Goal: Information Seeking & Learning: Learn about a topic

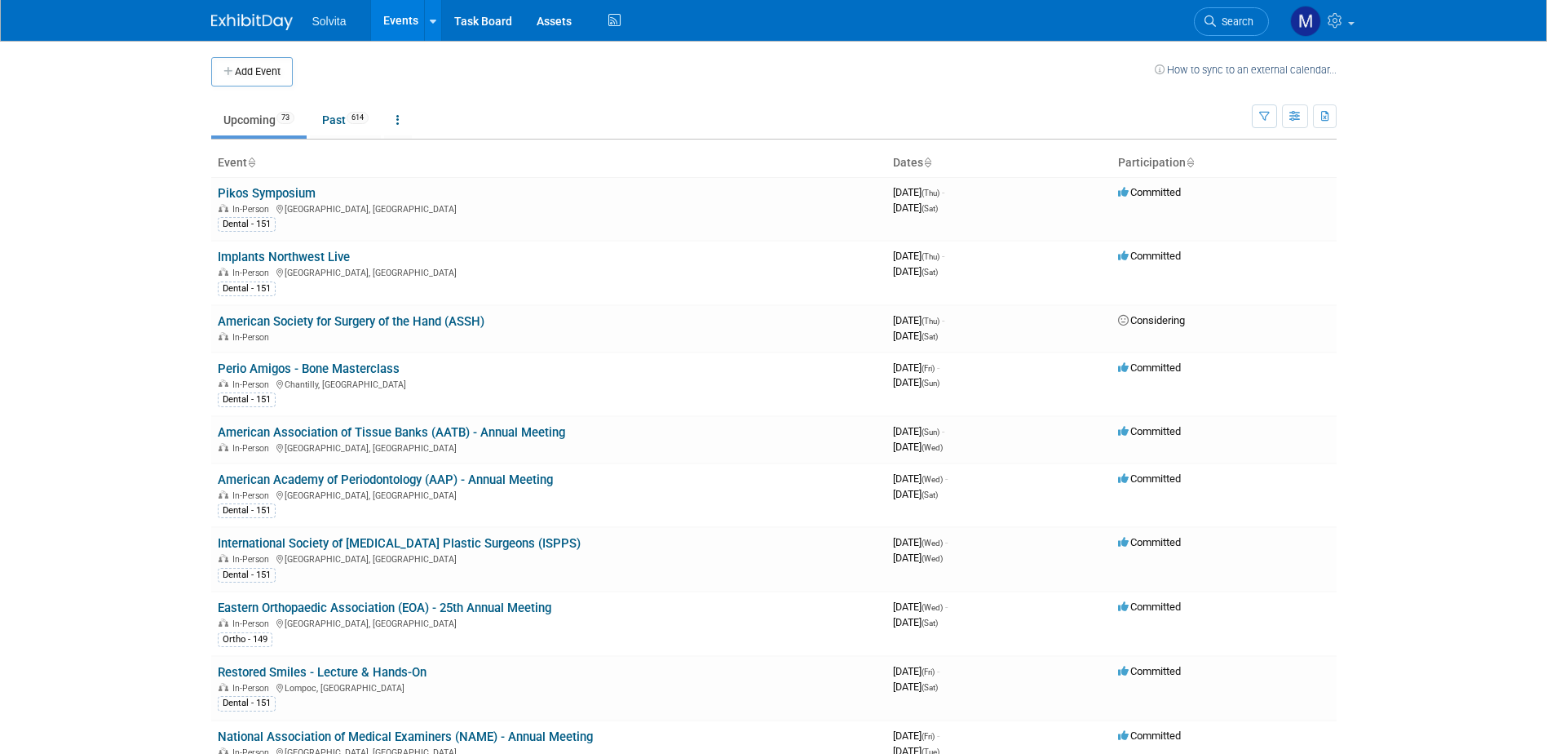
click at [397, 24] on link "Events" at bounding box center [401, 20] width 60 height 41
click at [316, 253] on link "Implants Northwest Live" at bounding box center [284, 257] width 132 height 15
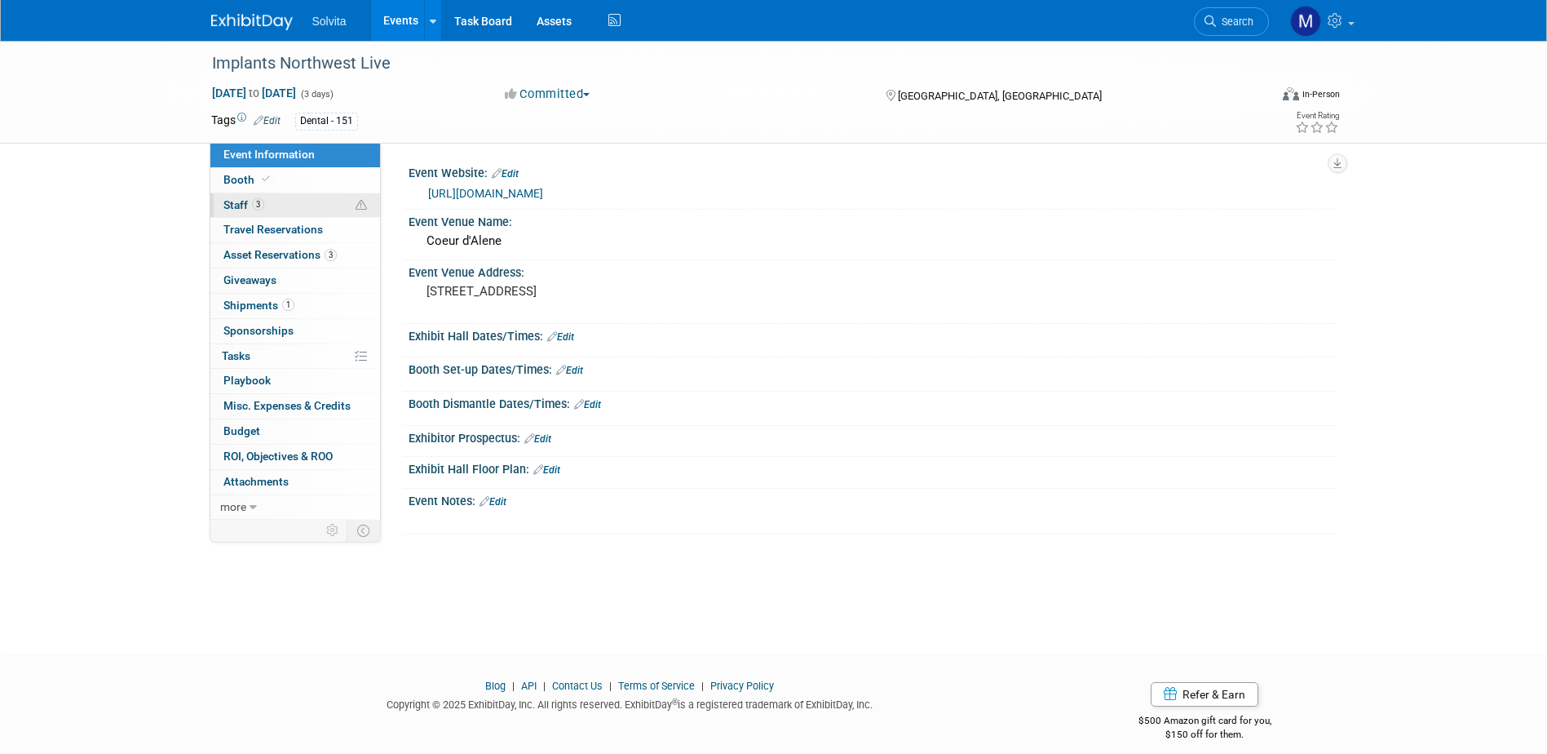
click at [245, 204] on span "Staff 3" at bounding box center [244, 204] width 41 height 13
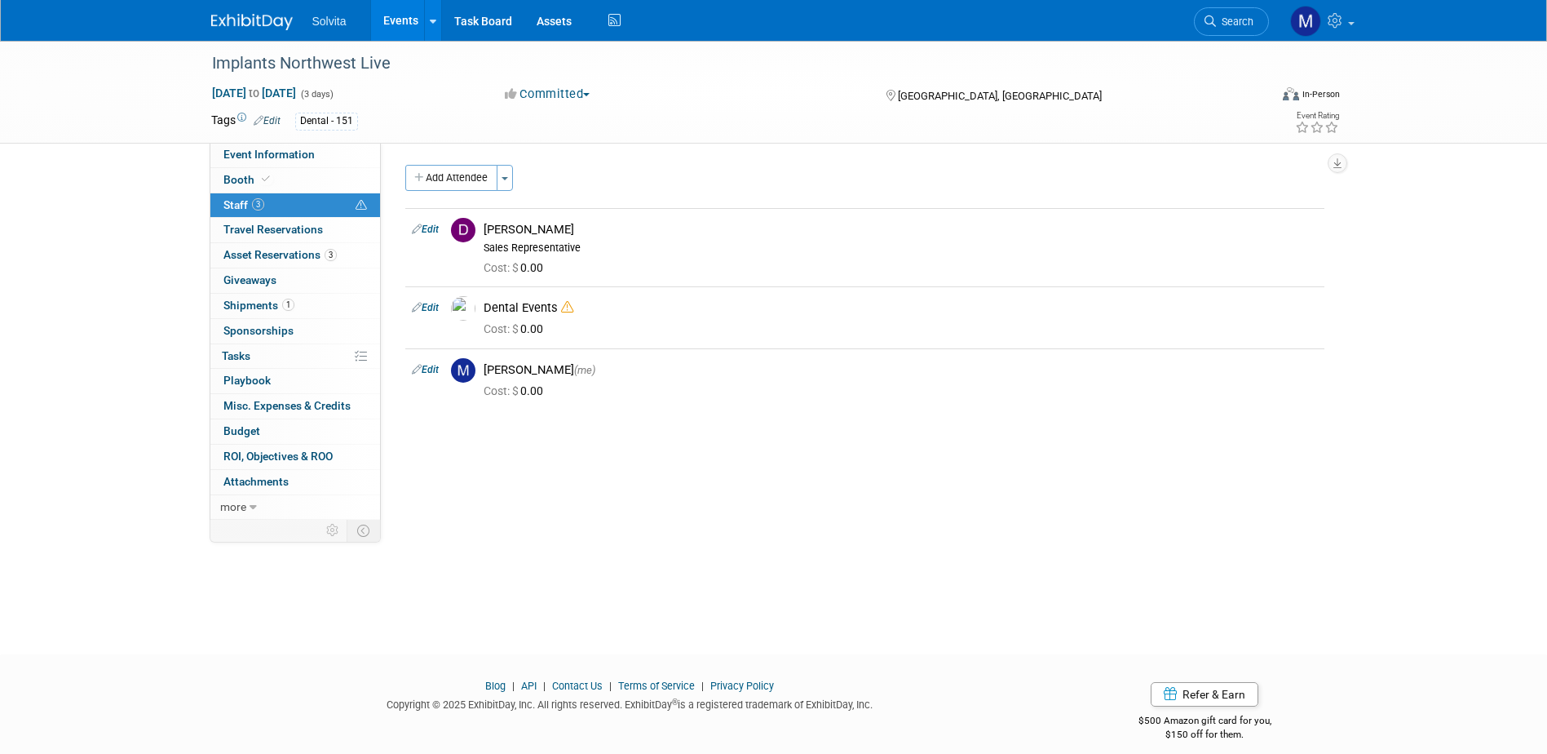
click at [409, 13] on link "Events" at bounding box center [401, 20] width 60 height 41
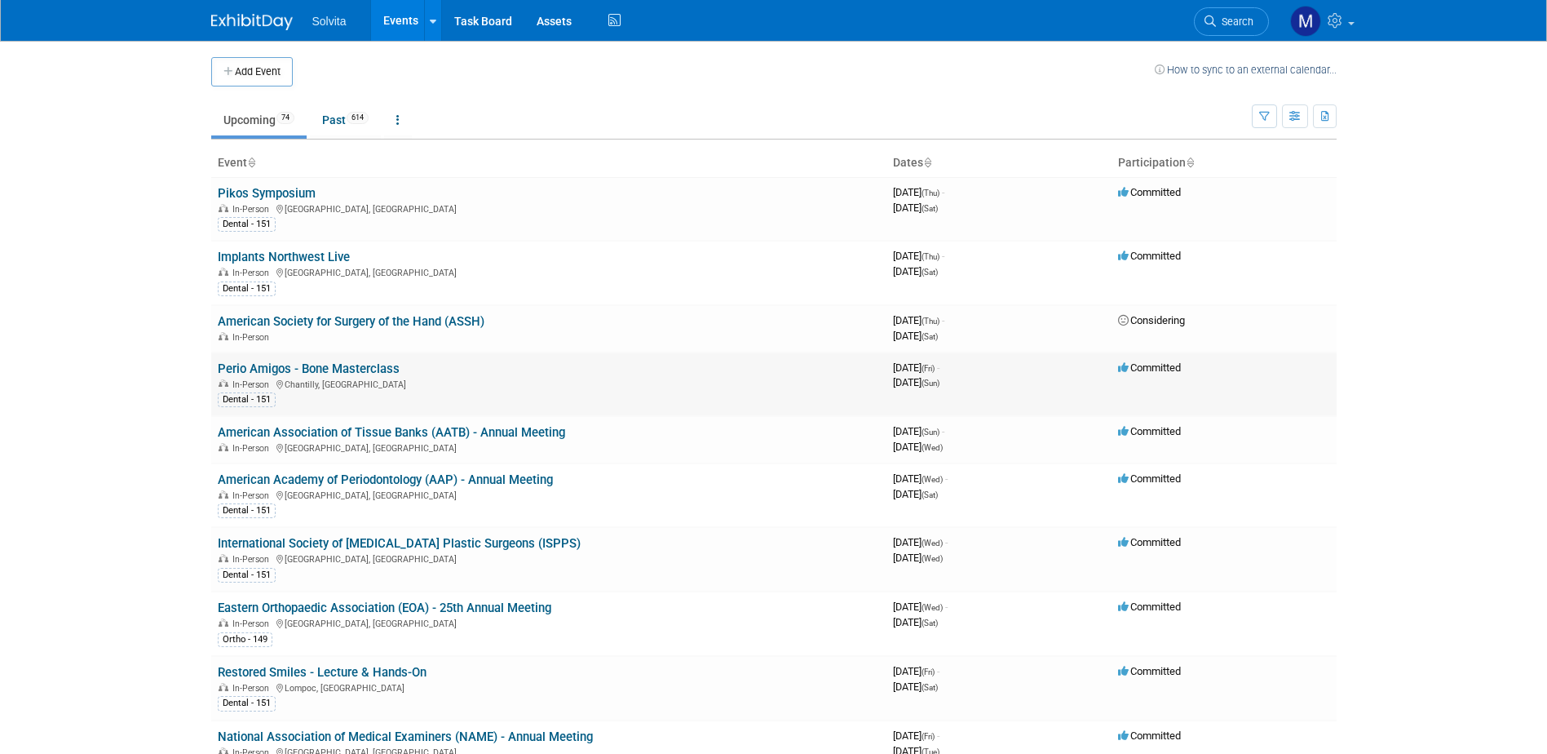
click at [308, 365] on link "Perio Amigos - Bone Masterclass" at bounding box center [309, 368] width 182 height 15
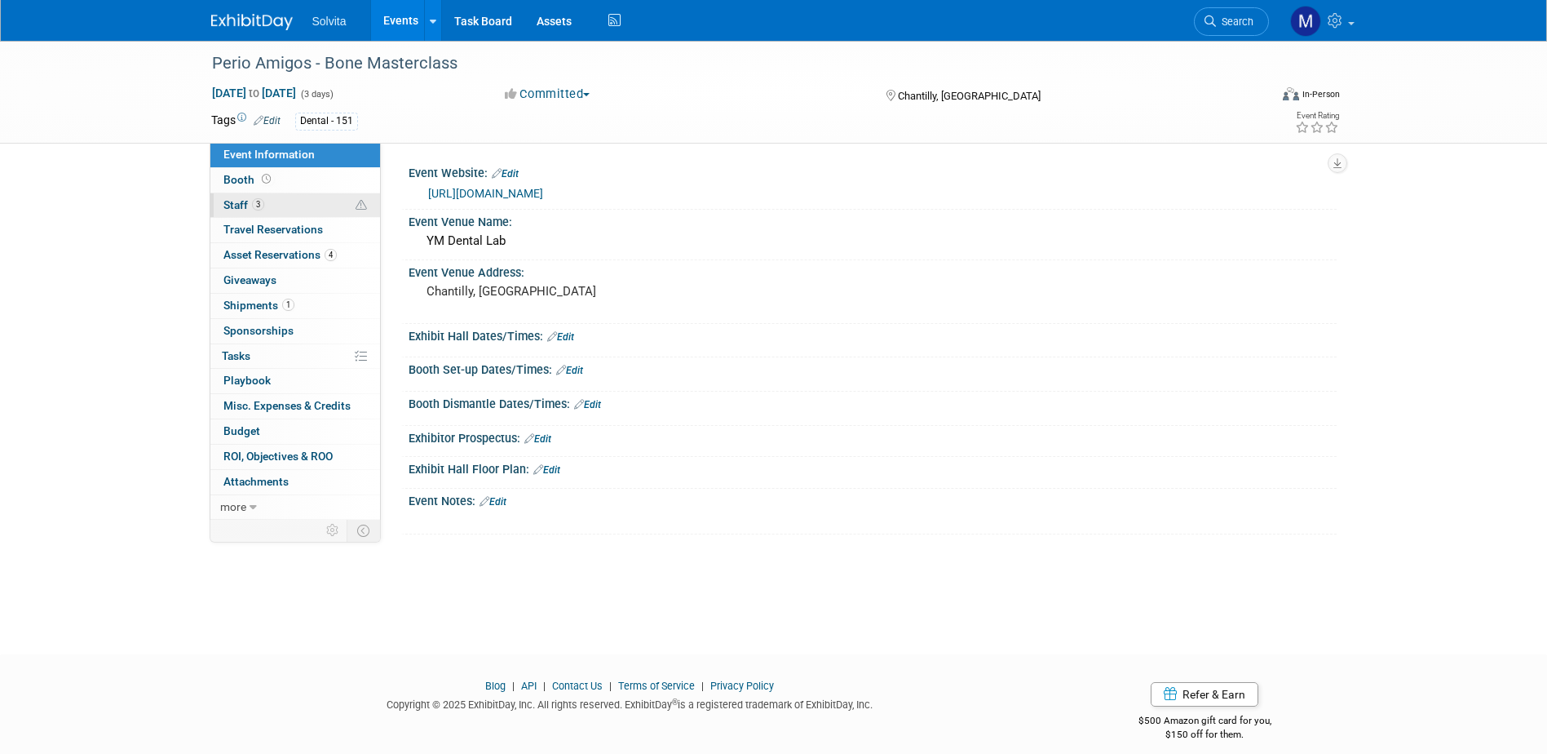
click at [232, 214] on link "3 Staff 3" at bounding box center [295, 205] width 170 height 24
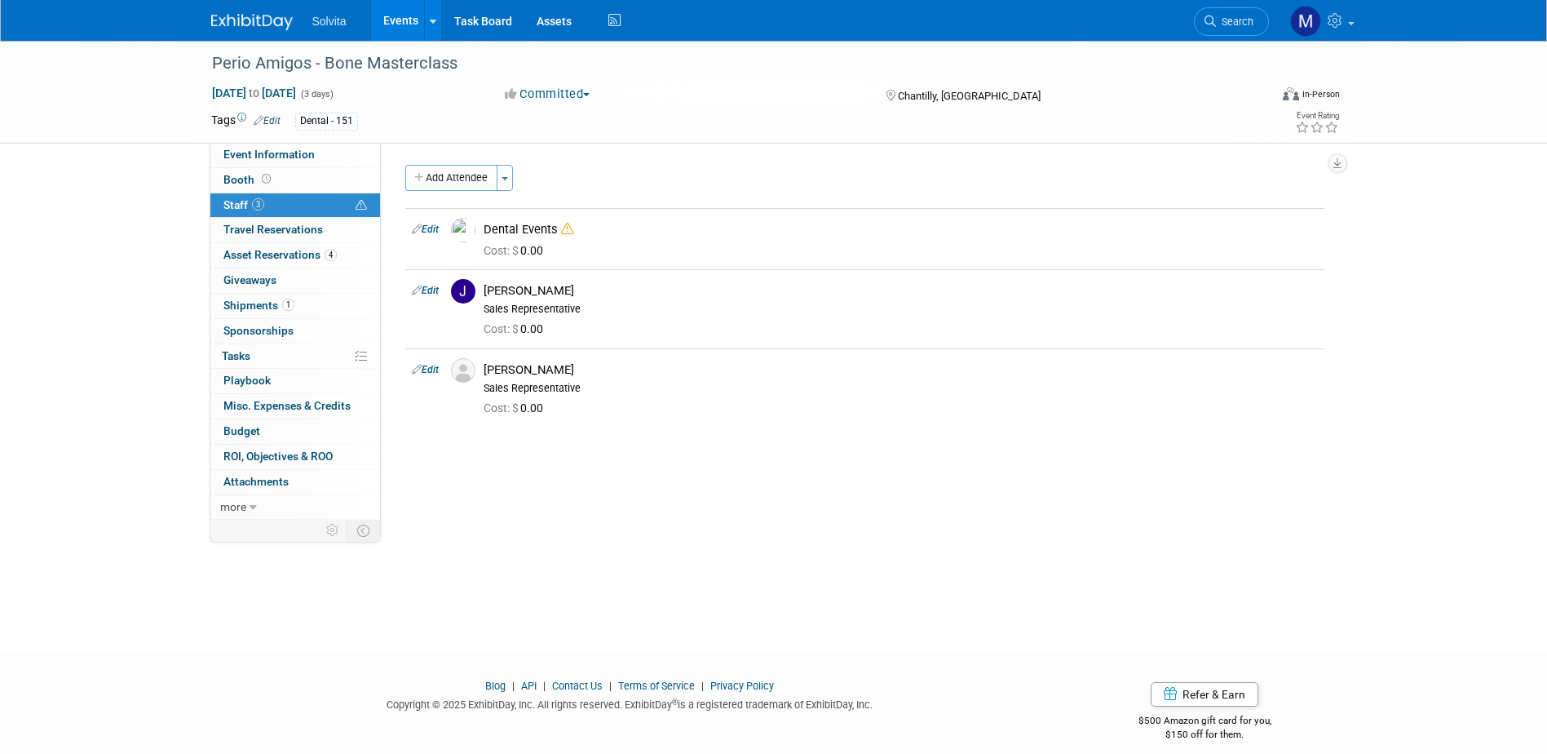
click at [386, 26] on link "Events" at bounding box center [401, 20] width 60 height 41
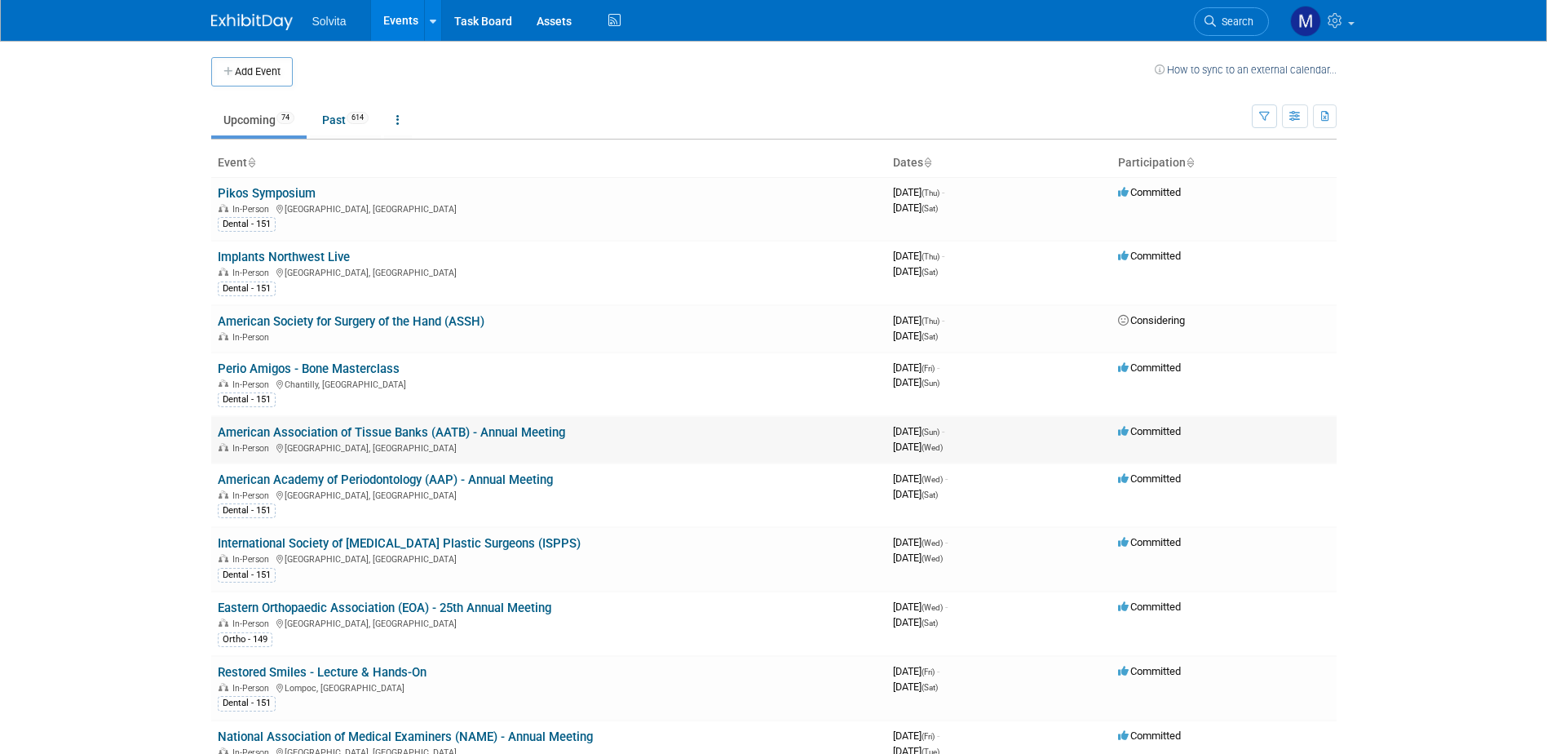
click at [350, 431] on link "American Association of Tissue Banks (AATB) - Annual Meeting" at bounding box center [391, 432] width 347 height 15
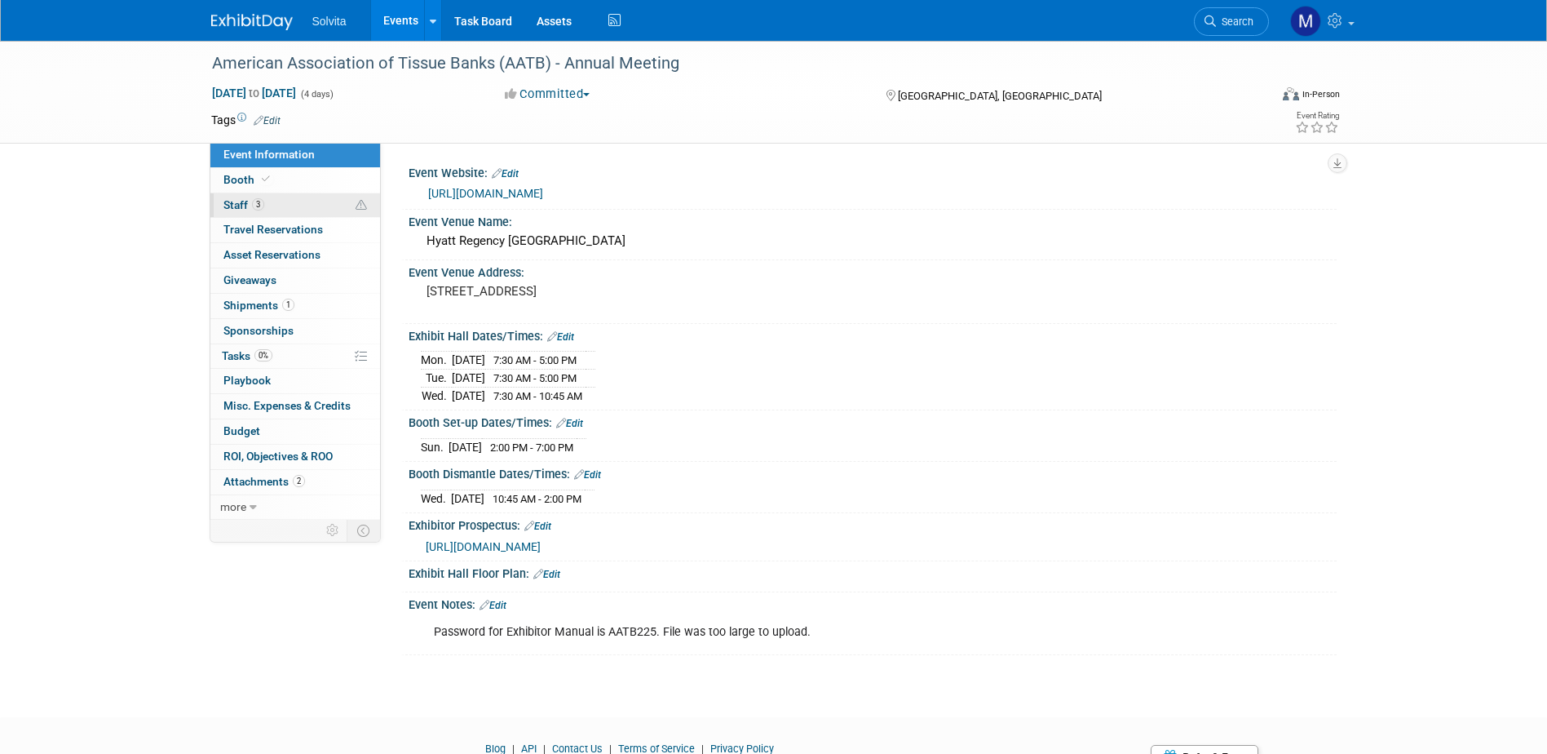
click at [233, 211] on link "3 Staff 3" at bounding box center [295, 205] width 170 height 24
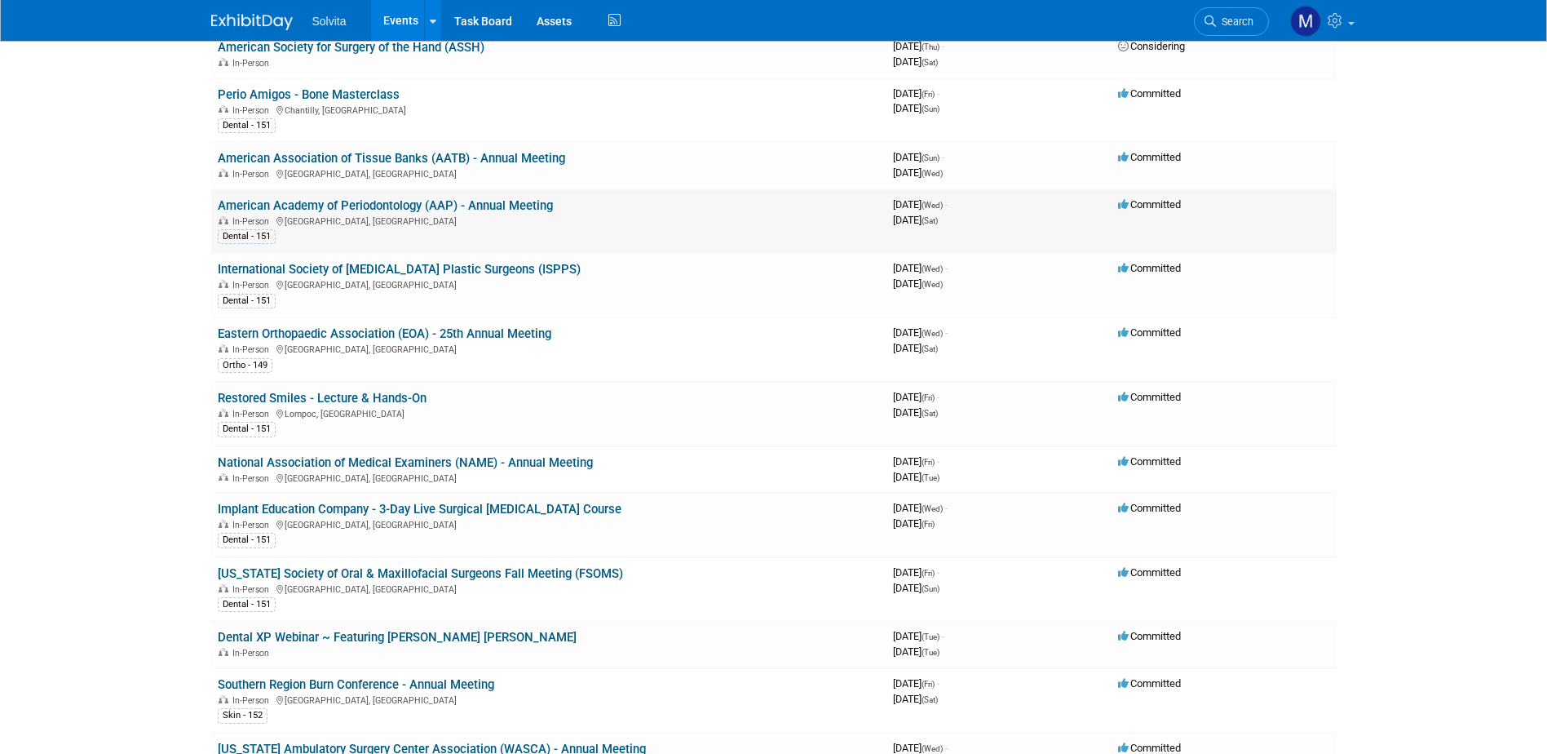
scroll to position [326, 0]
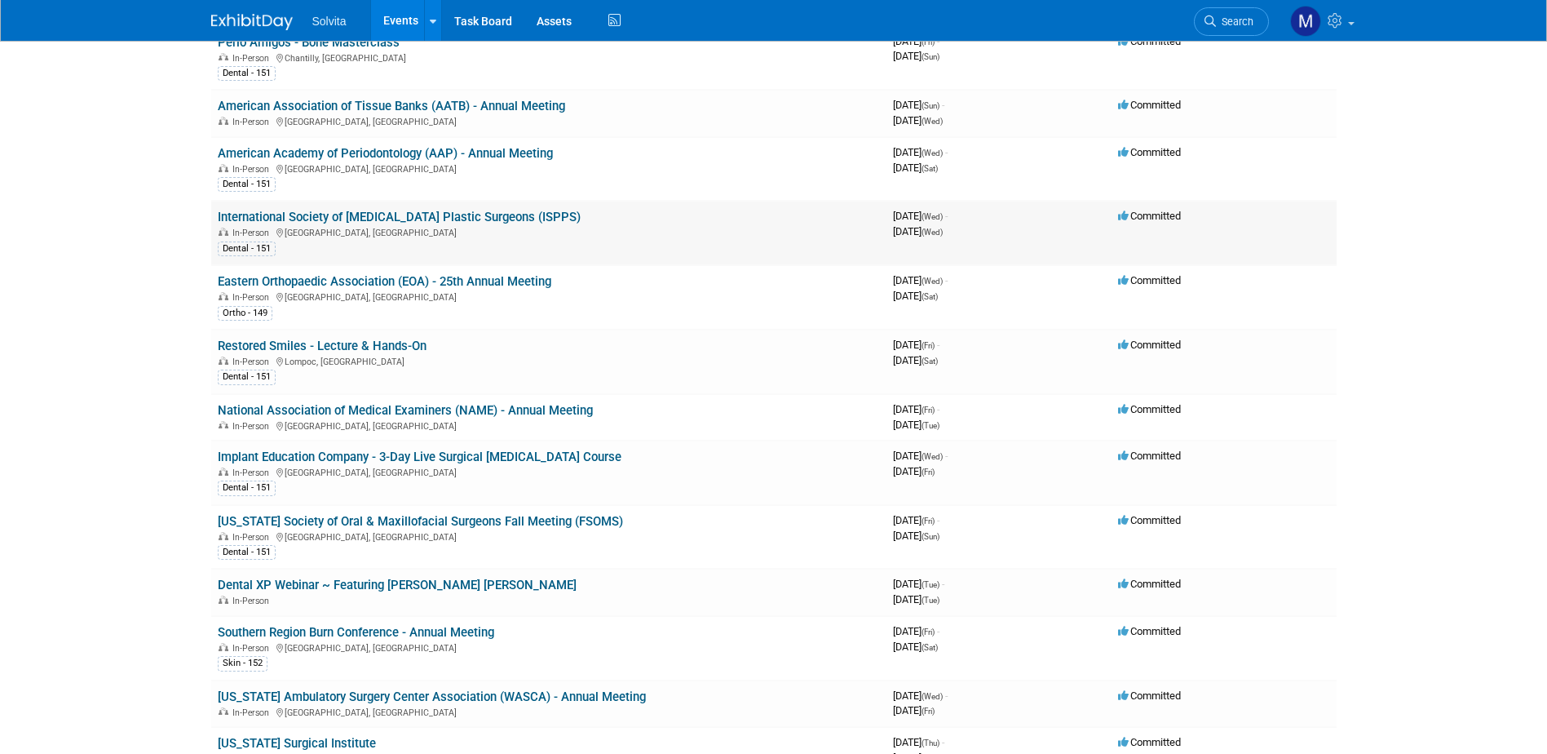
click at [352, 214] on link "International Society of [MEDICAL_DATA] Plastic Surgeons (ISPPS)" at bounding box center [399, 217] width 363 height 15
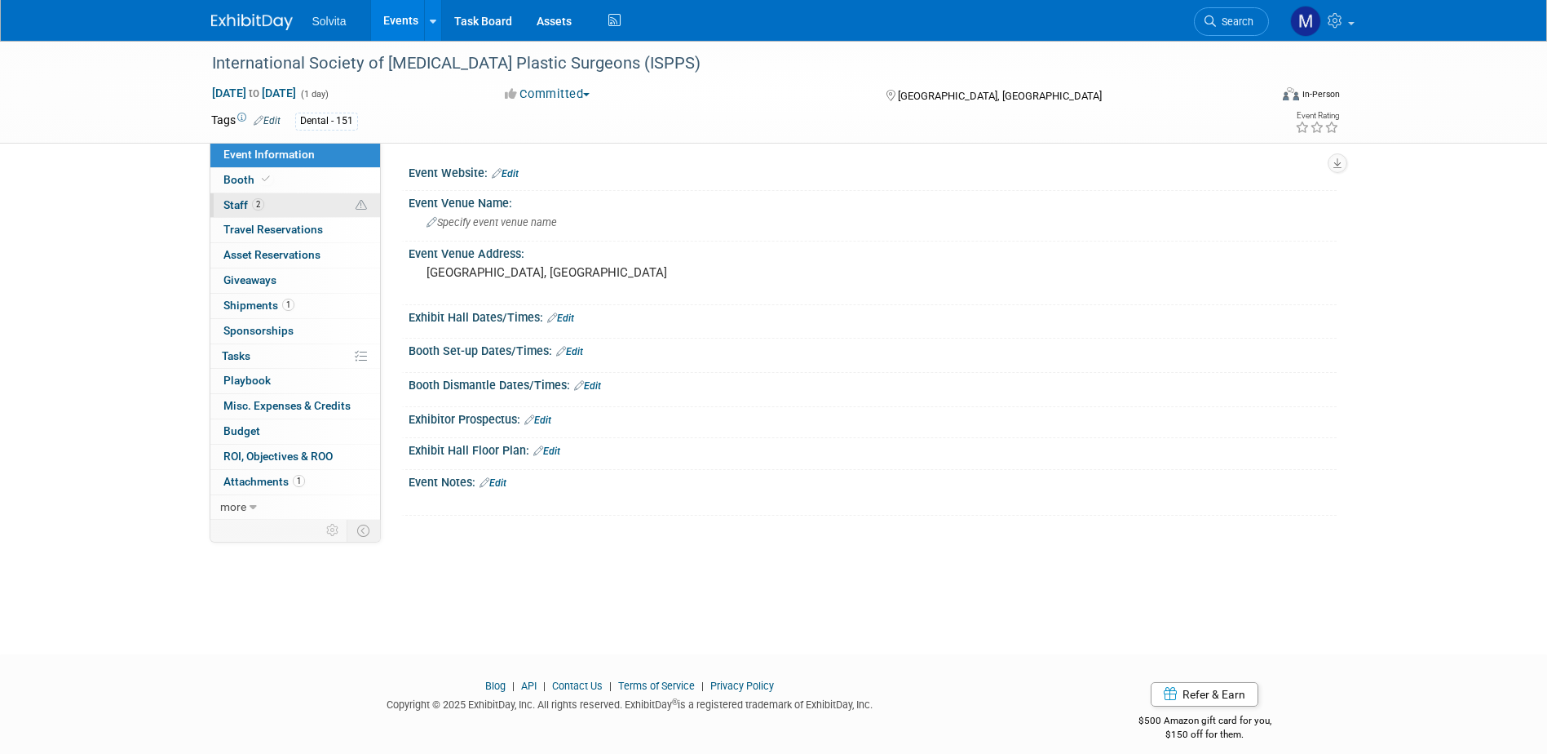
click at [230, 193] on link "2 Staff 2" at bounding box center [295, 205] width 170 height 24
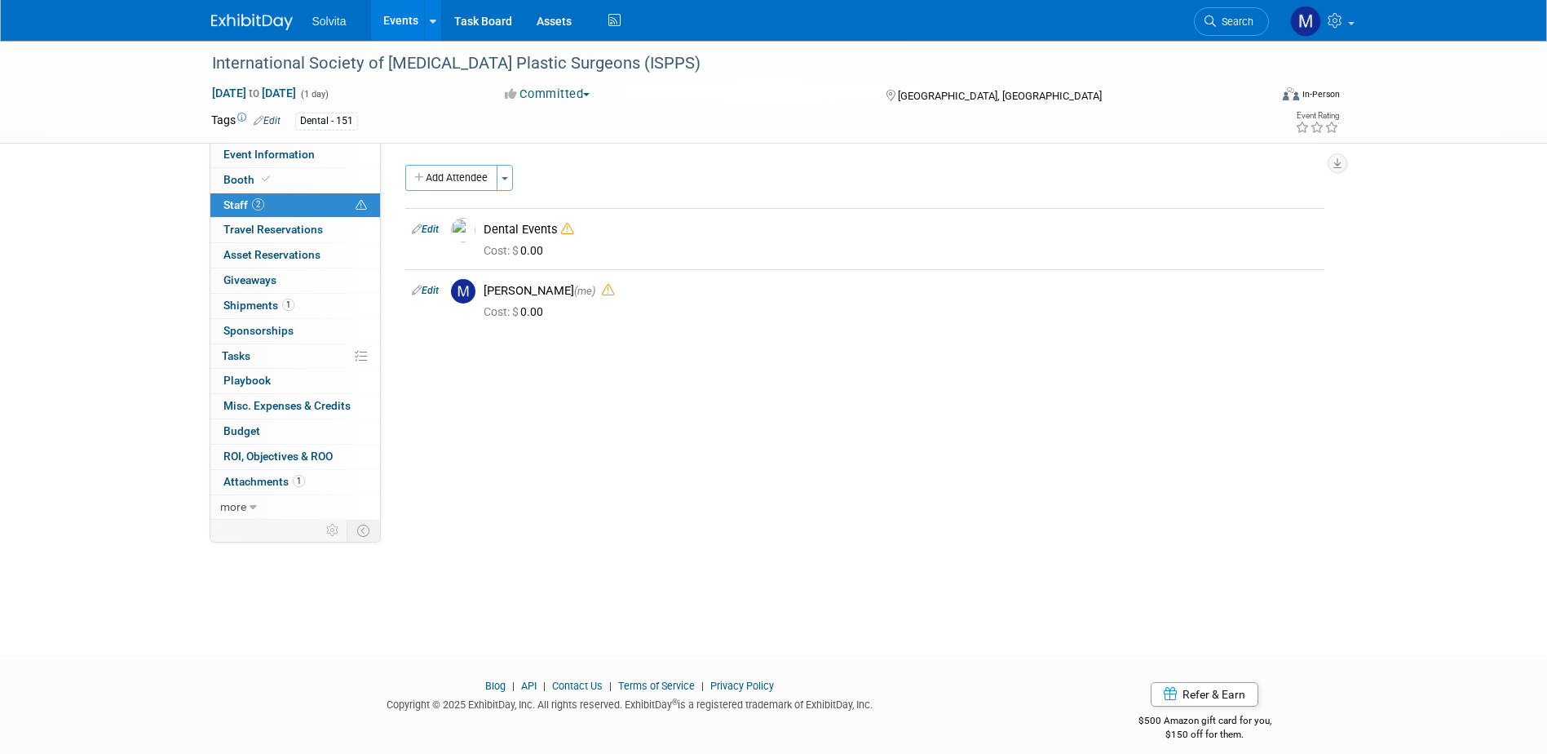
click at [389, 16] on link "Events" at bounding box center [401, 20] width 60 height 41
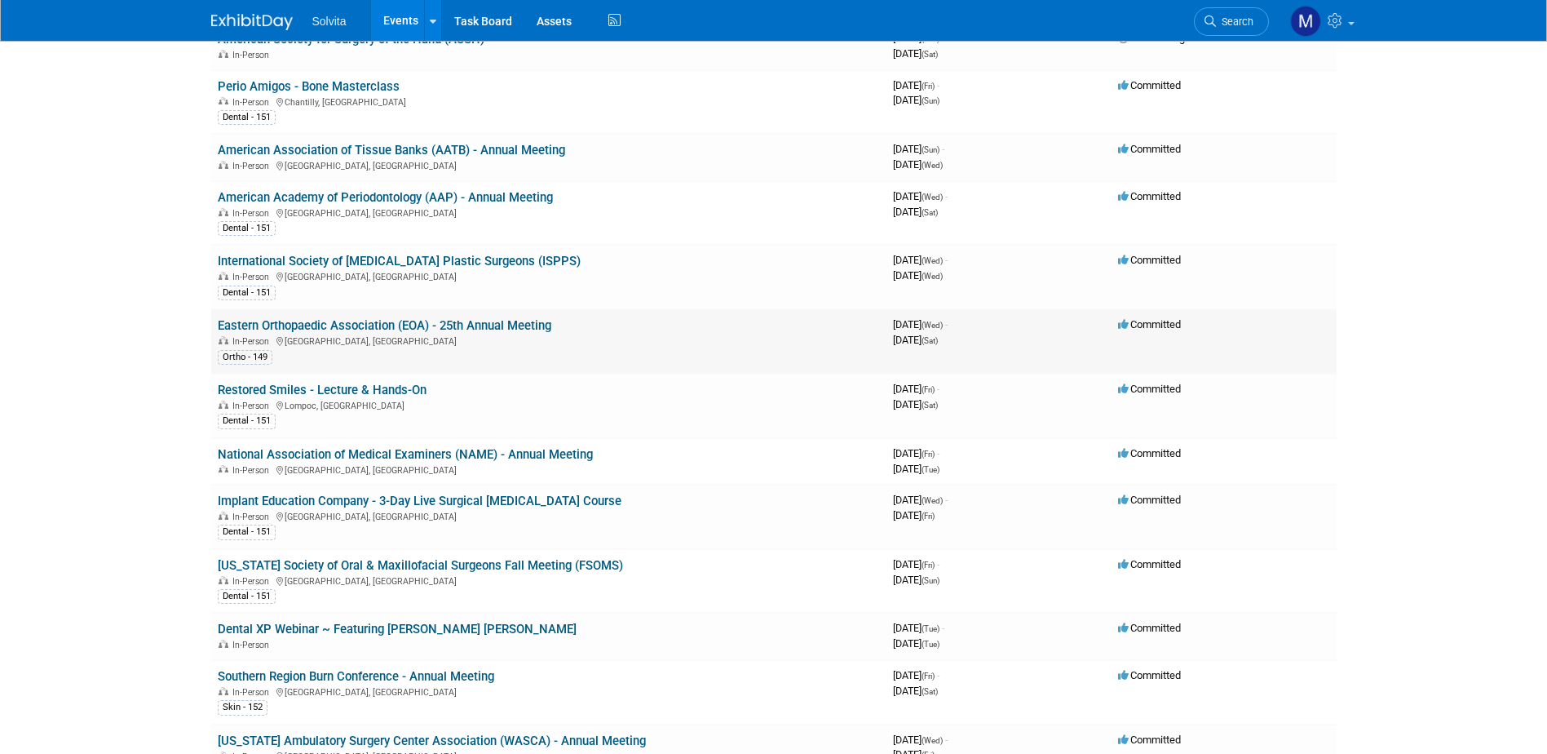
scroll to position [245, 0]
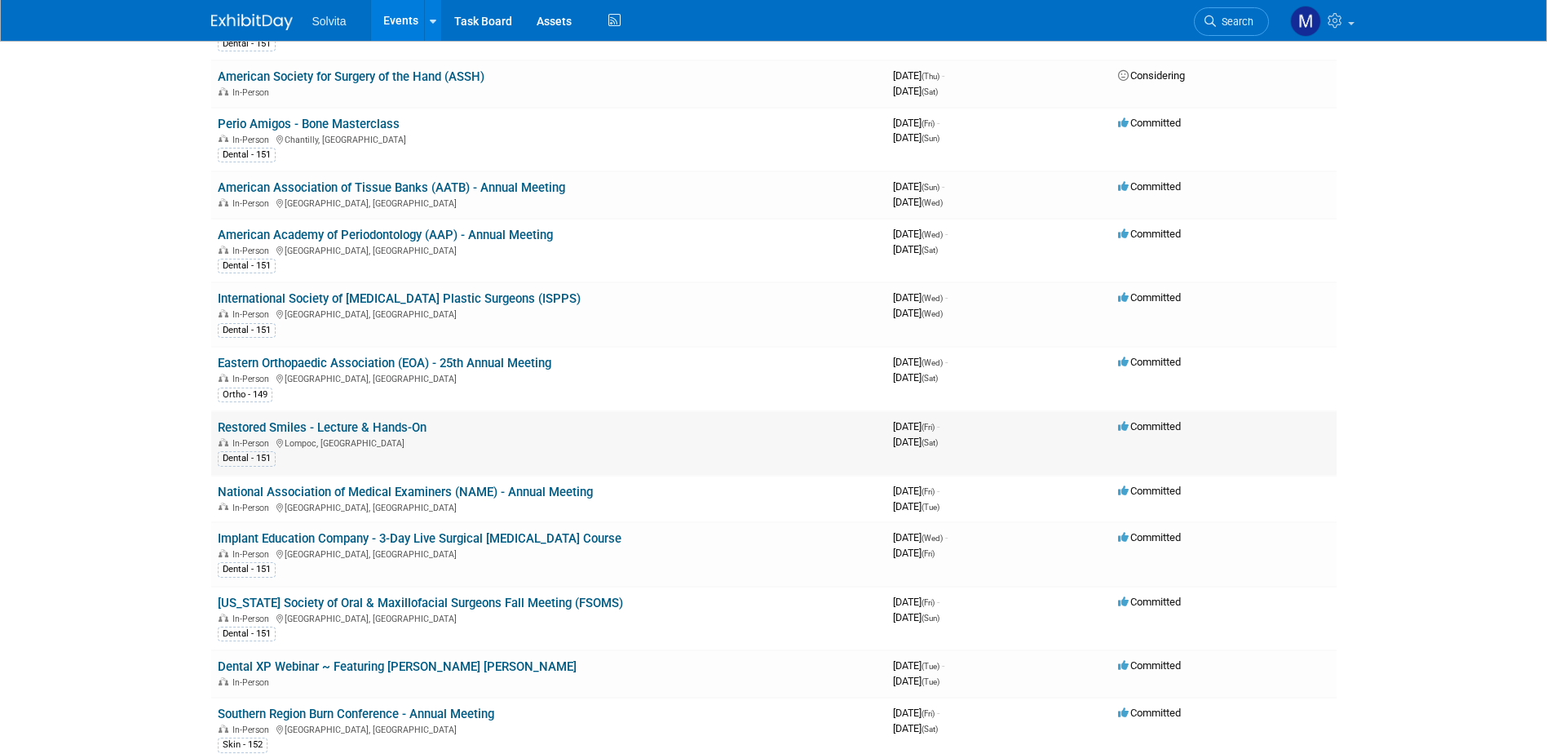
click at [337, 427] on link "Restored Smiles - Lecture & Hands-On" at bounding box center [322, 427] width 209 height 15
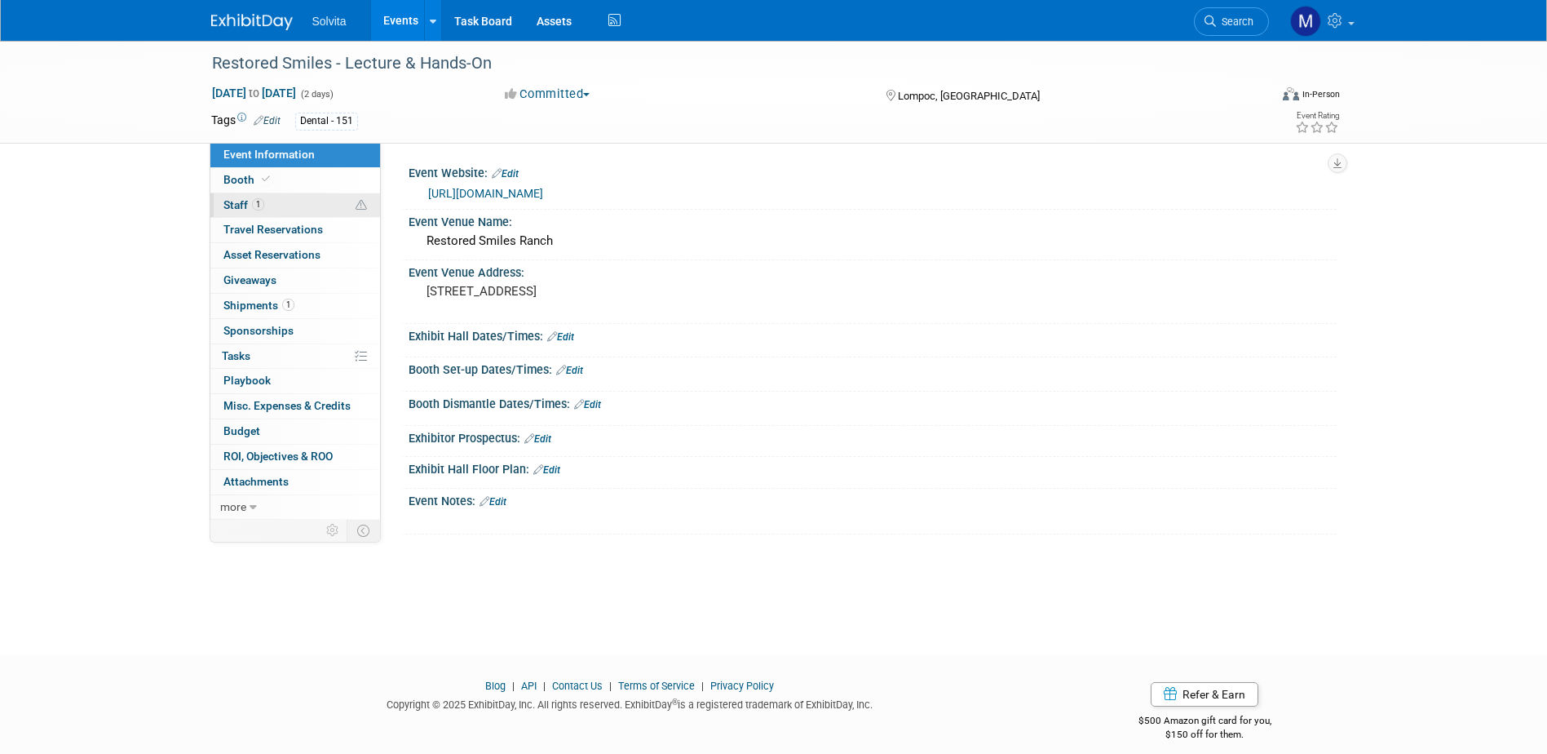
click at [236, 212] on link "1 Staff 1" at bounding box center [295, 205] width 170 height 24
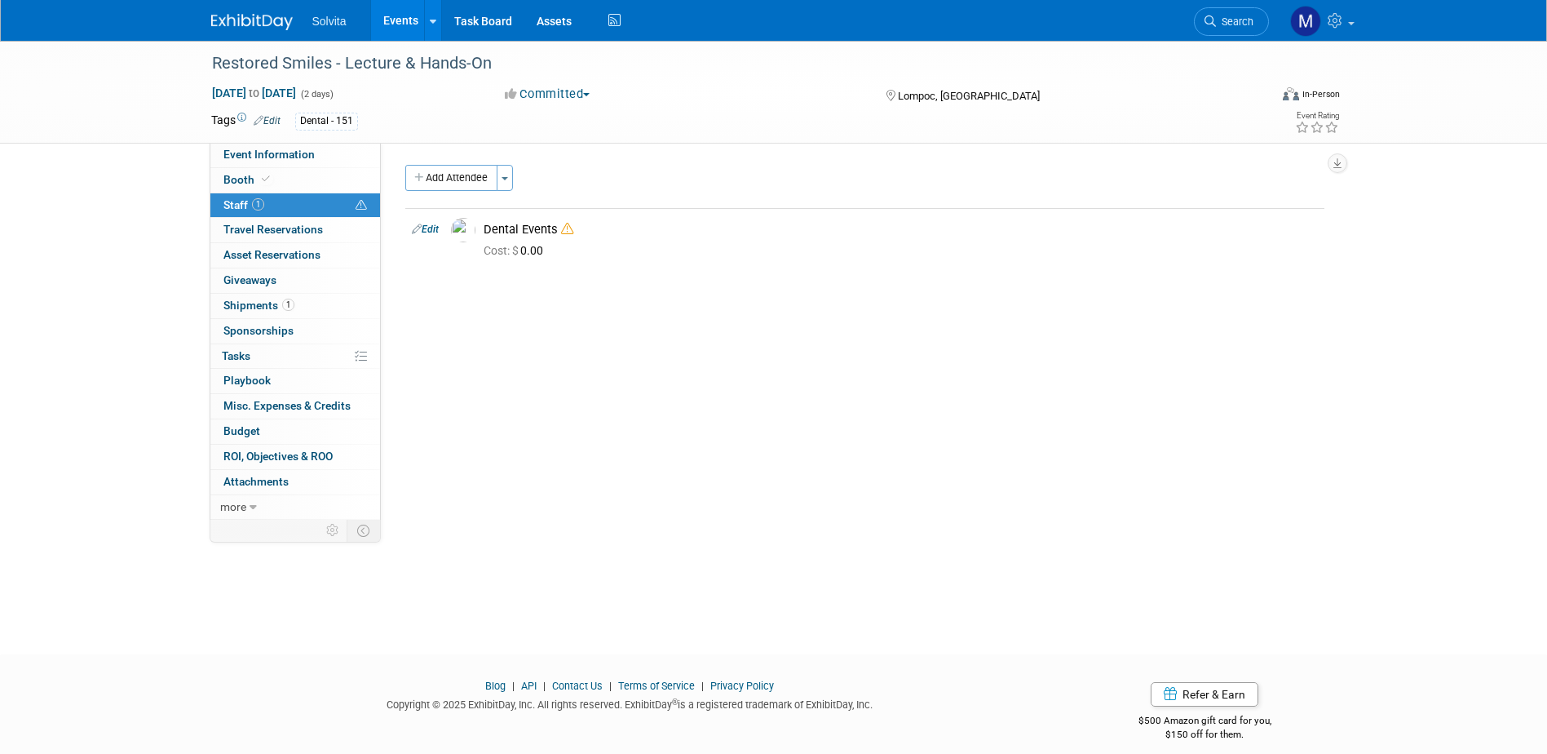
click at [401, 20] on link "Events" at bounding box center [401, 20] width 60 height 41
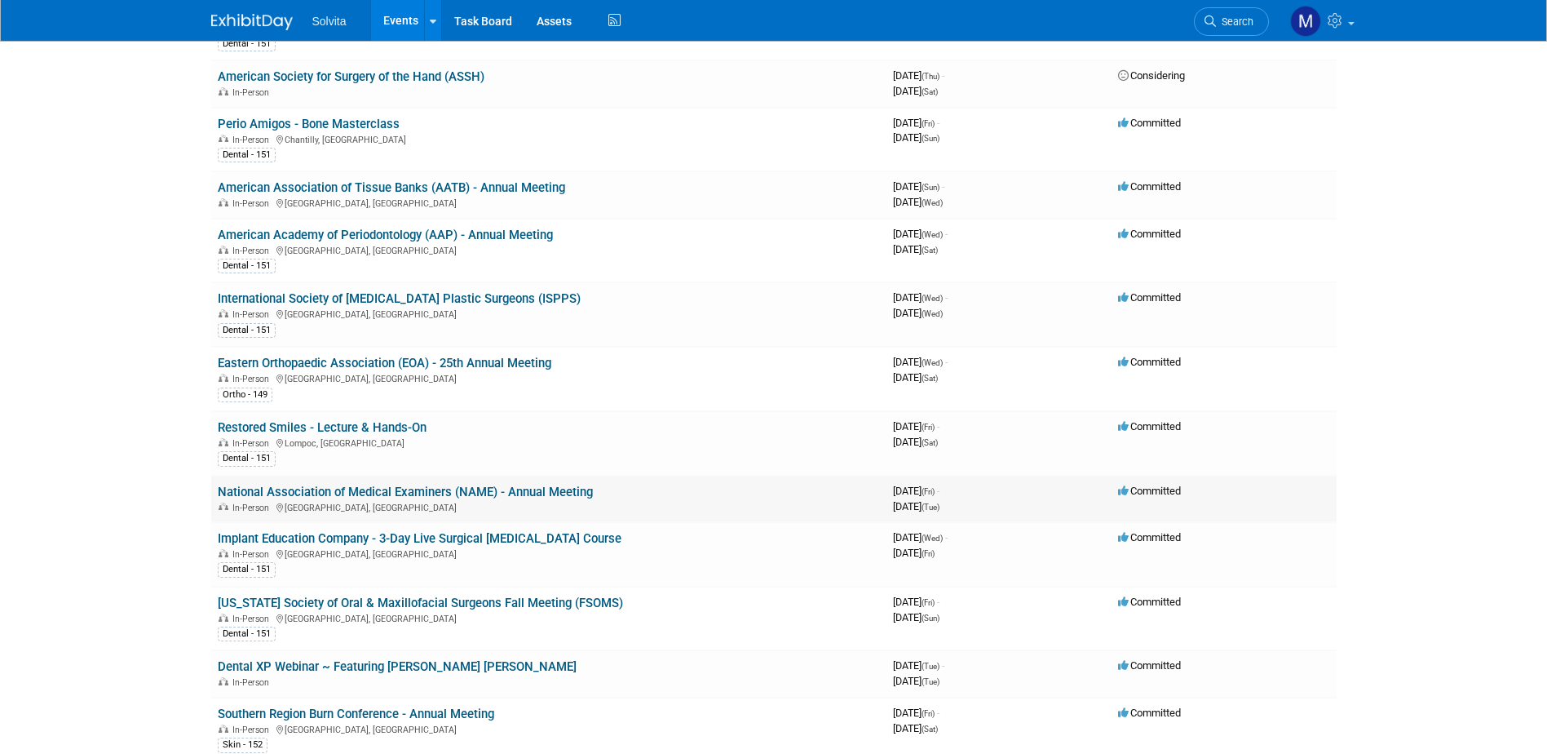
scroll to position [326, 0]
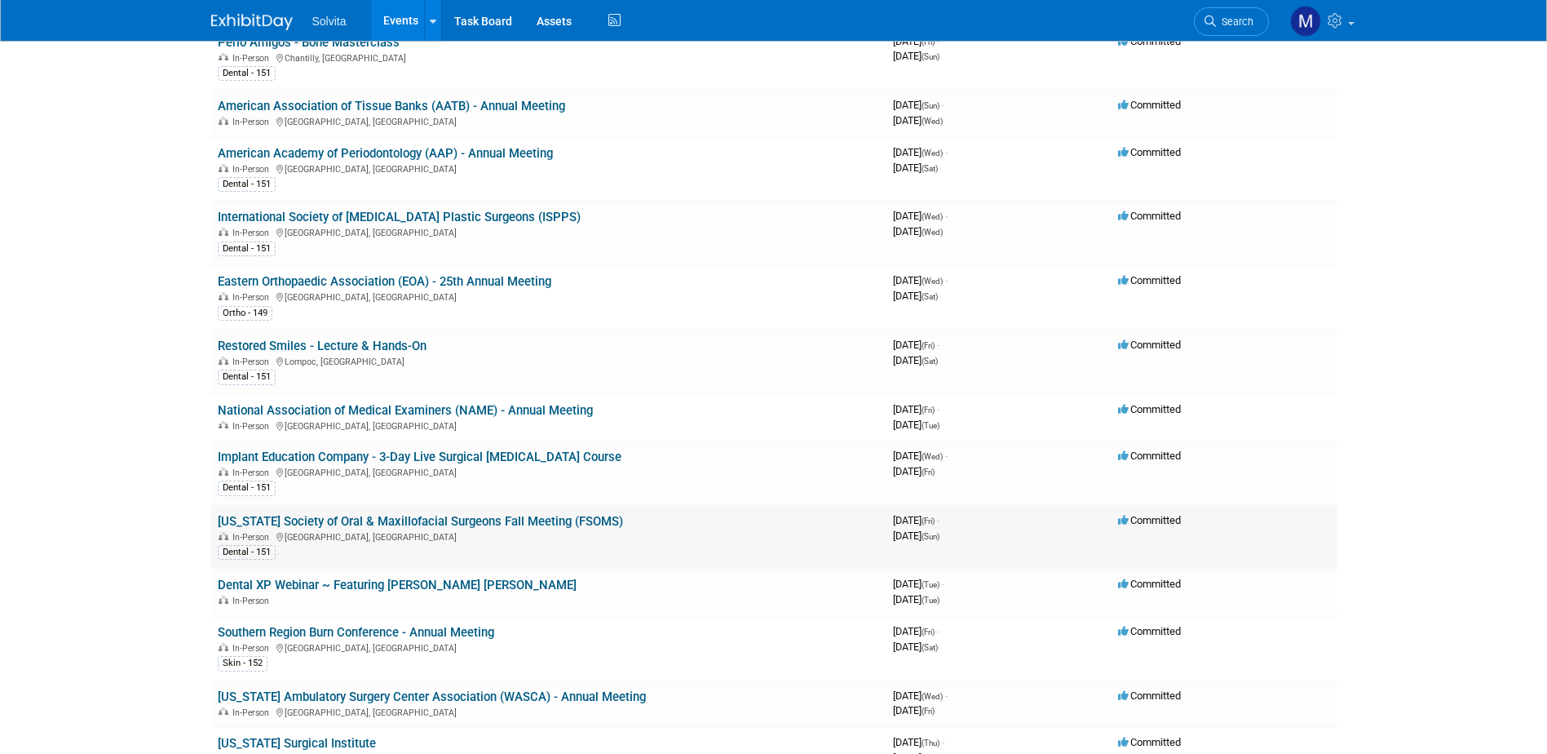
click at [399, 519] on link "[US_STATE] Society of Oral & Maxillofacial Surgeons Fall Meeting (FSOMS)" at bounding box center [420, 521] width 405 height 15
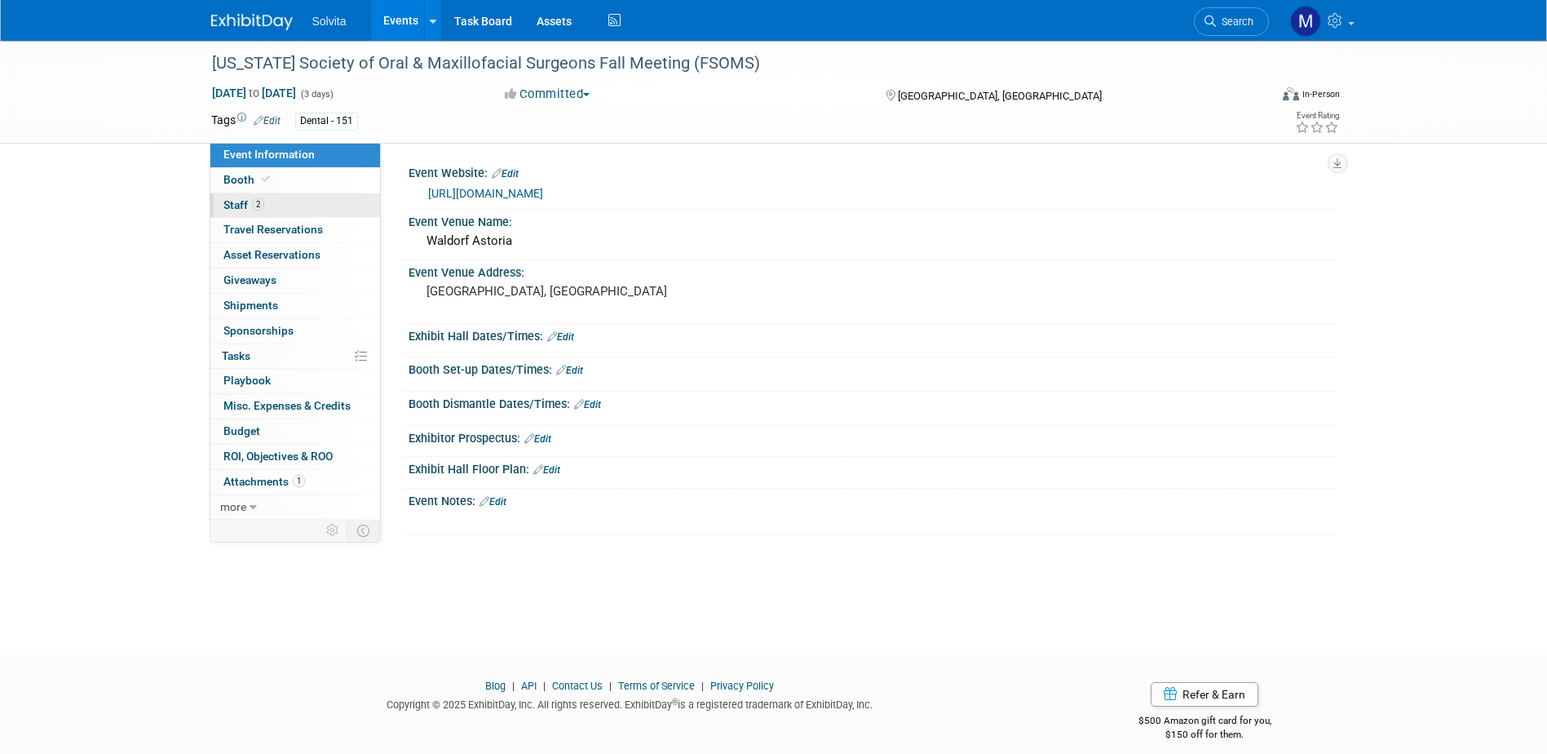
click at [226, 202] on span "Staff 2" at bounding box center [244, 204] width 41 height 13
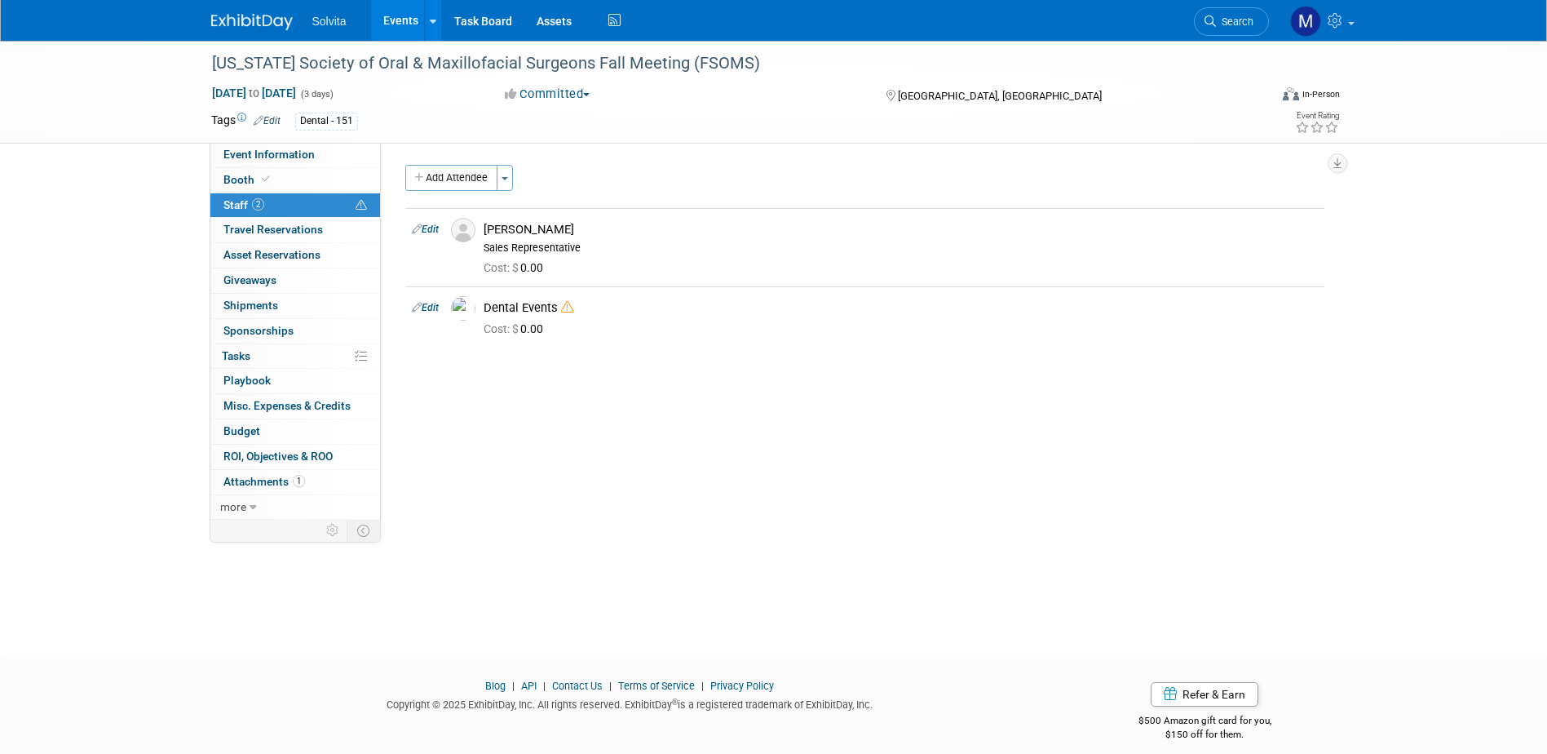
click at [407, 10] on link "Events" at bounding box center [401, 20] width 60 height 41
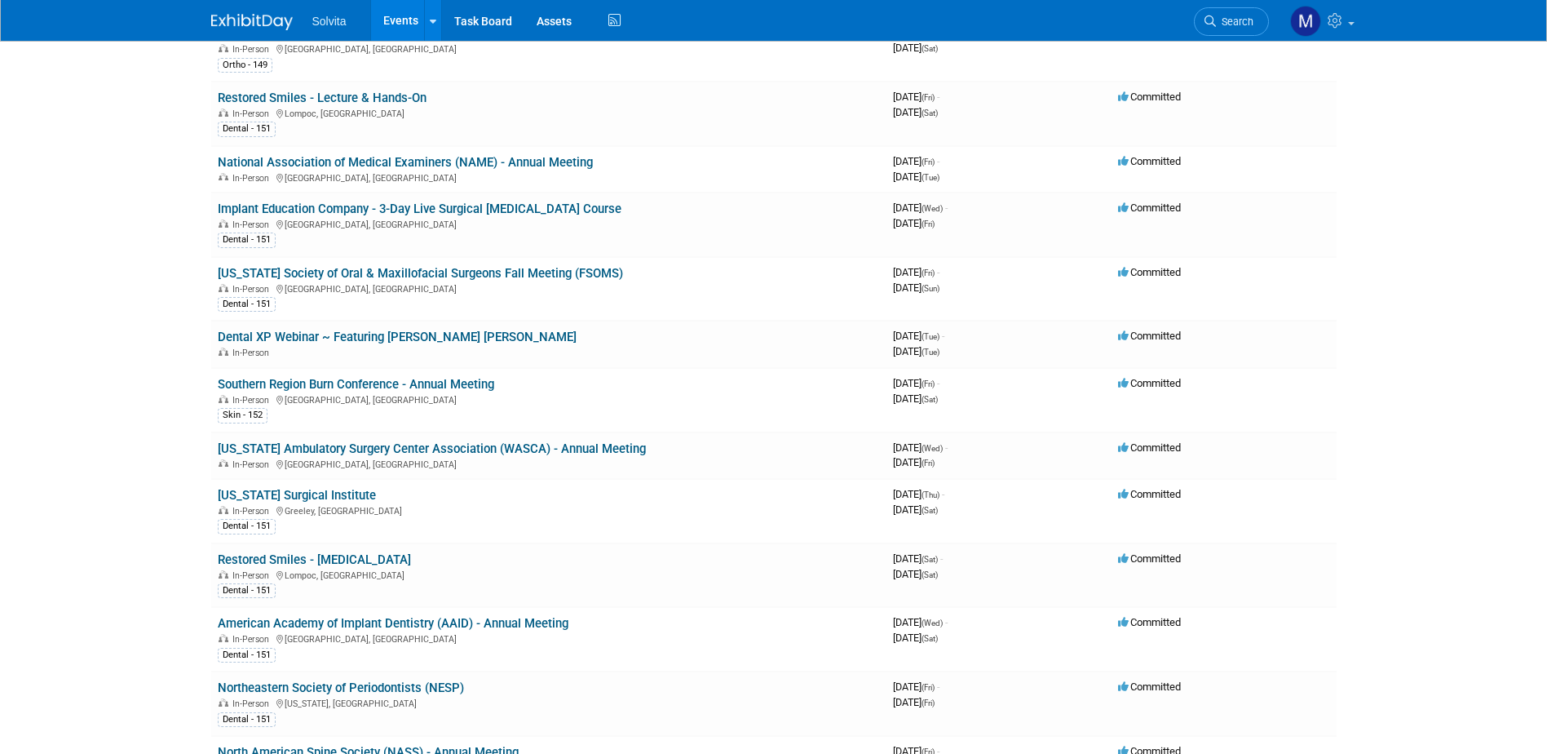
scroll to position [571, 0]
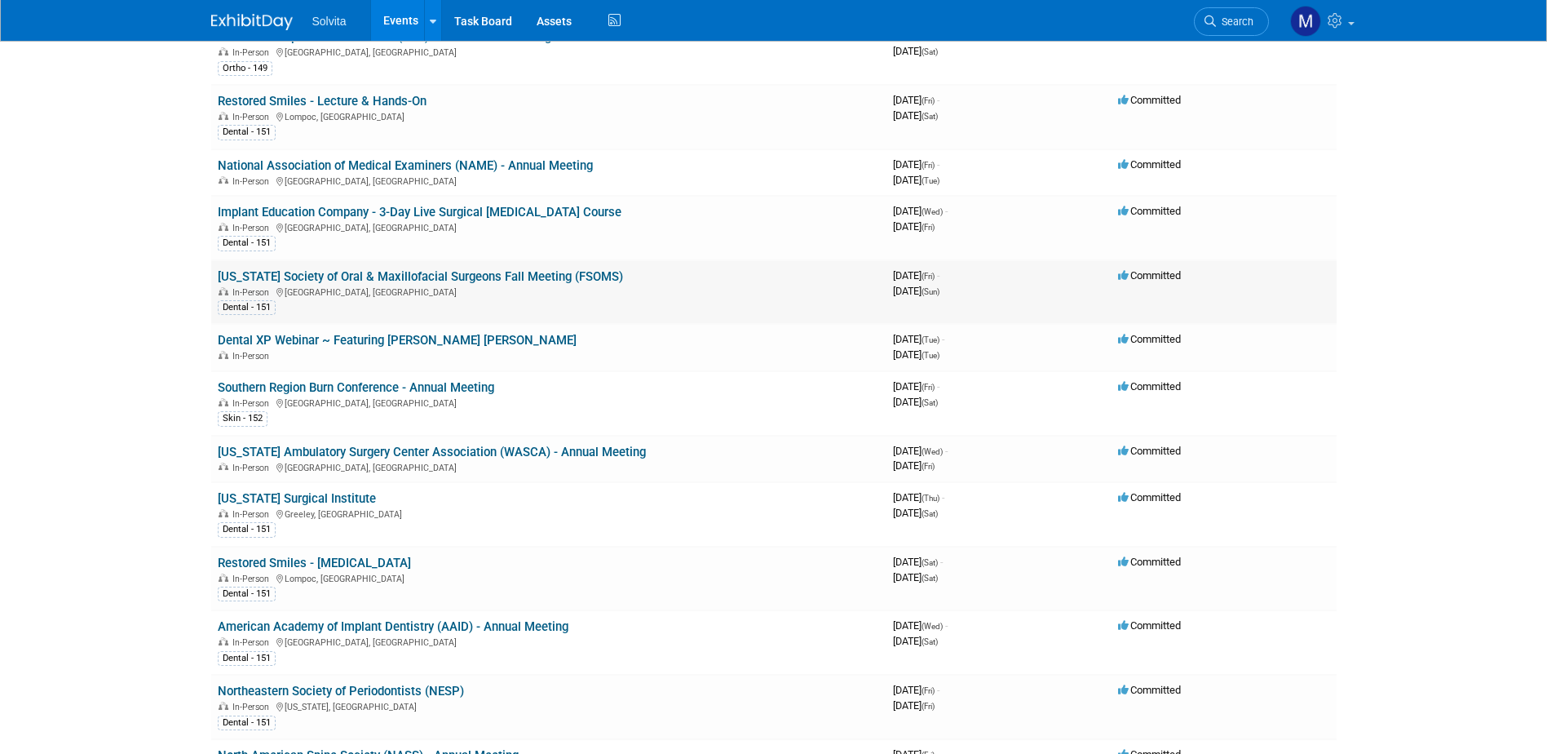
click at [423, 277] on link "[US_STATE] Society of Oral & Maxillofacial Surgeons Fall Meeting (FSOMS)" at bounding box center [420, 276] width 405 height 15
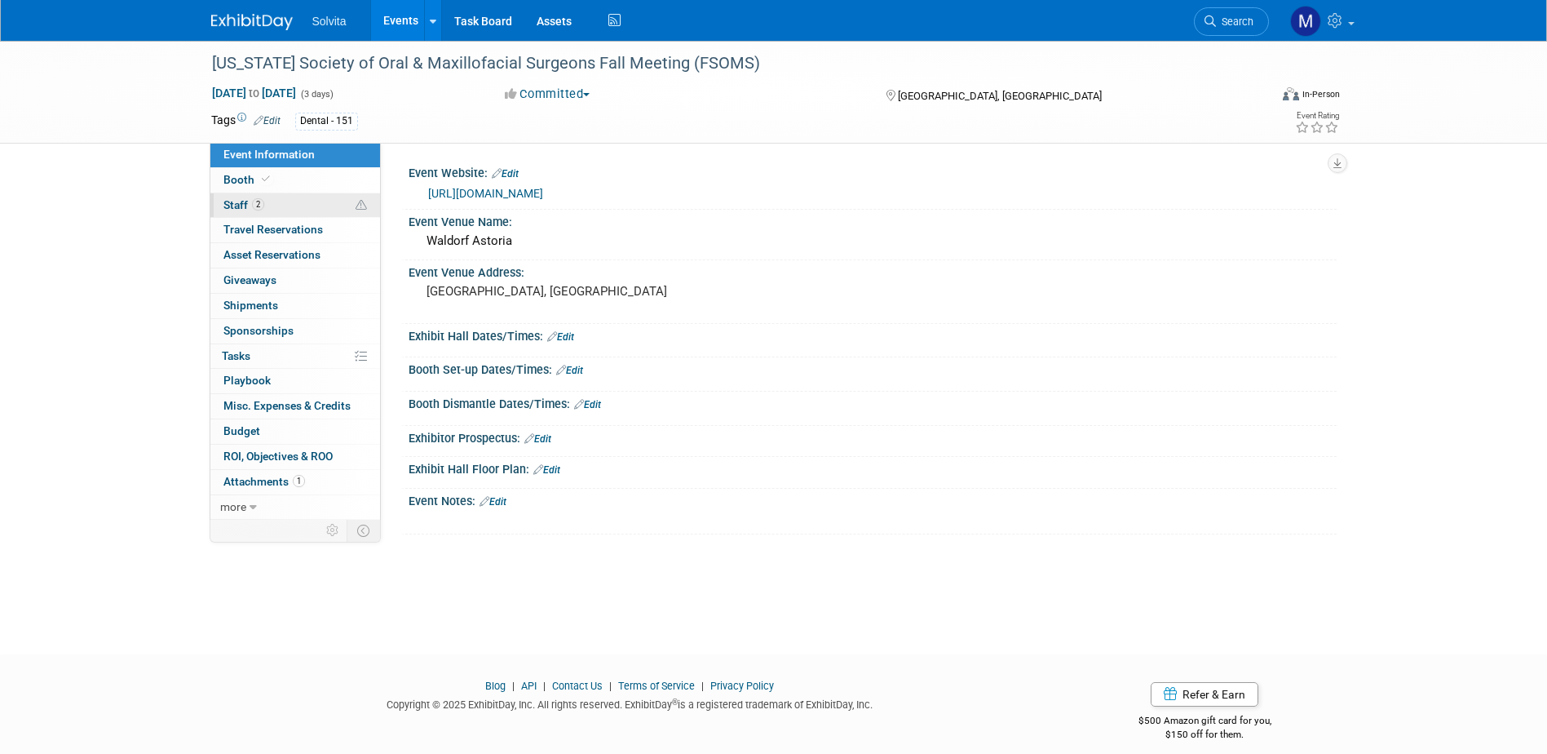
click at [257, 203] on span "2" at bounding box center [258, 204] width 12 height 12
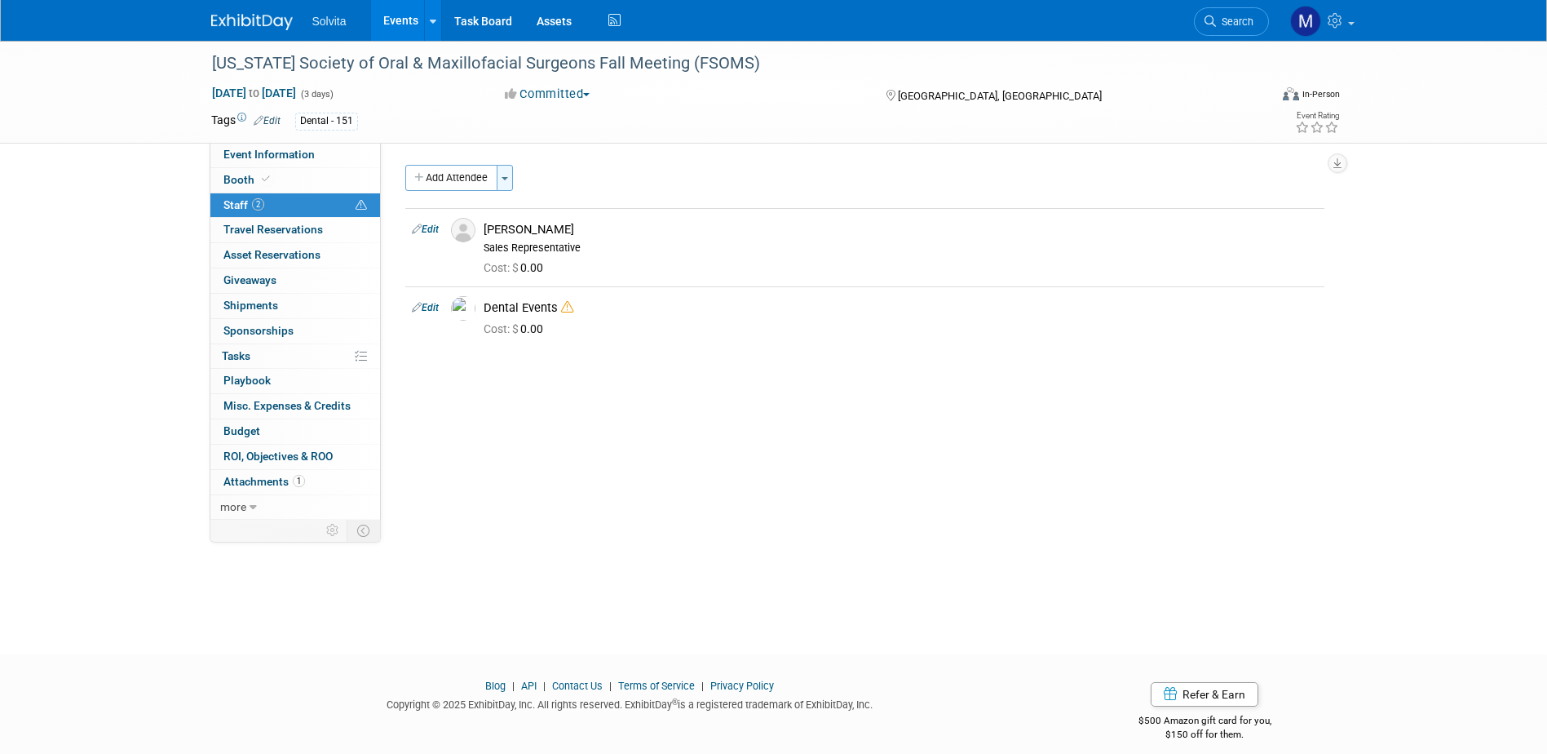
click at [508, 177] on span "button" at bounding box center [505, 178] width 7 height 3
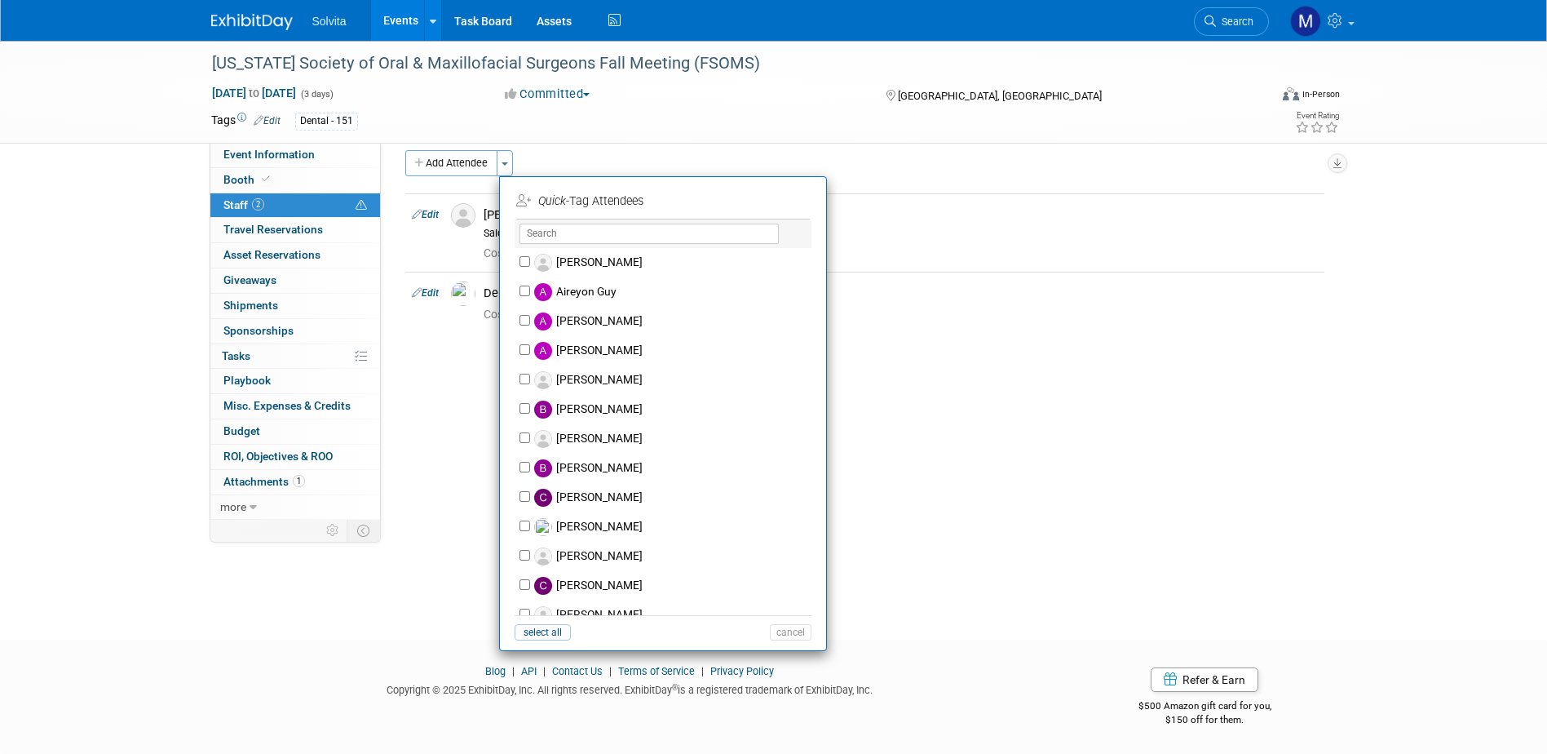
click at [967, 391] on div "Event Website: Edit https://fsoms.org/ Event Venue Name: Waldorf Astoria Event …" at bounding box center [859, 316] width 956 height 377
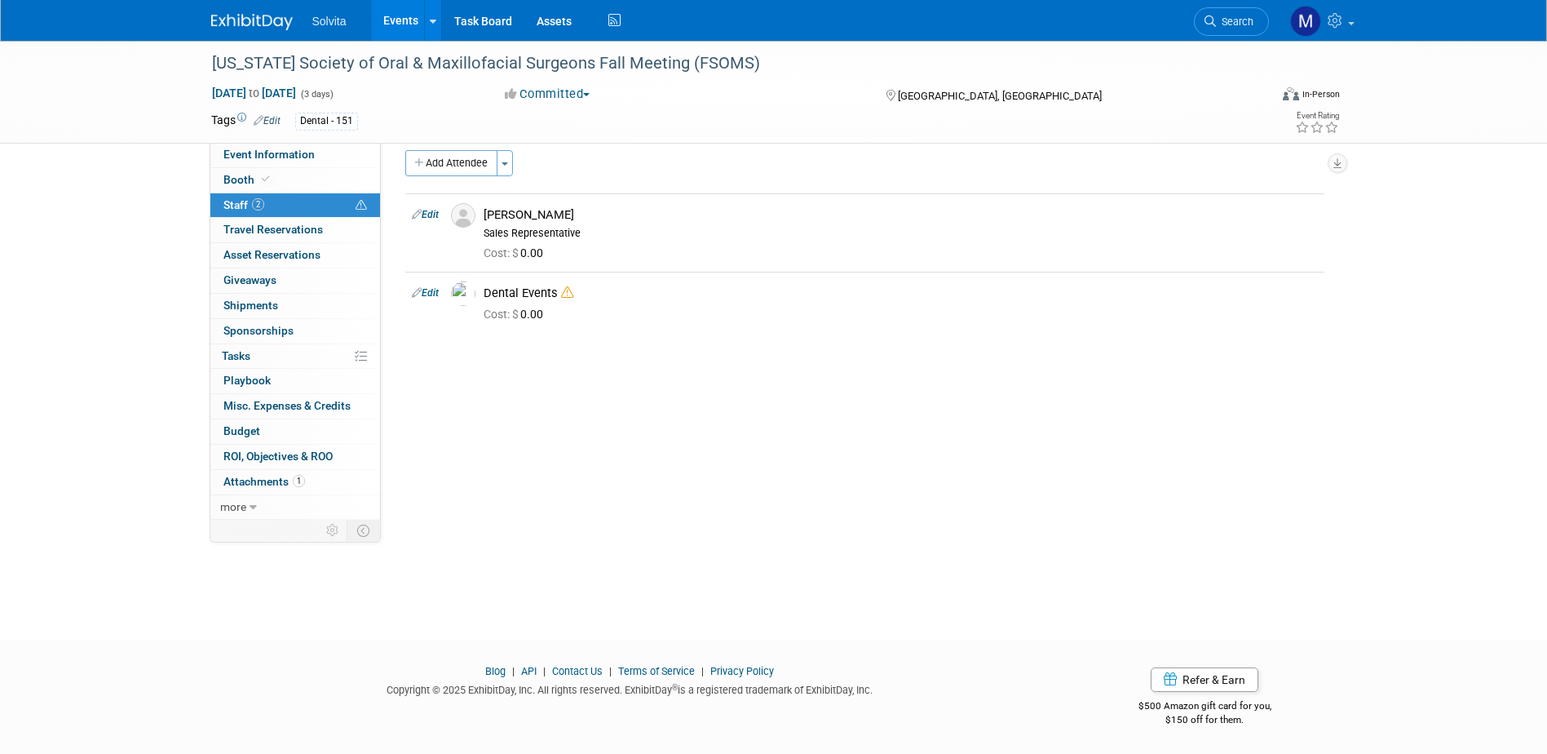
click at [404, 23] on link "Events" at bounding box center [401, 20] width 60 height 41
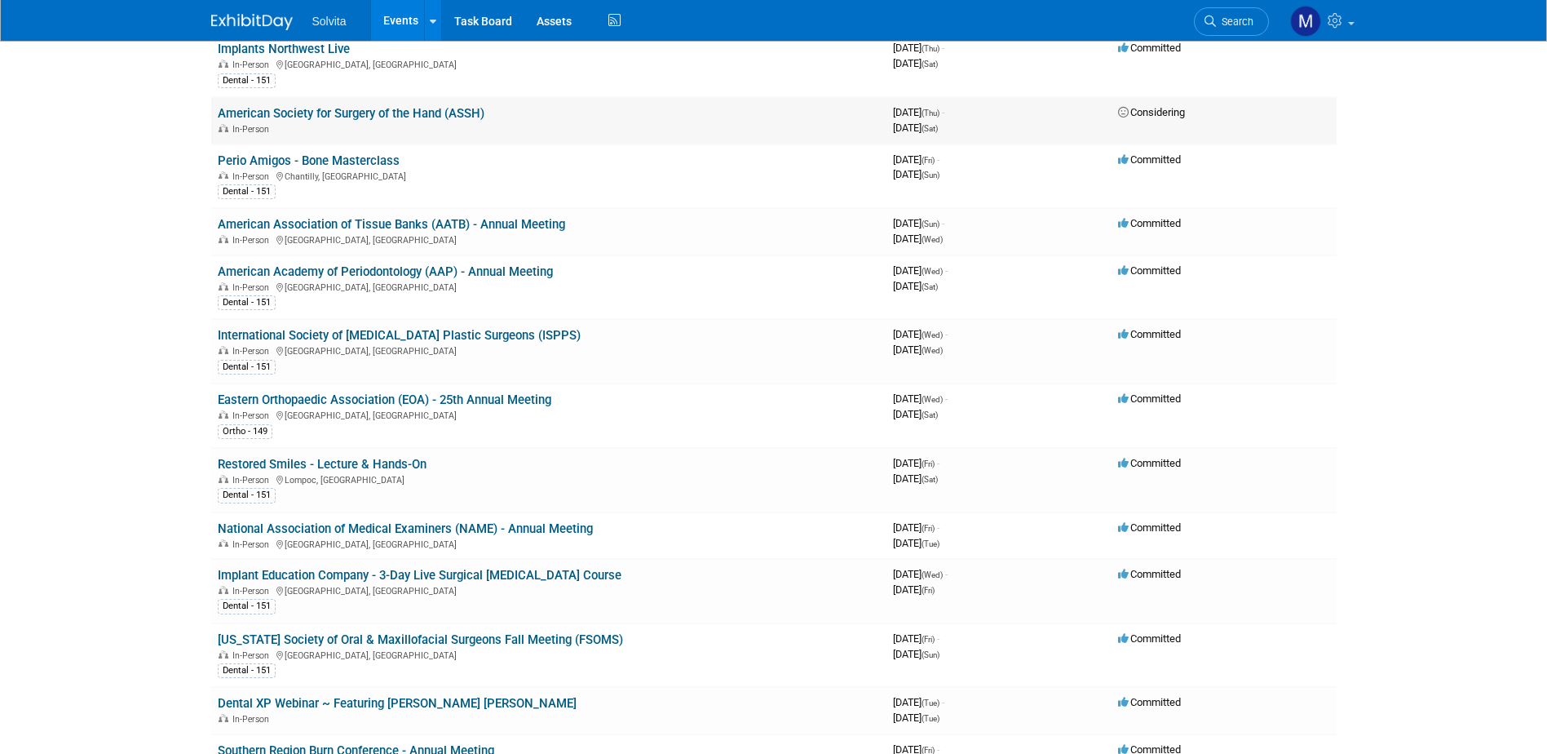
scroll to position [245, 0]
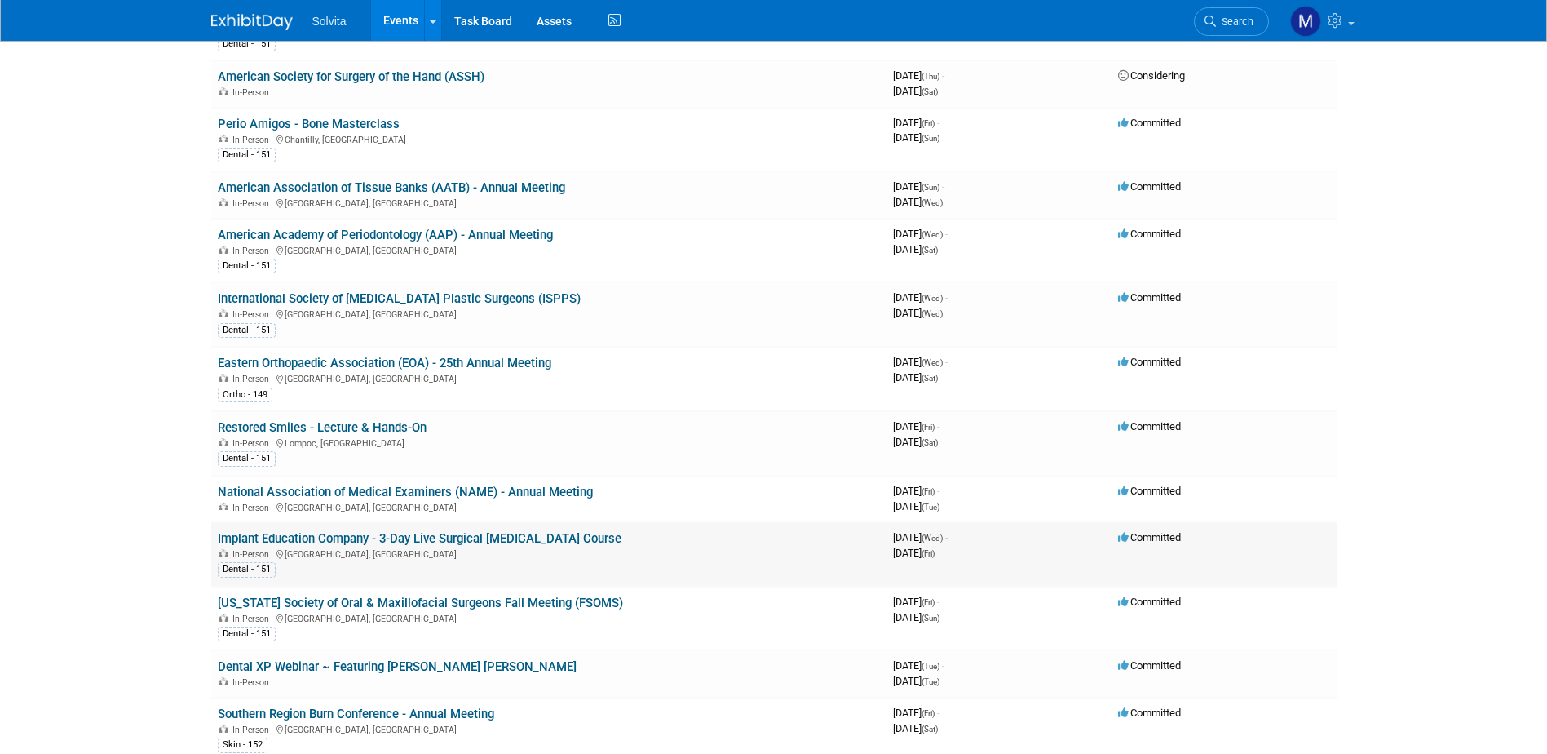
click at [325, 530] on td "Implant Education Company - 3-Day Live Surgical Sinus Lift Course In-Person Pho…" at bounding box center [548, 554] width 675 height 64
click at [323, 533] on link "Implant Education Company - 3-Day Live Surgical [MEDICAL_DATA] Course" at bounding box center [420, 538] width 404 height 15
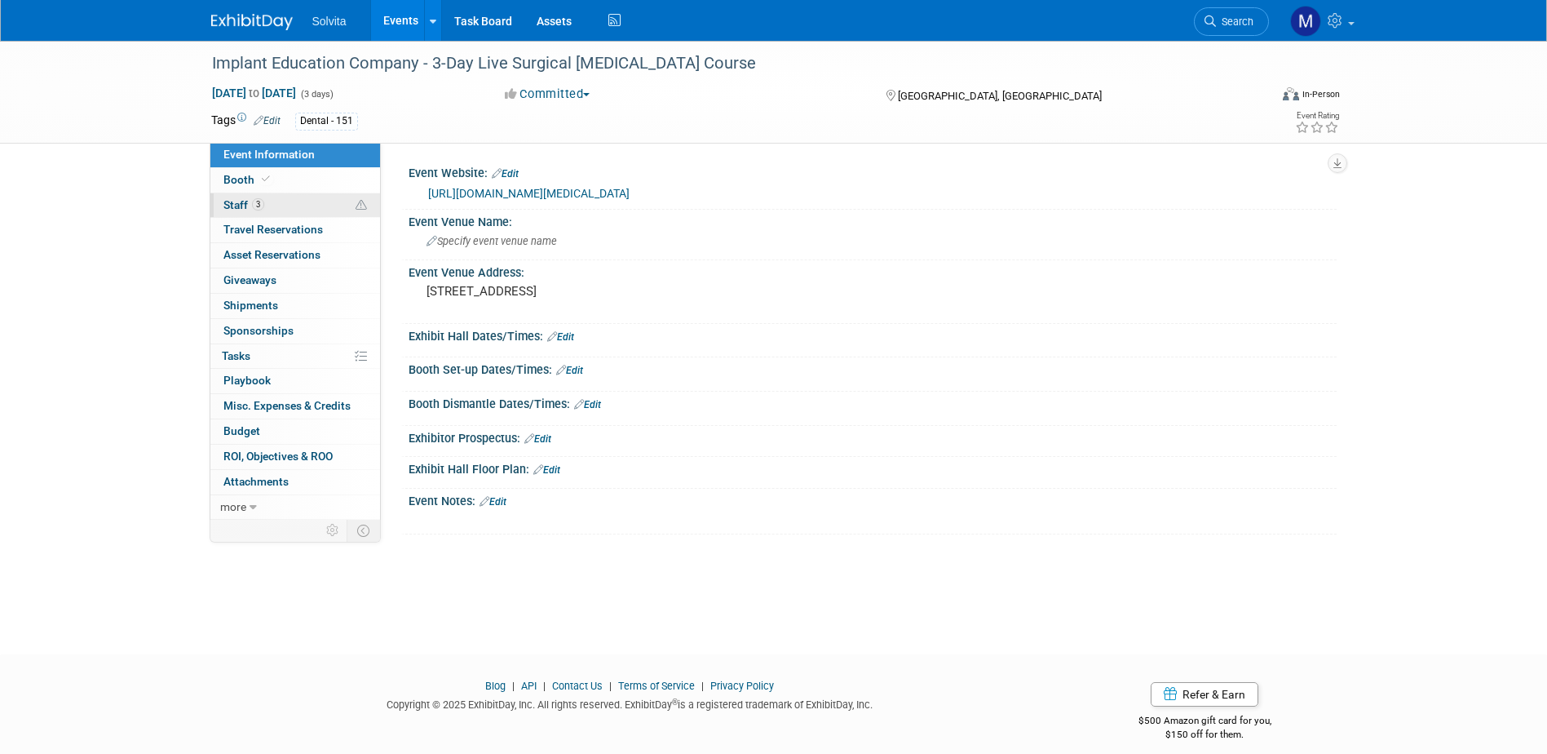
click at [226, 194] on link "3 Staff 3" at bounding box center [295, 205] width 170 height 24
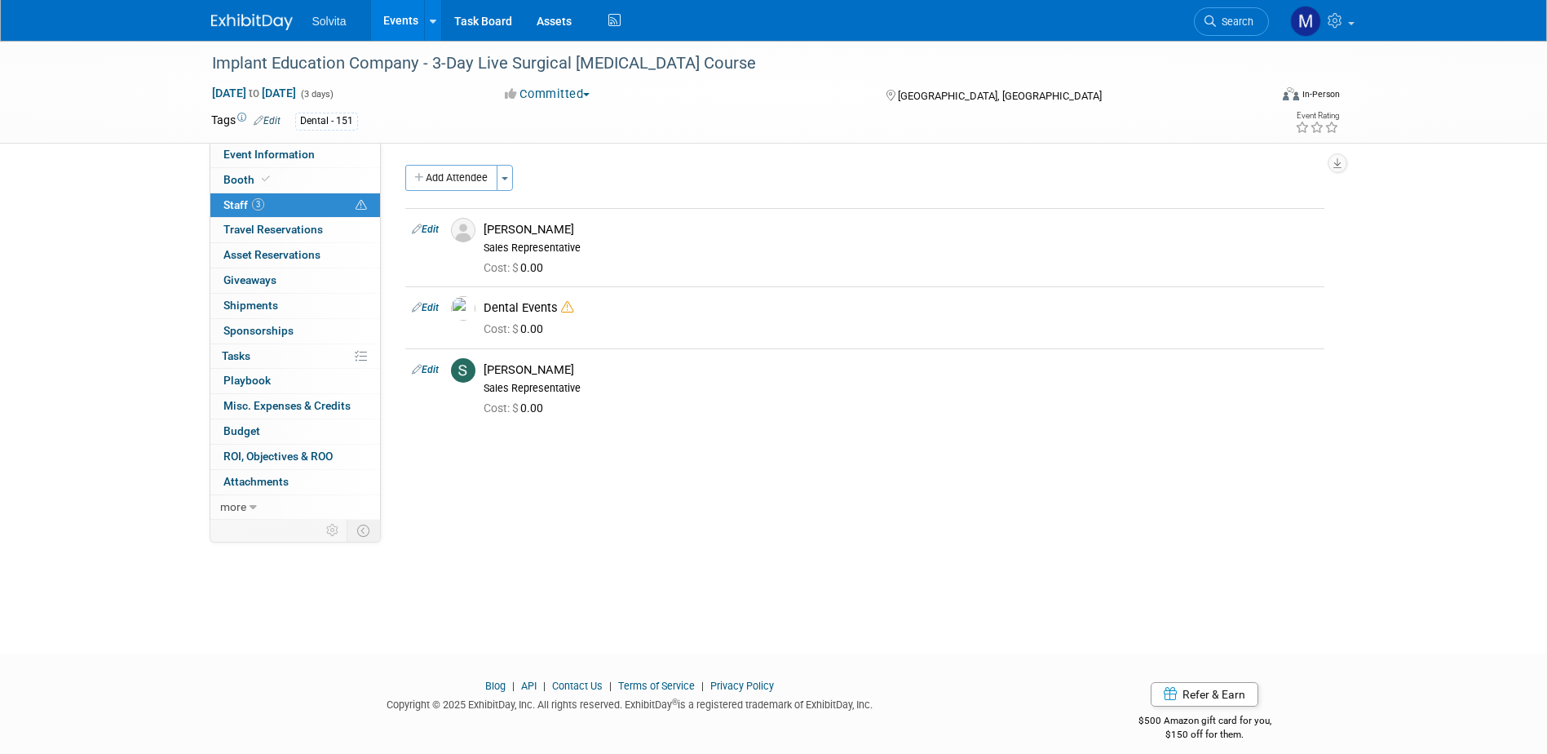
click at [405, 16] on link "Events" at bounding box center [401, 20] width 60 height 41
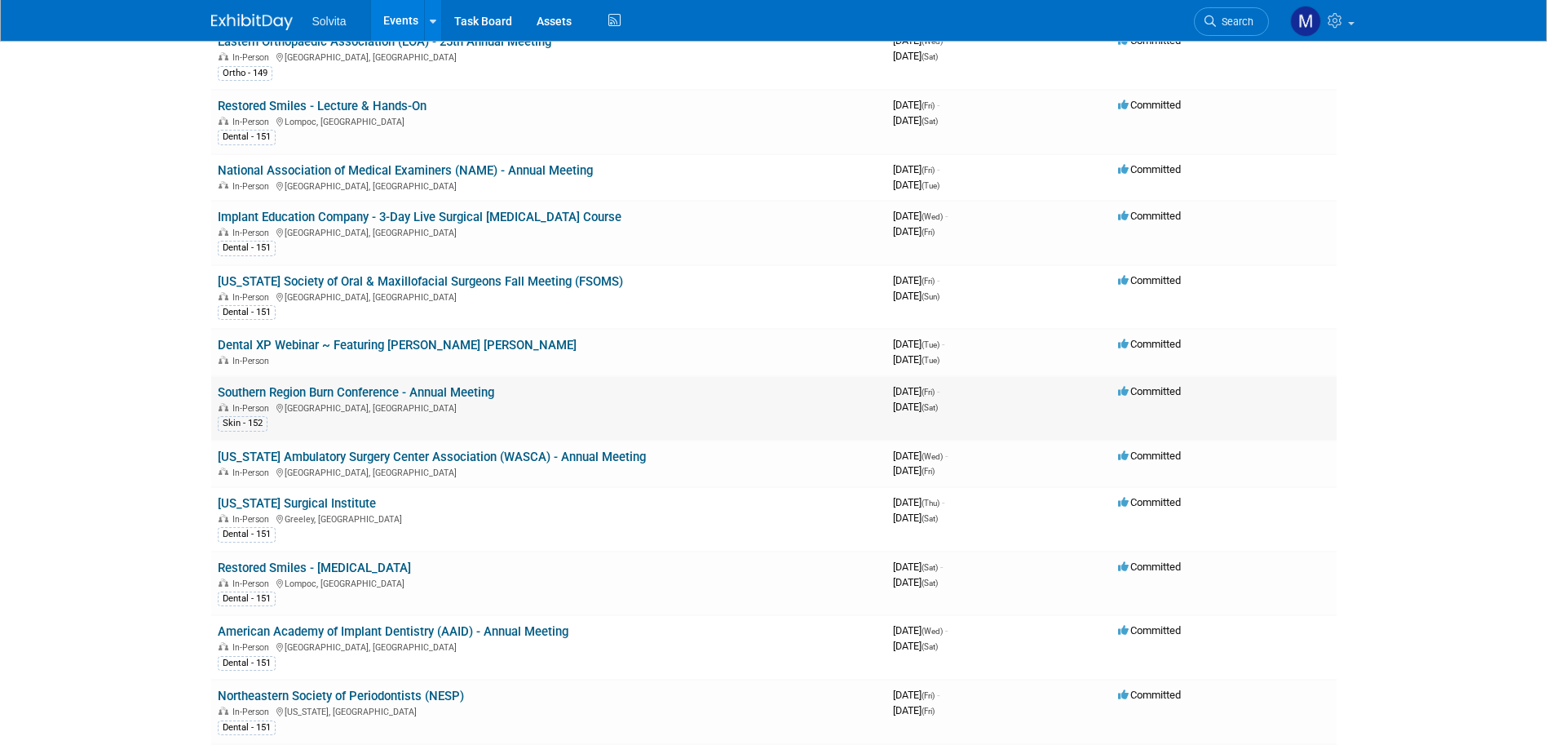
scroll to position [571, 0]
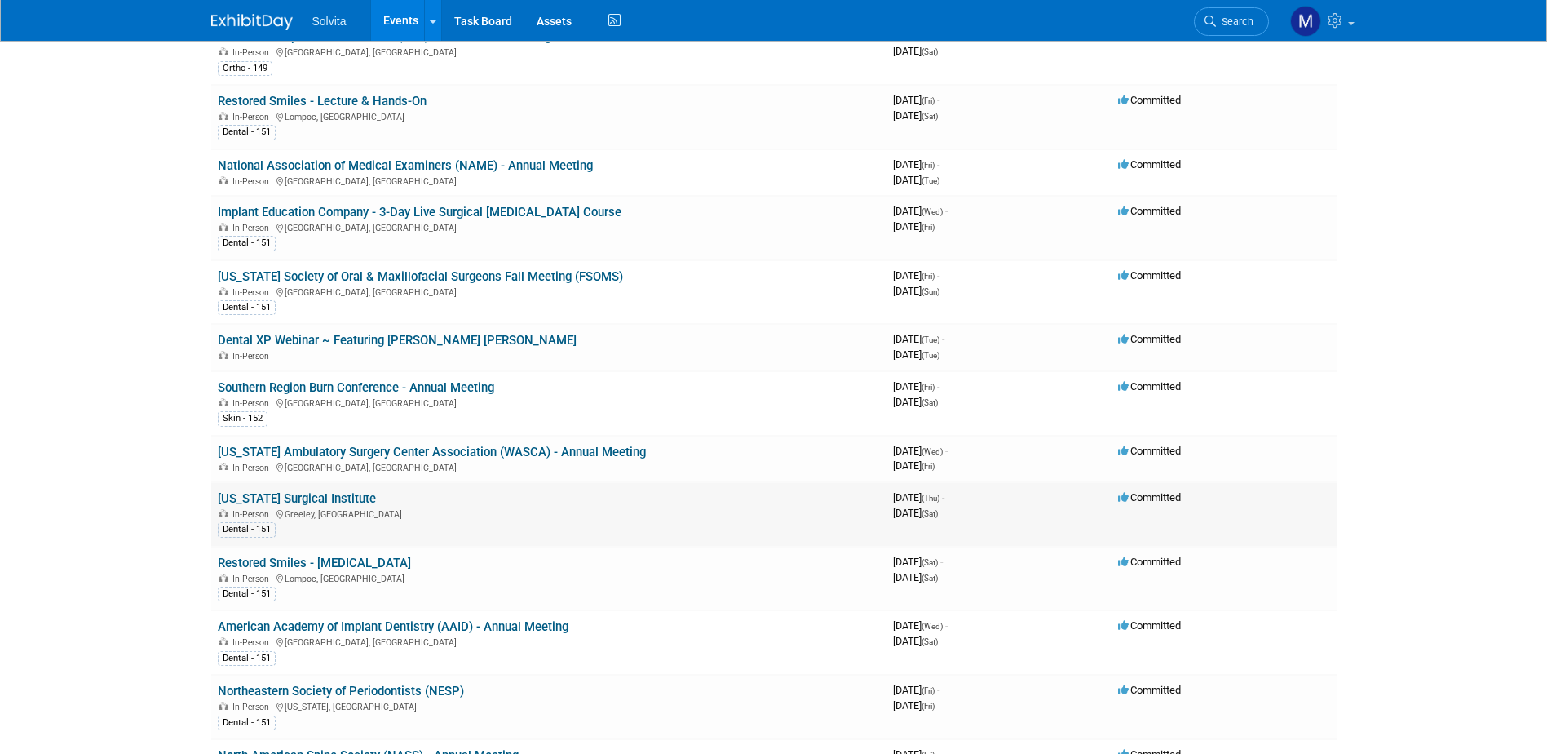
click at [318, 502] on link "[US_STATE] Surgical Institute" at bounding box center [297, 498] width 158 height 15
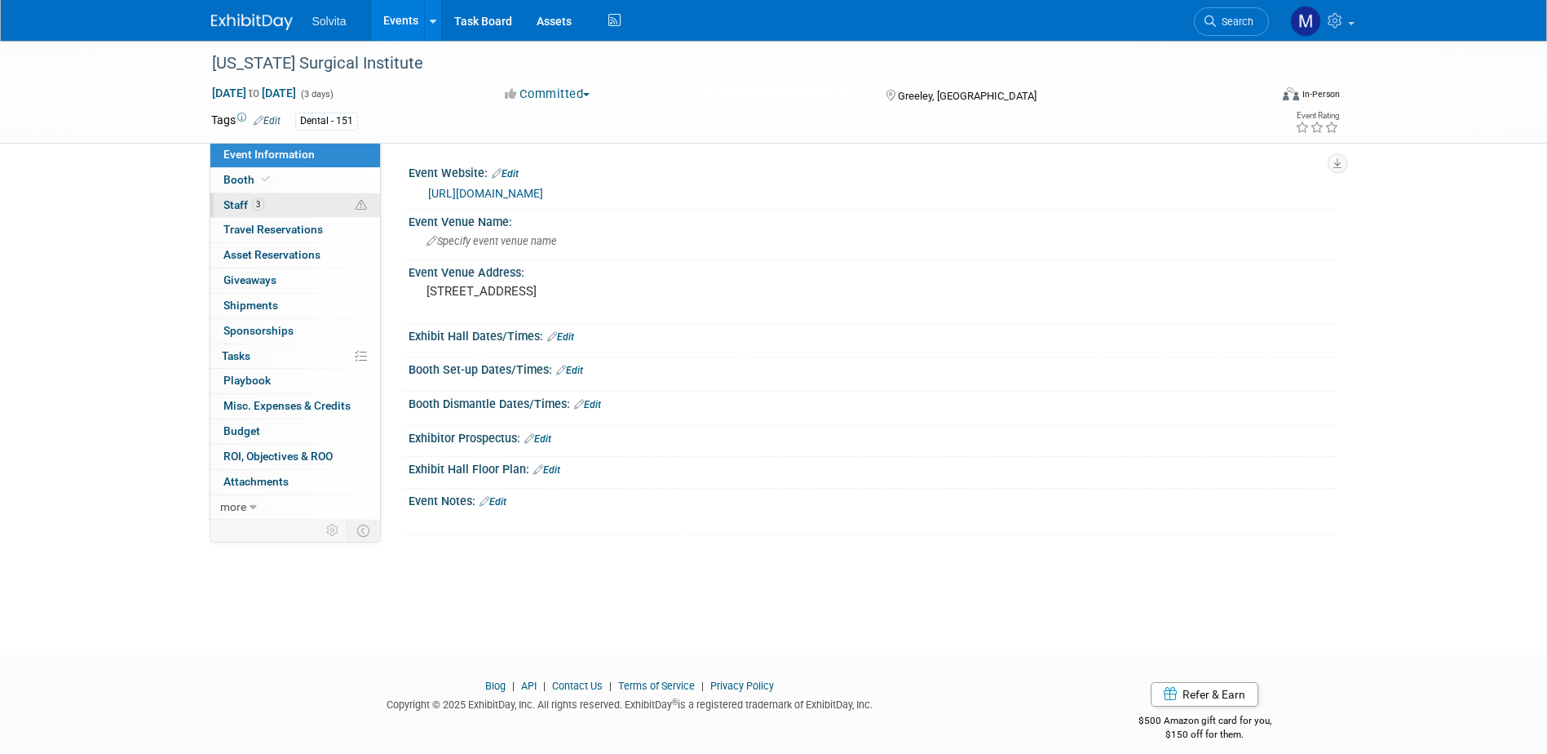
click at [226, 193] on link "3 Staff 3" at bounding box center [295, 205] width 170 height 24
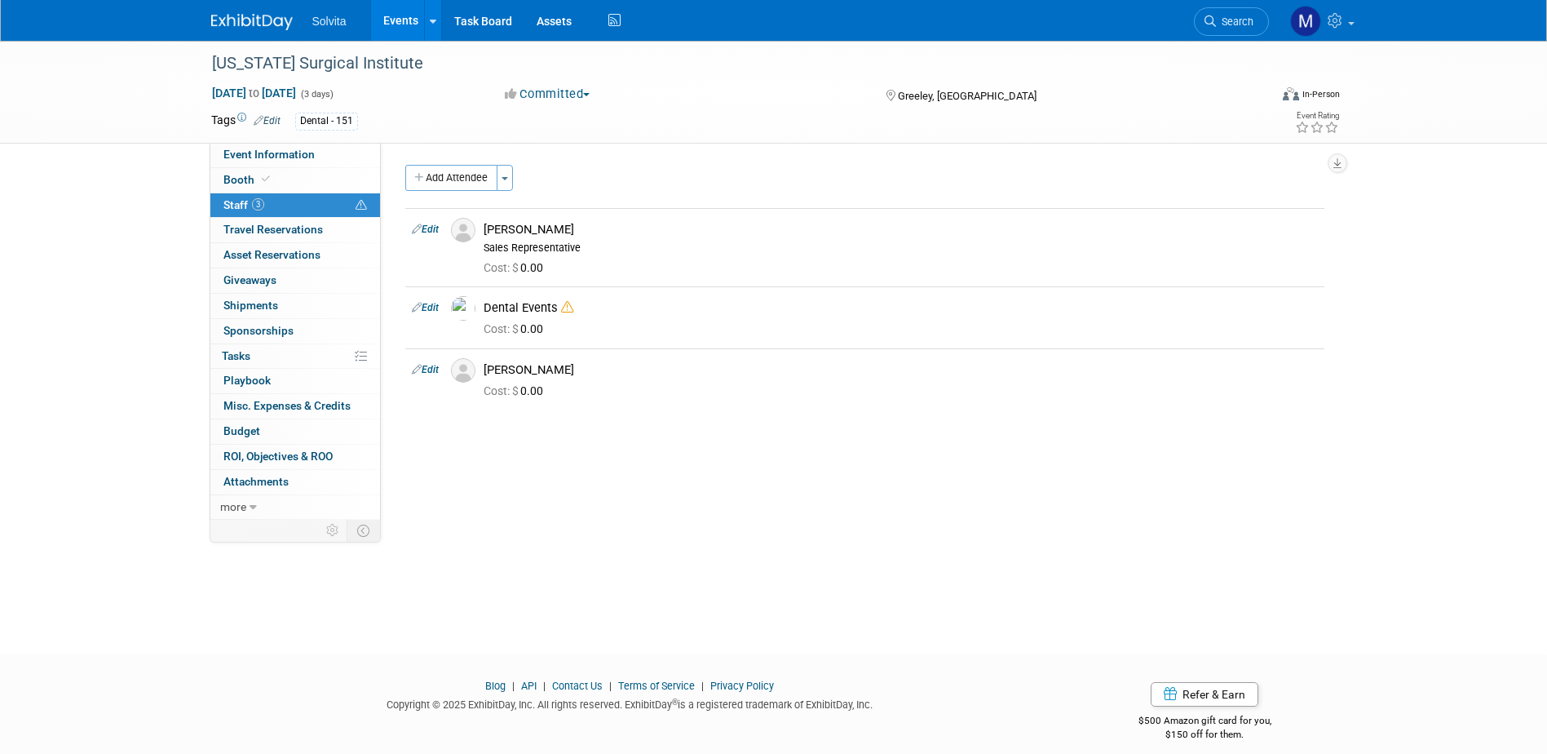
click at [385, 23] on link "Events" at bounding box center [401, 20] width 60 height 41
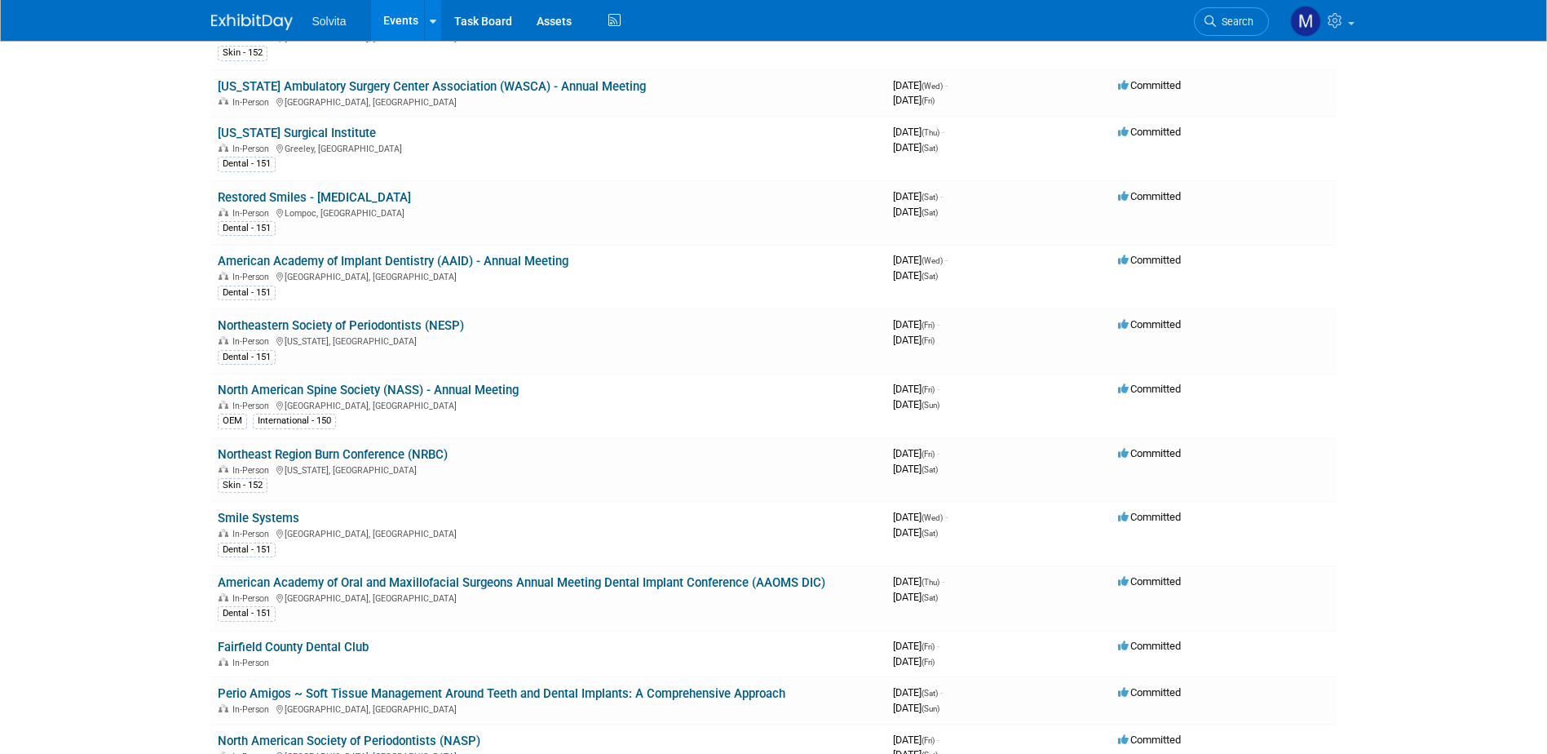
scroll to position [897, 0]
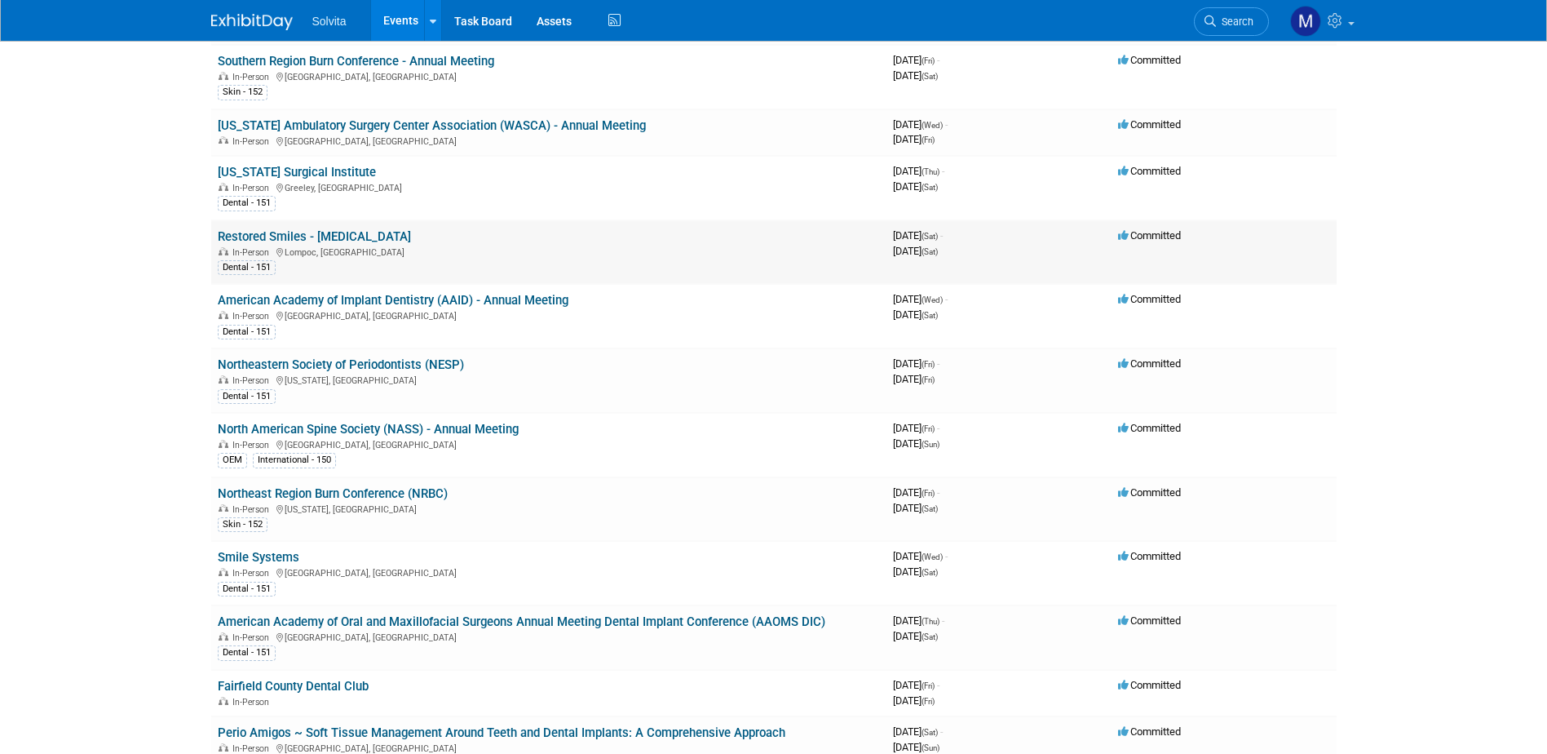
click at [327, 231] on link "Restored Smiles - [MEDICAL_DATA]" at bounding box center [314, 236] width 193 height 15
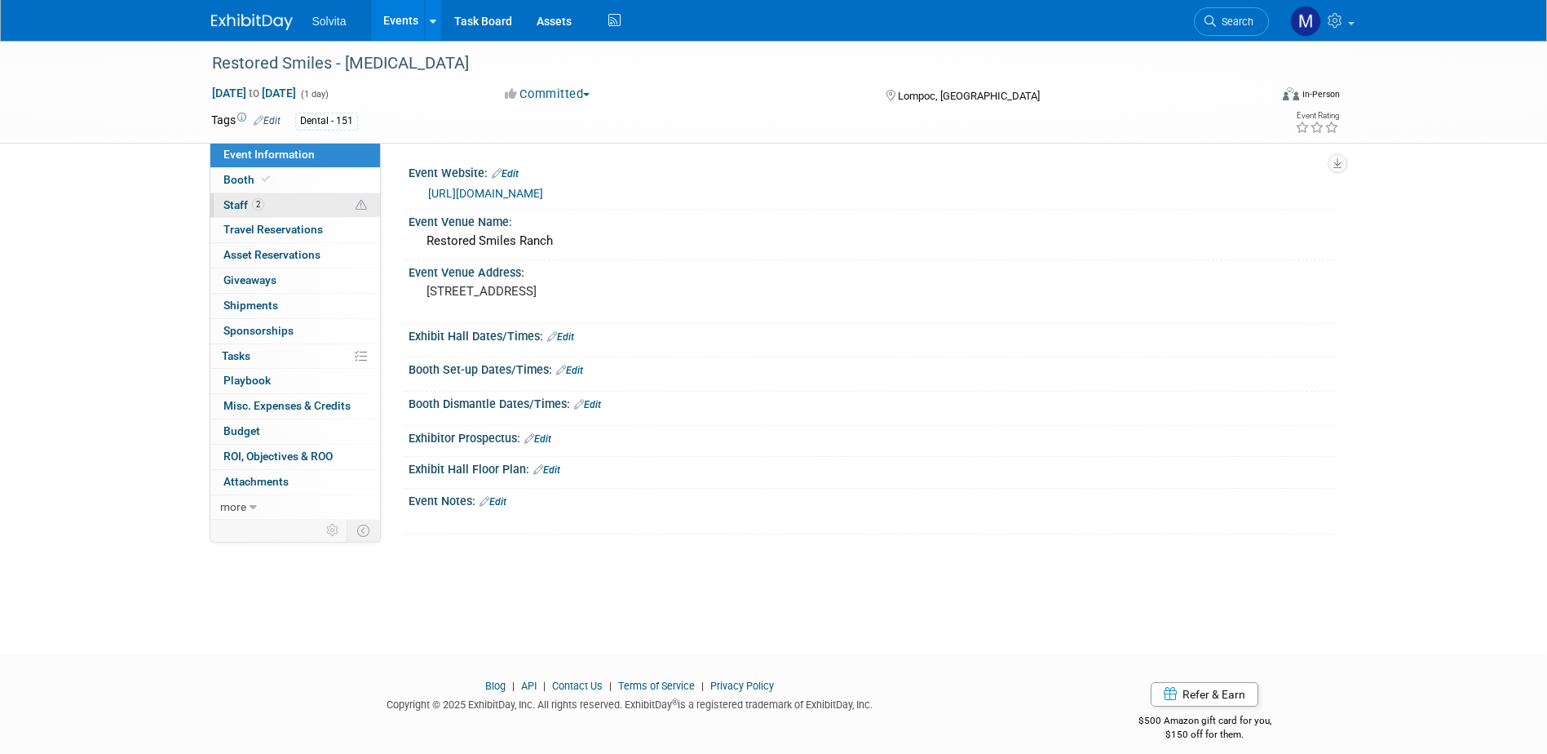
click at [236, 199] on span "Staff 2" at bounding box center [244, 204] width 41 height 13
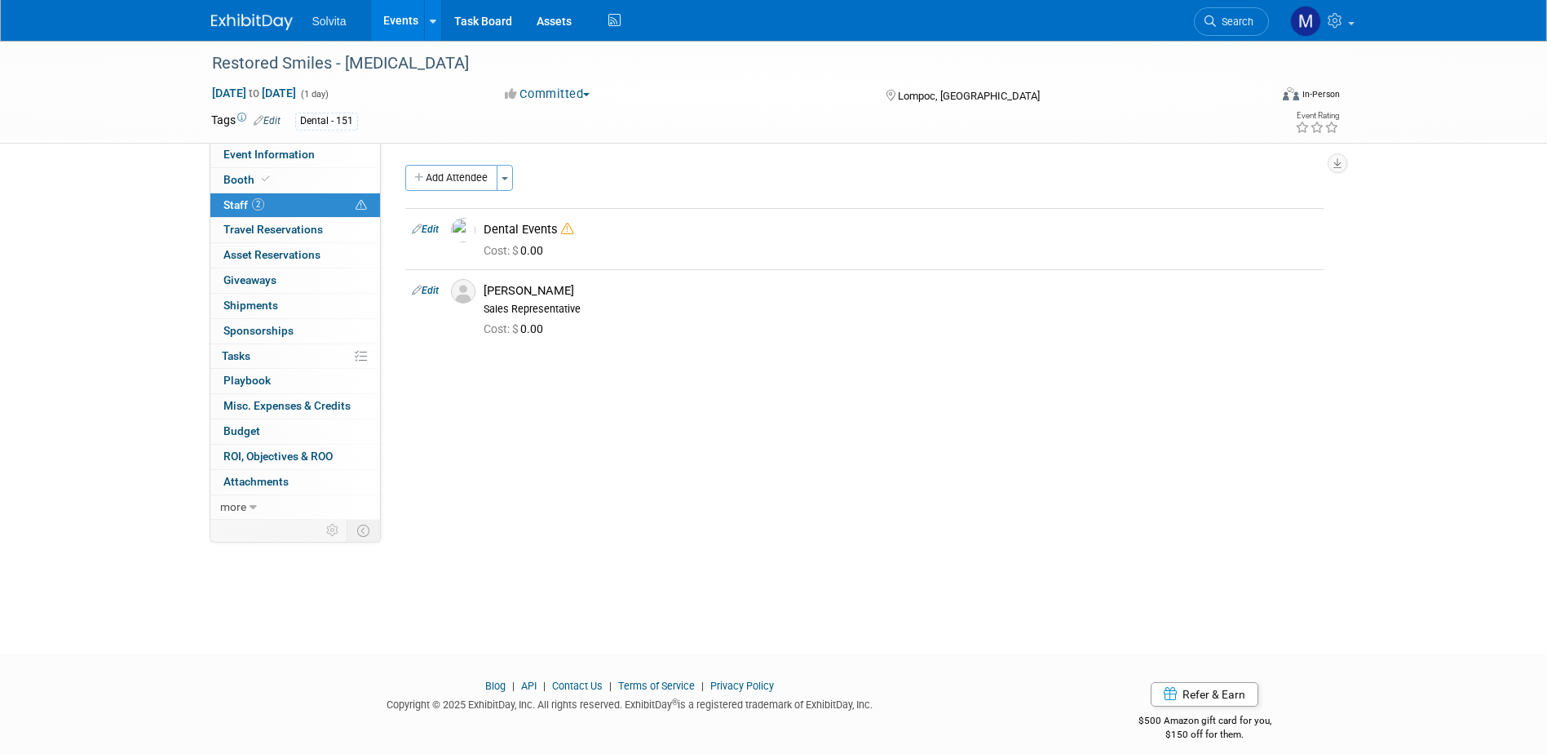
click at [388, 18] on link "Events" at bounding box center [401, 20] width 60 height 41
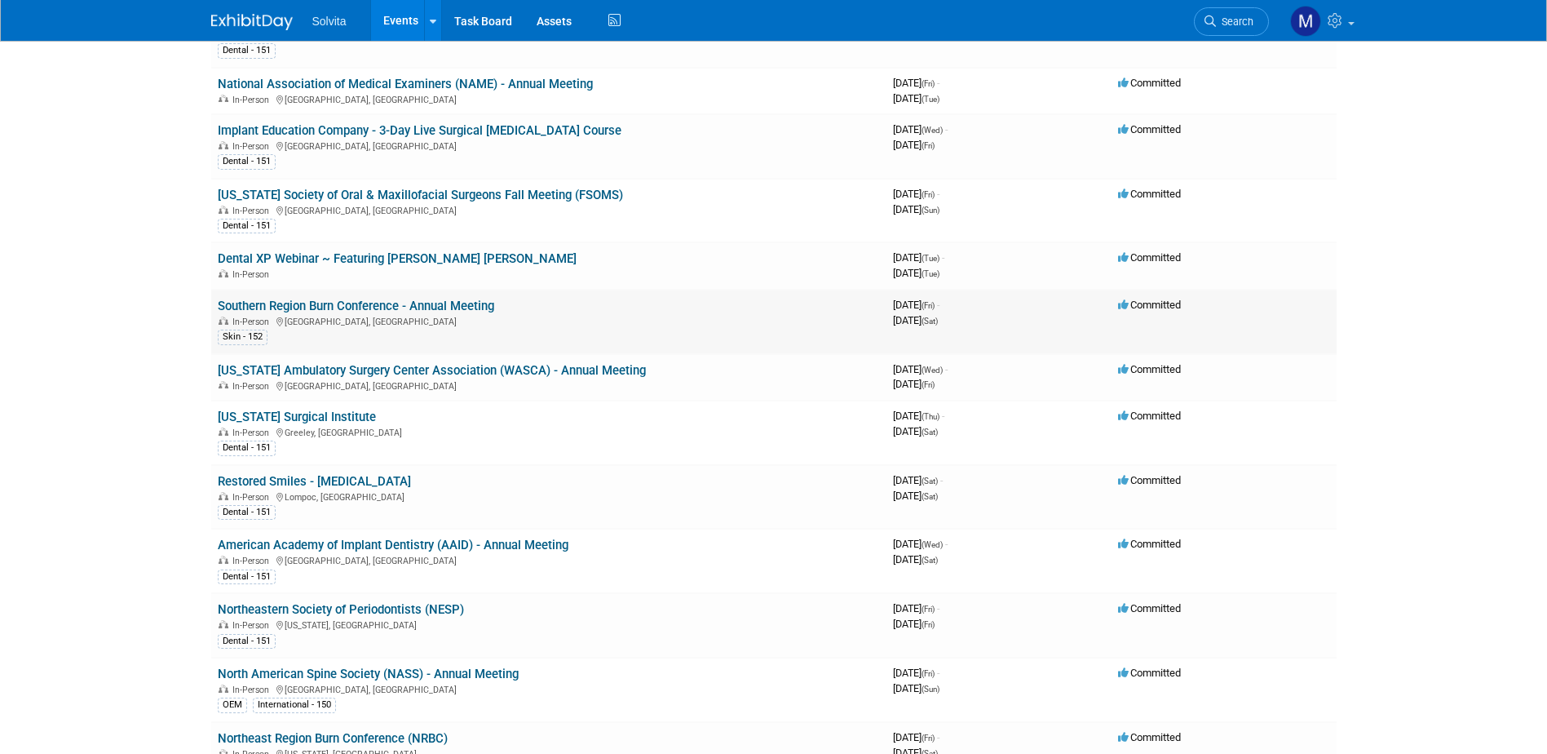
scroll to position [897, 0]
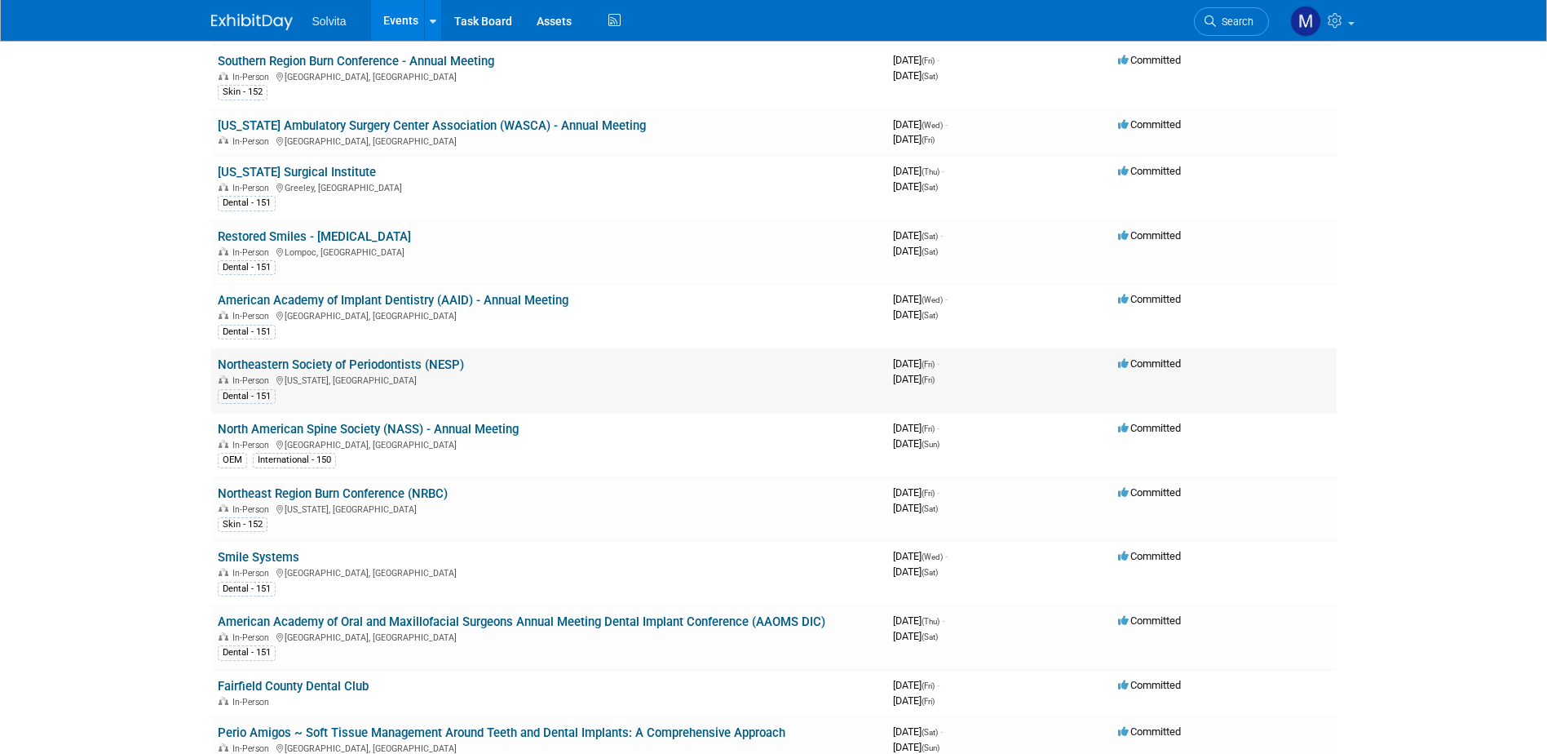
click at [371, 361] on link "Northeastern Society of Periodontists (NESP)" at bounding box center [341, 364] width 246 height 15
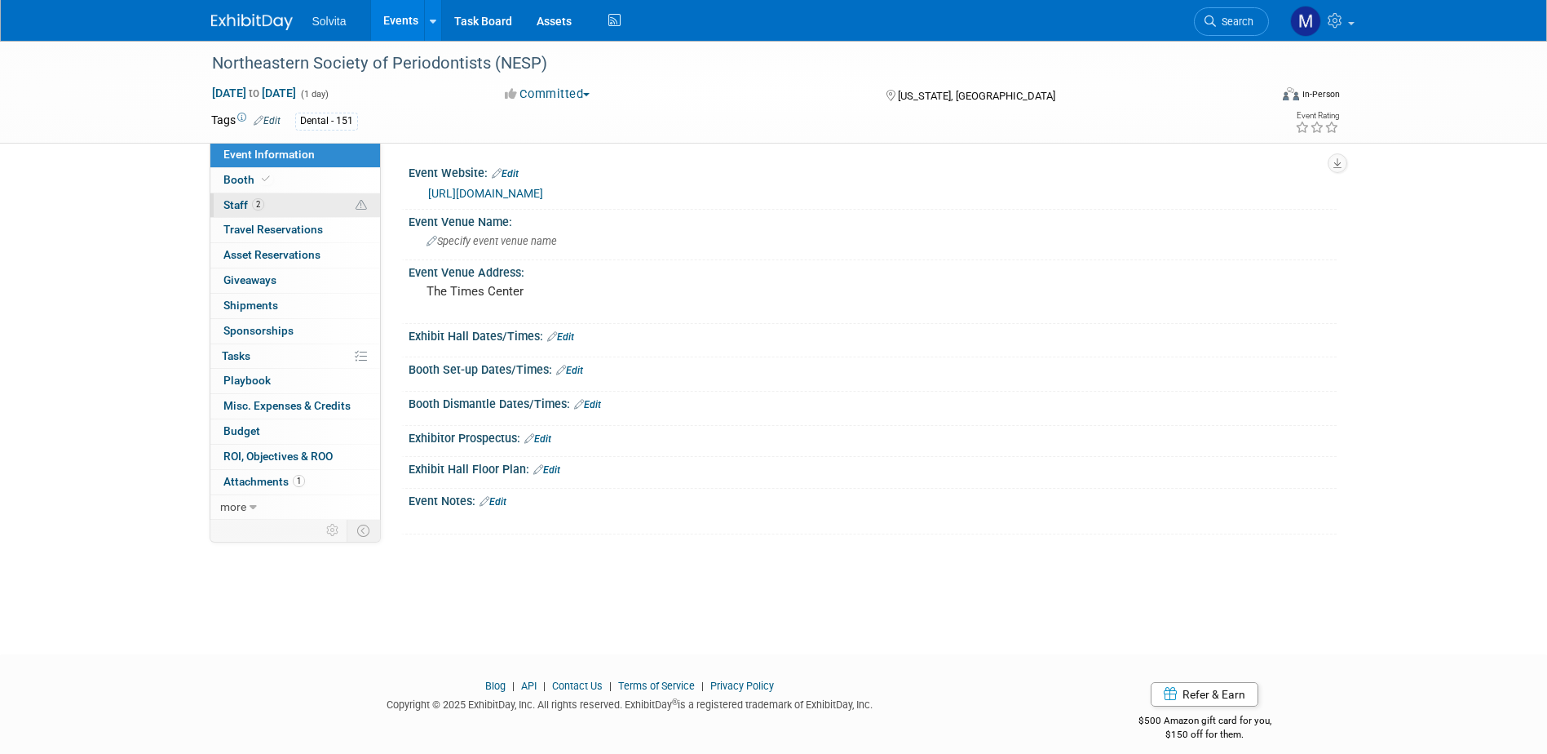
click at [237, 202] on span "Staff 2" at bounding box center [244, 204] width 41 height 13
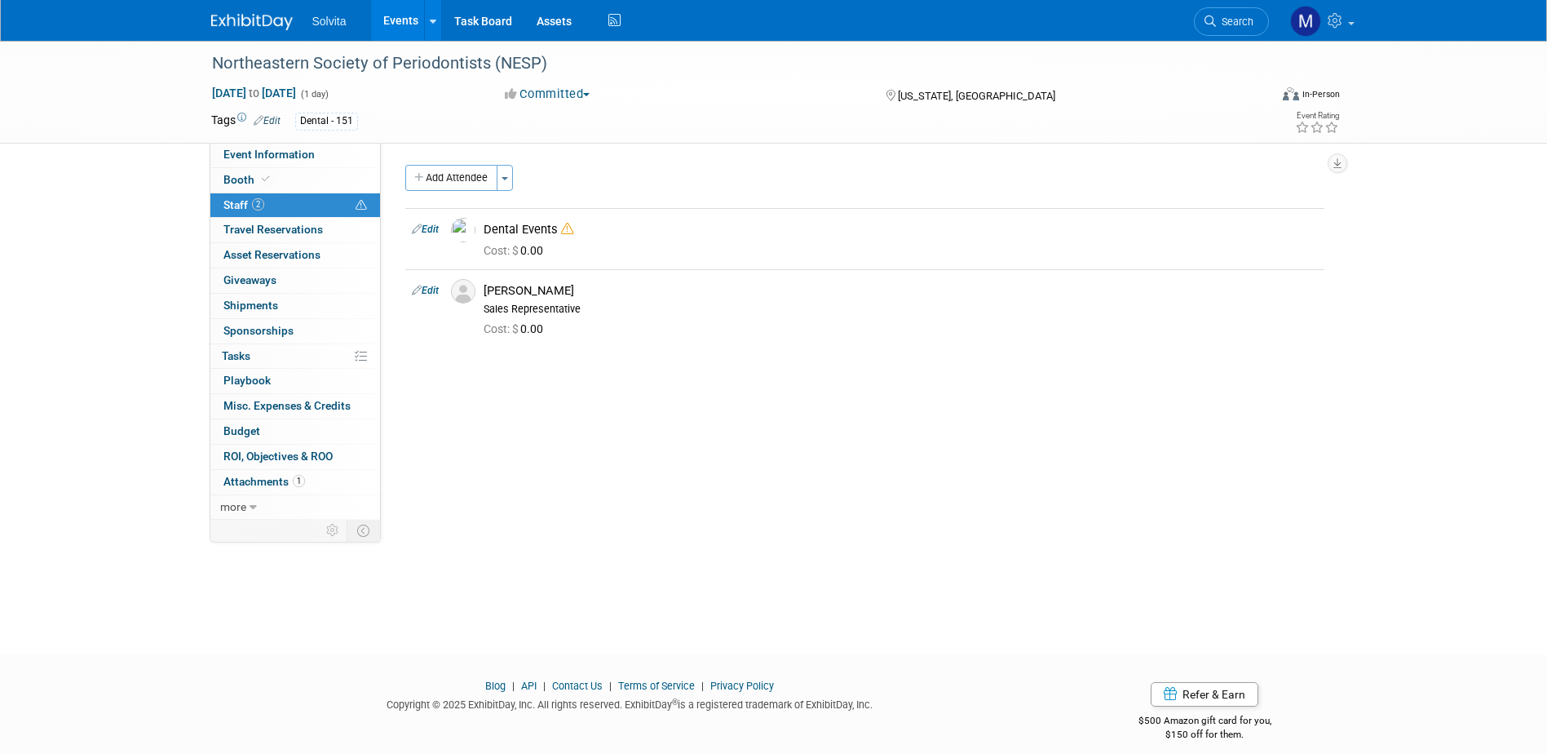
click at [396, 15] on link "Events" at bounding box center [401, 20] width 60 height 41
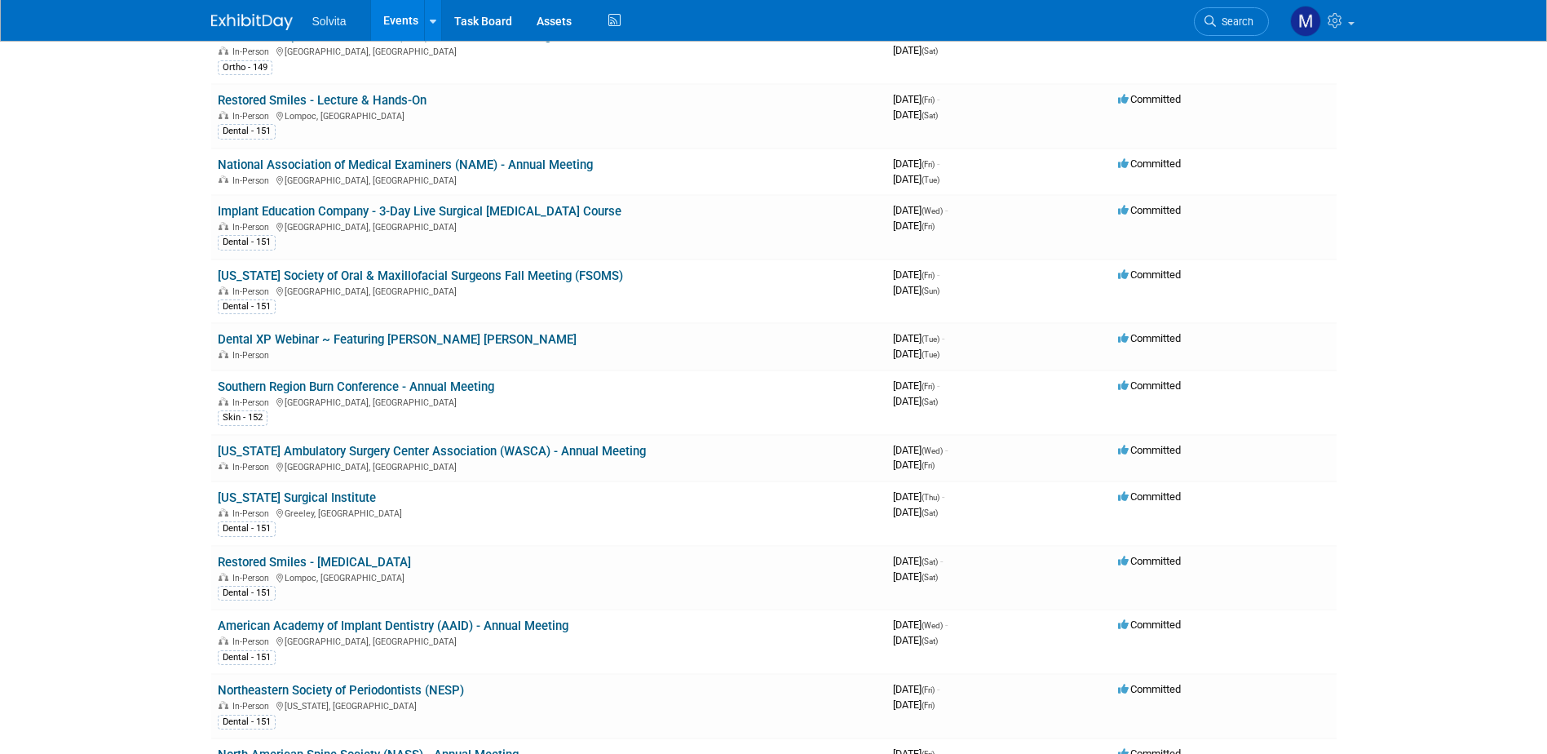
scroll to position [653, 0]
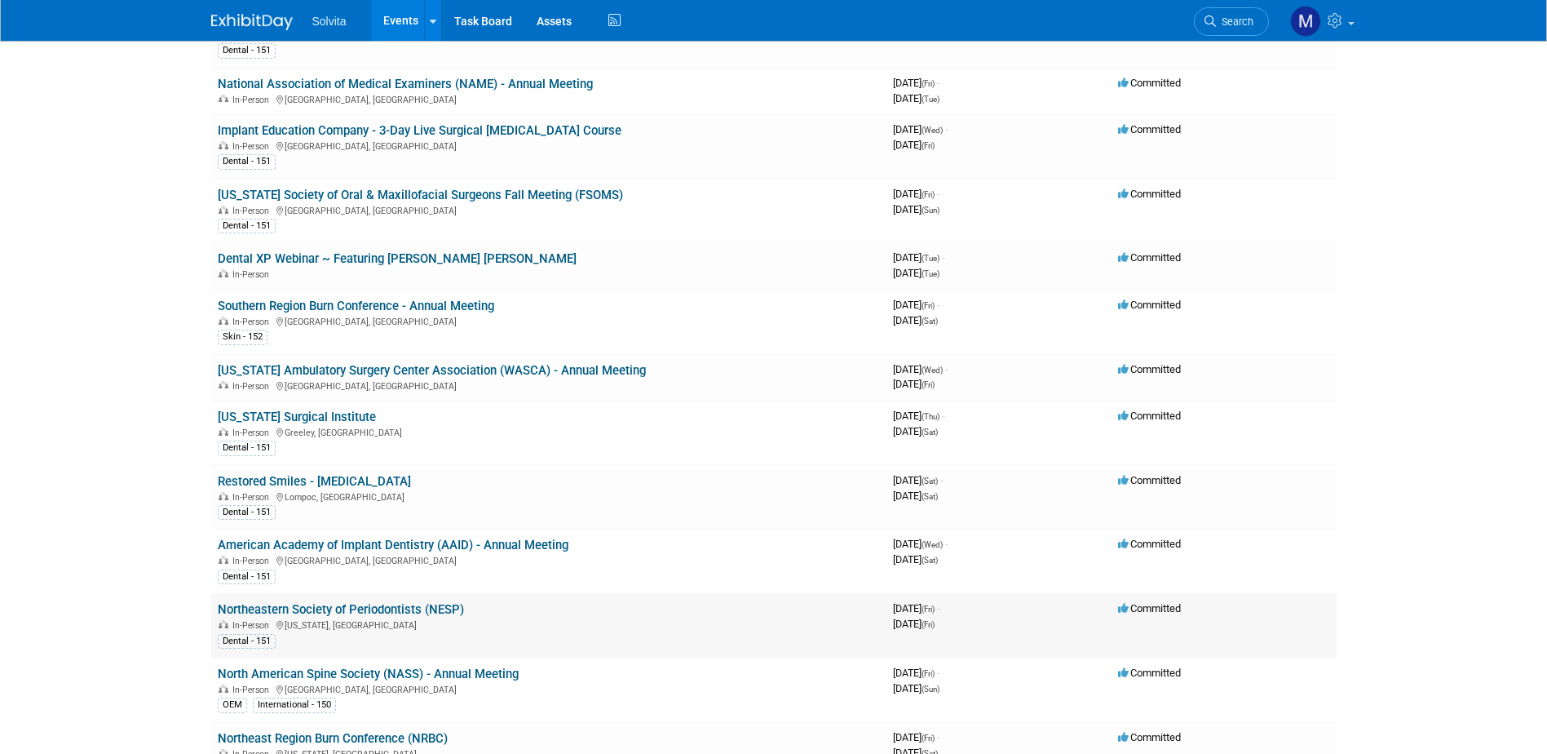
click at [352, 604] on link "Northeastern Society of Periodontists (NESP)" at bounding box center [341, 609] width 246 height 15
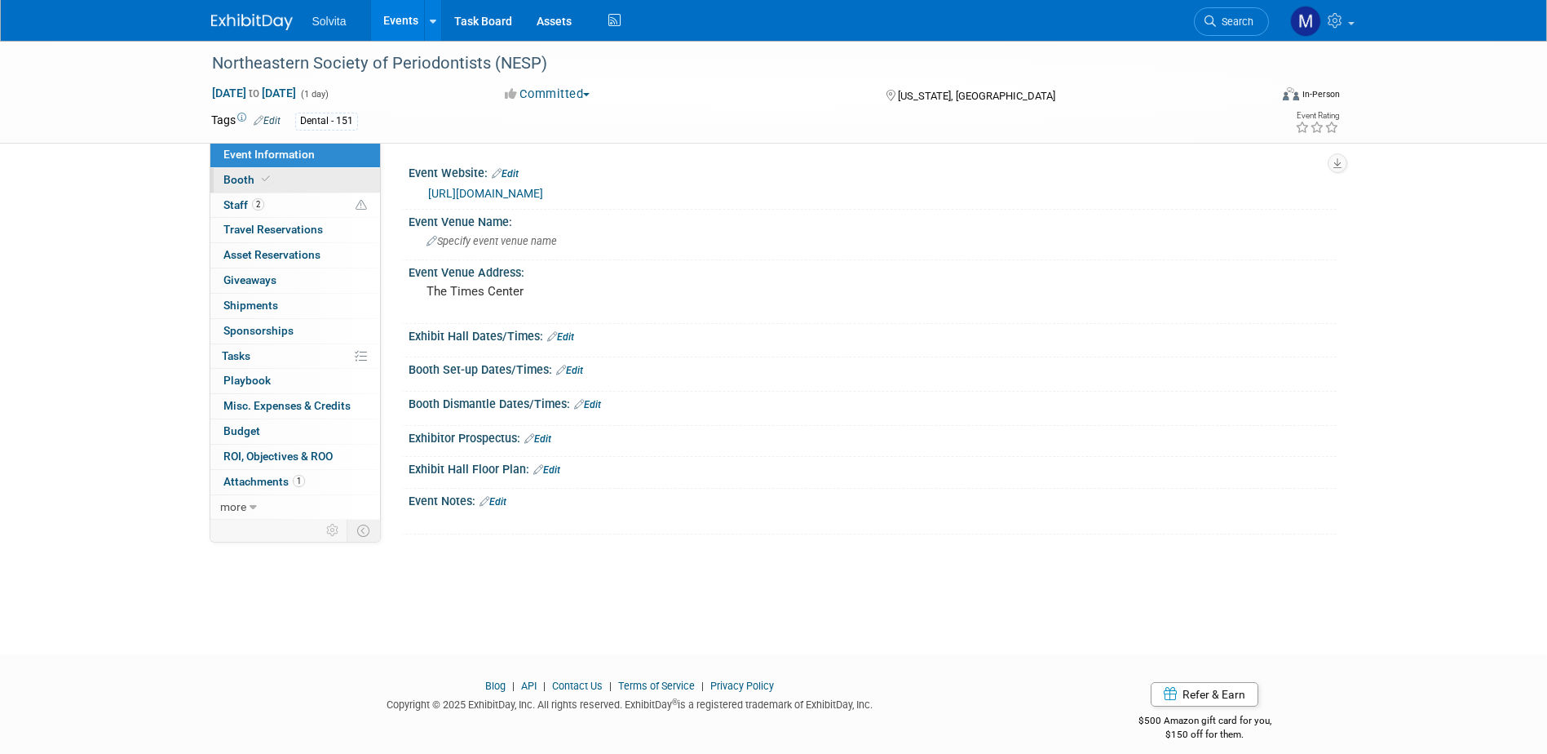
click at [237, 179] on span "Booth" at bounding box center [249, 179] width 50 height 13
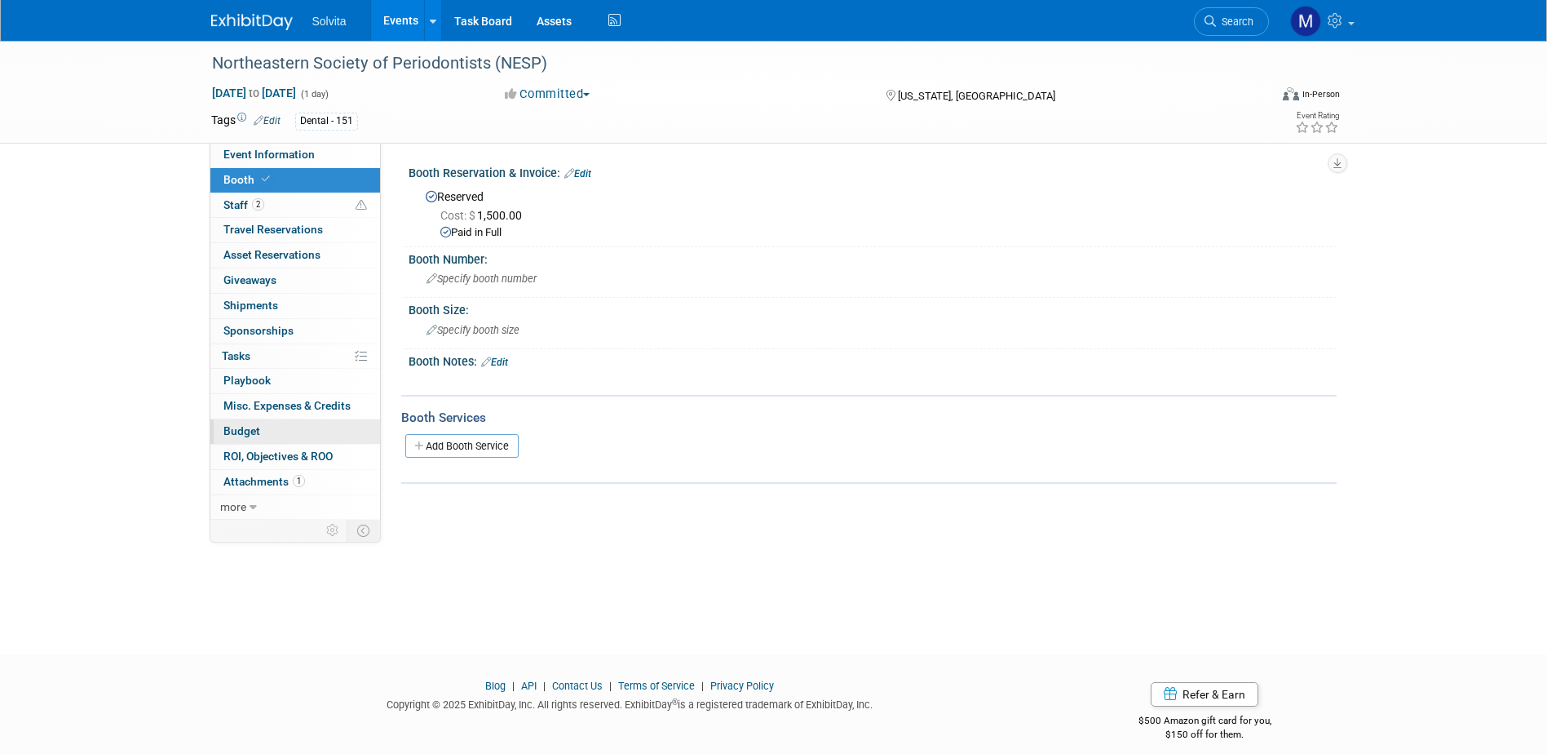
click at [238, 434] on span "Budget" at bounding box center [242, 430] width 37 height 13
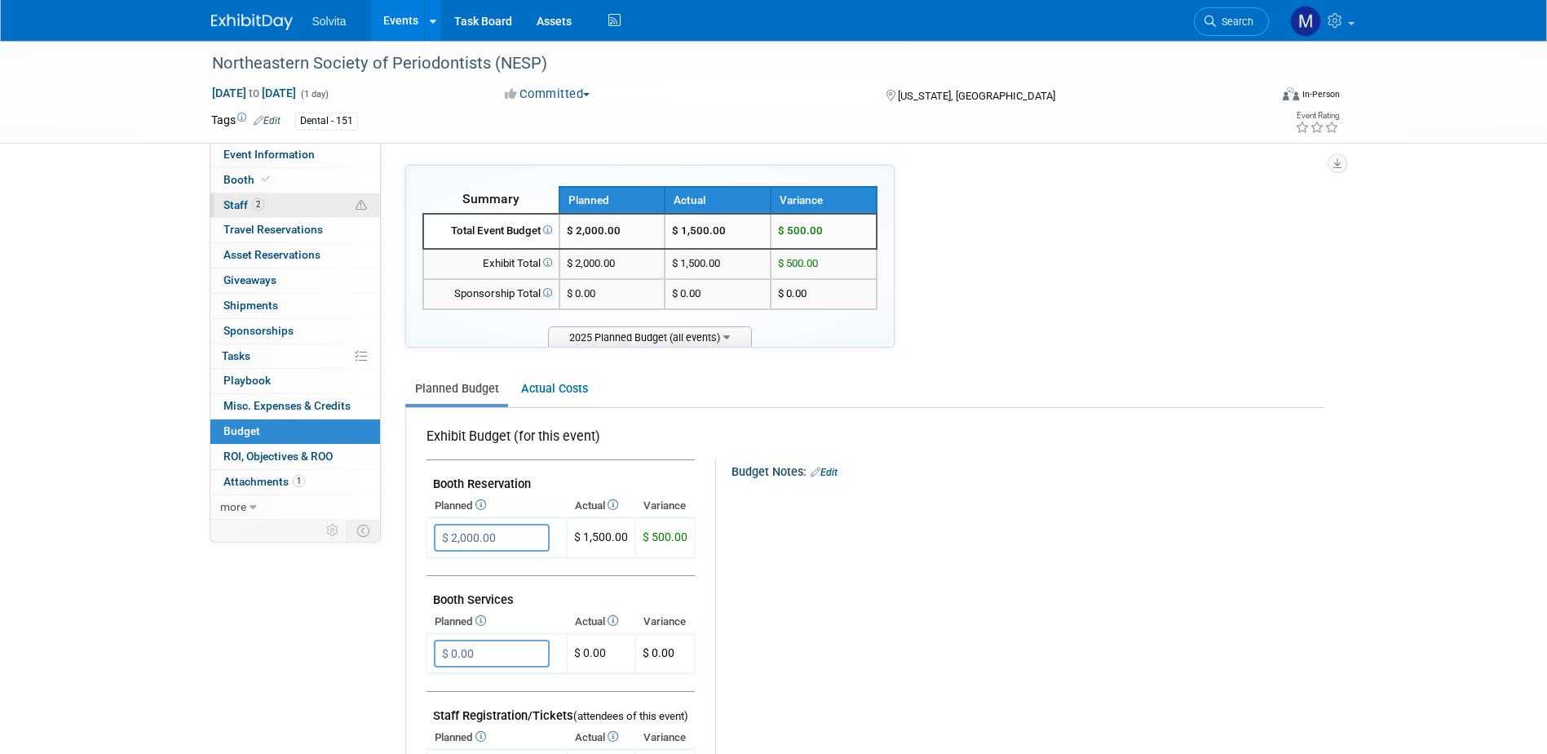
click at [232, 196] on link "2 Staff 2" at bounding box center [295, 205] width 170 height 24
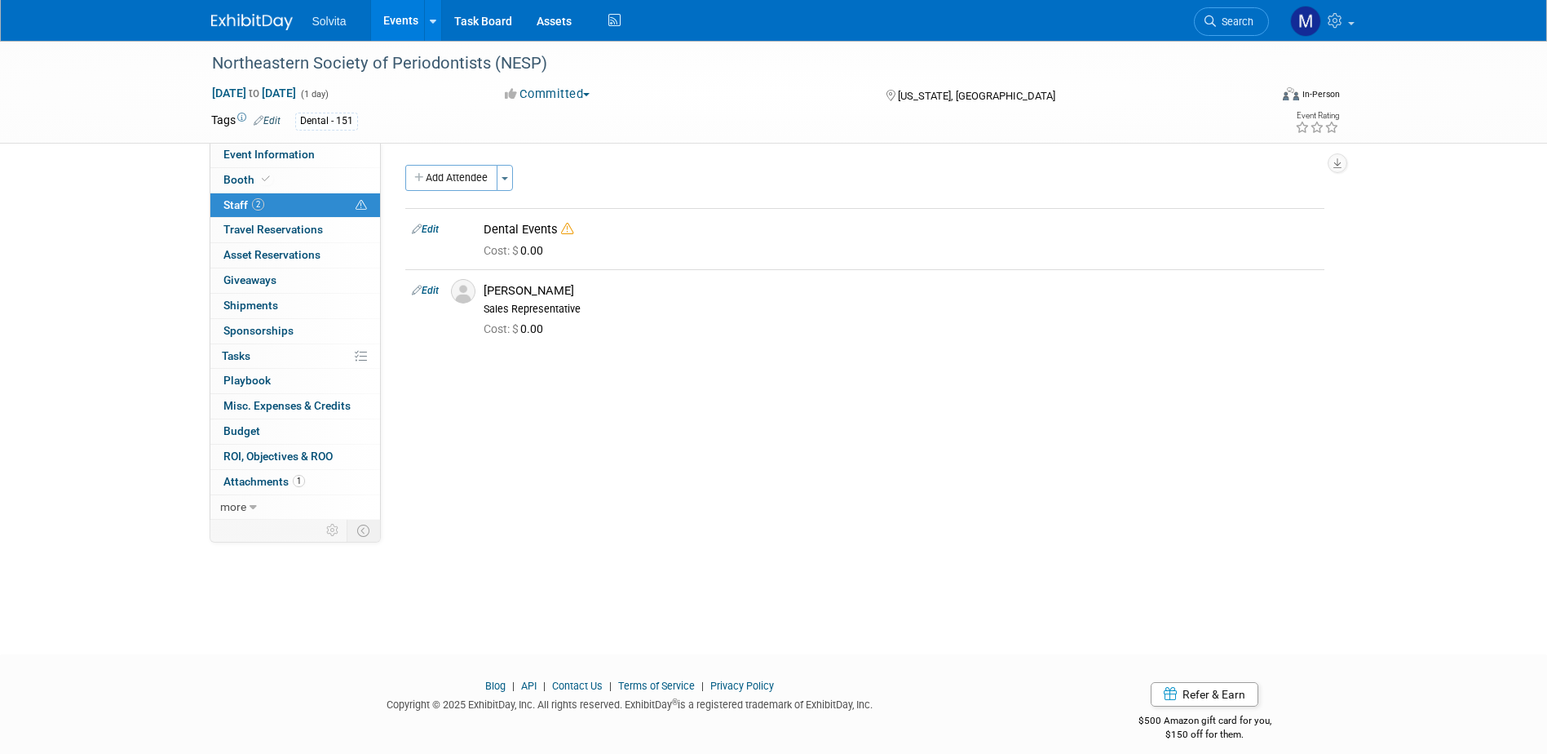
click at [394, 17] on link "Events" at bounding box center [401, 20] width 60 height 41
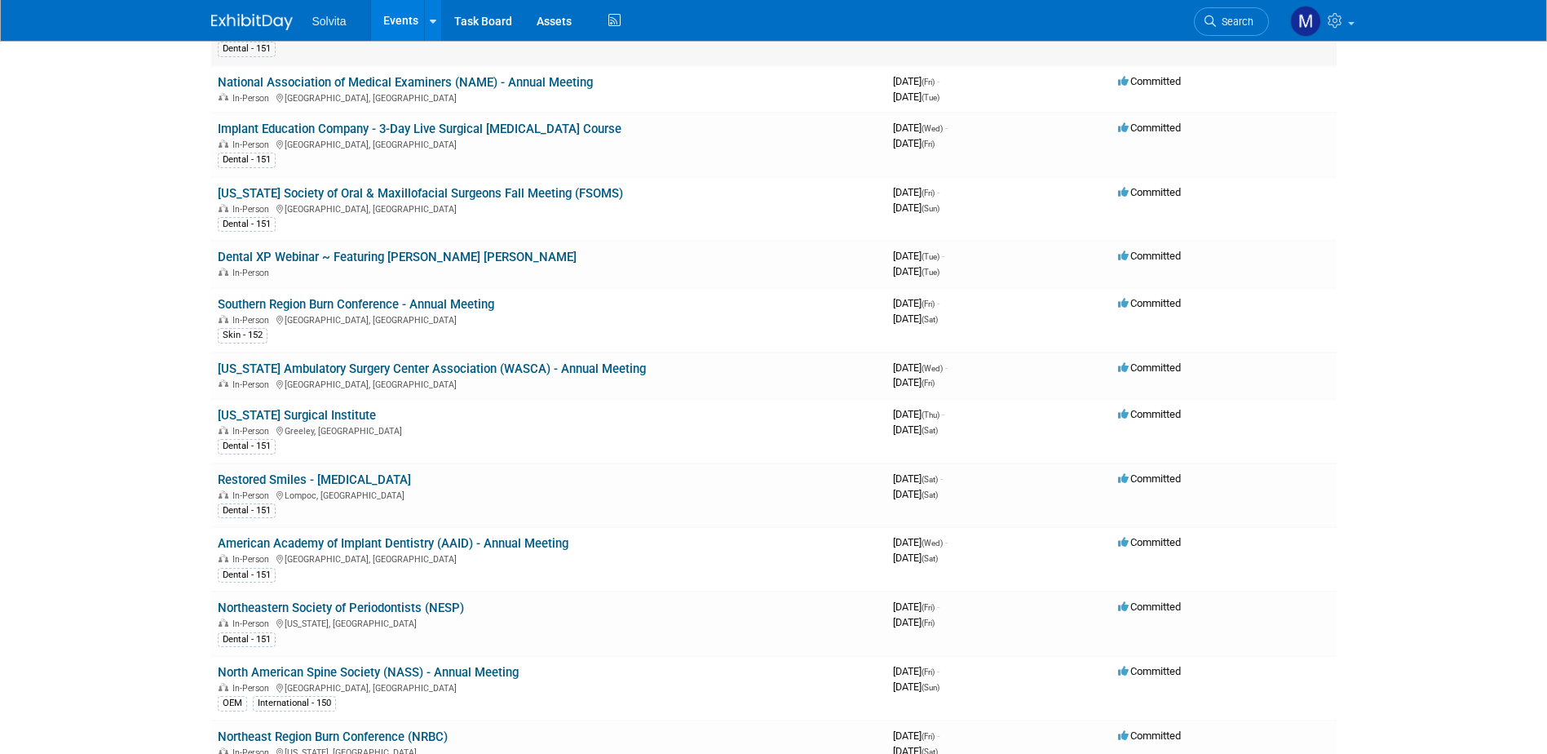
scroll to position [734, 0]
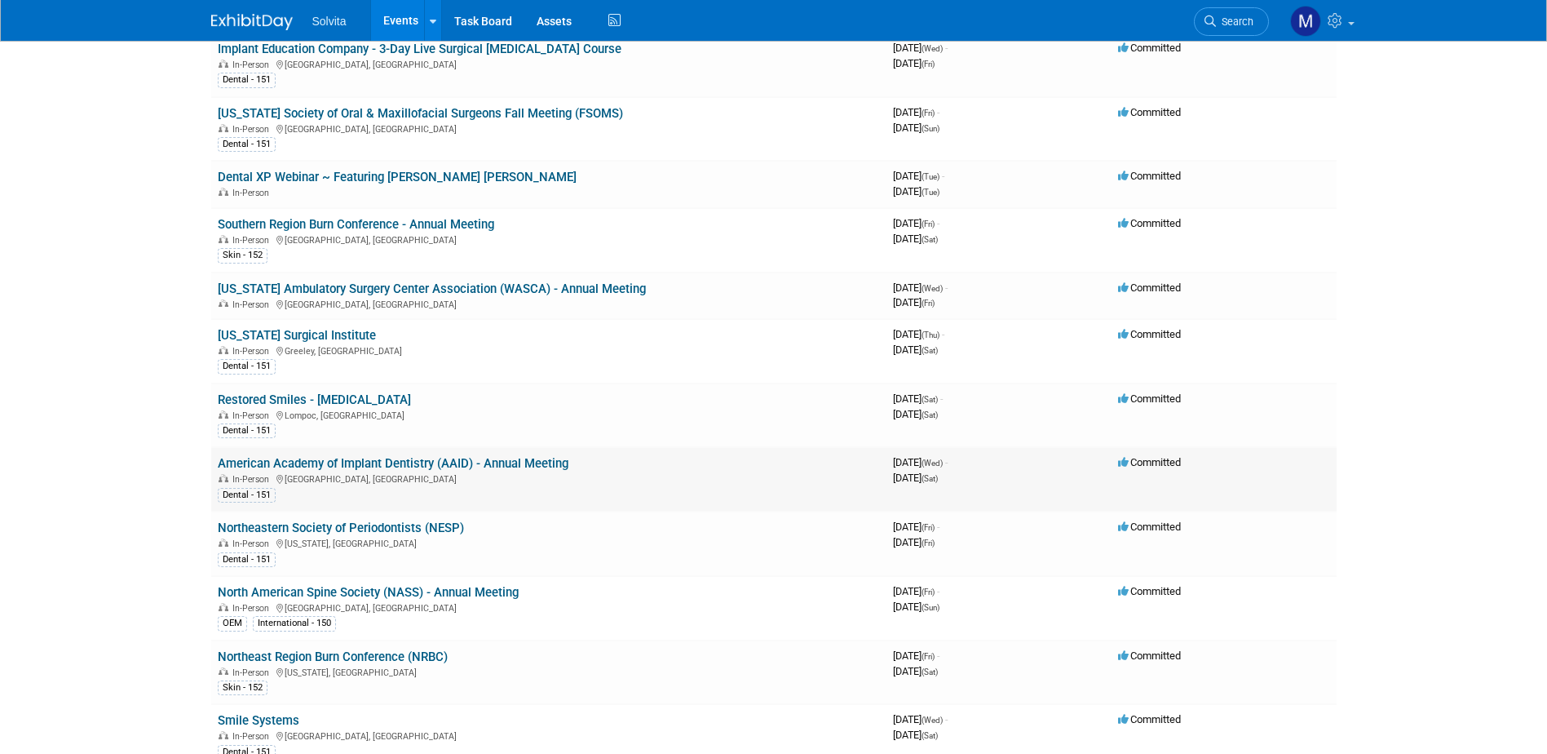
click at [376, 457] on link "American Academy of Implant Dentistry (AAID) - Annual Meeting" at bounding box center [393, 463] width 351 height 15
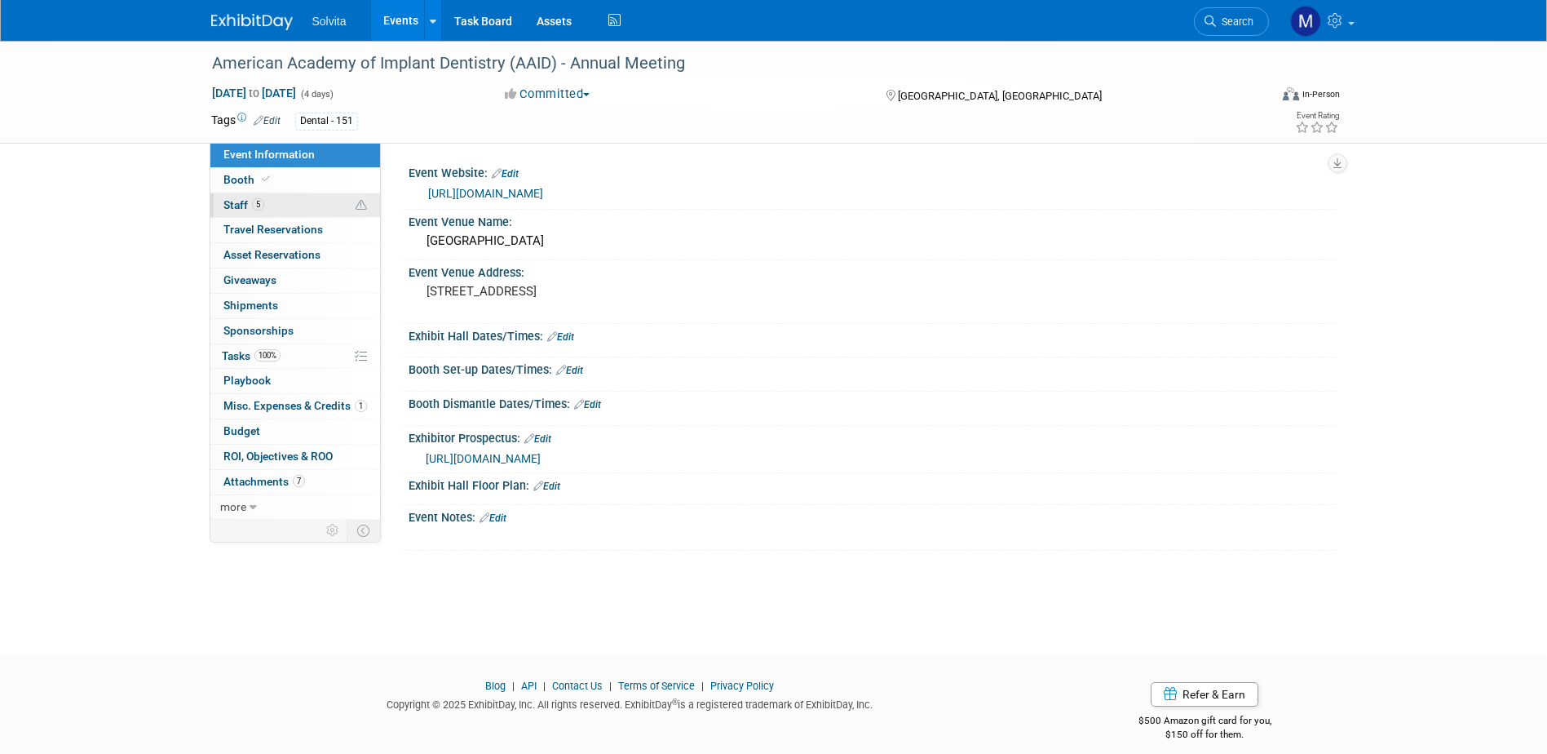
click at [232, 203] on span "Staff 5" at bounding box center [244, 204] width 41 height 13
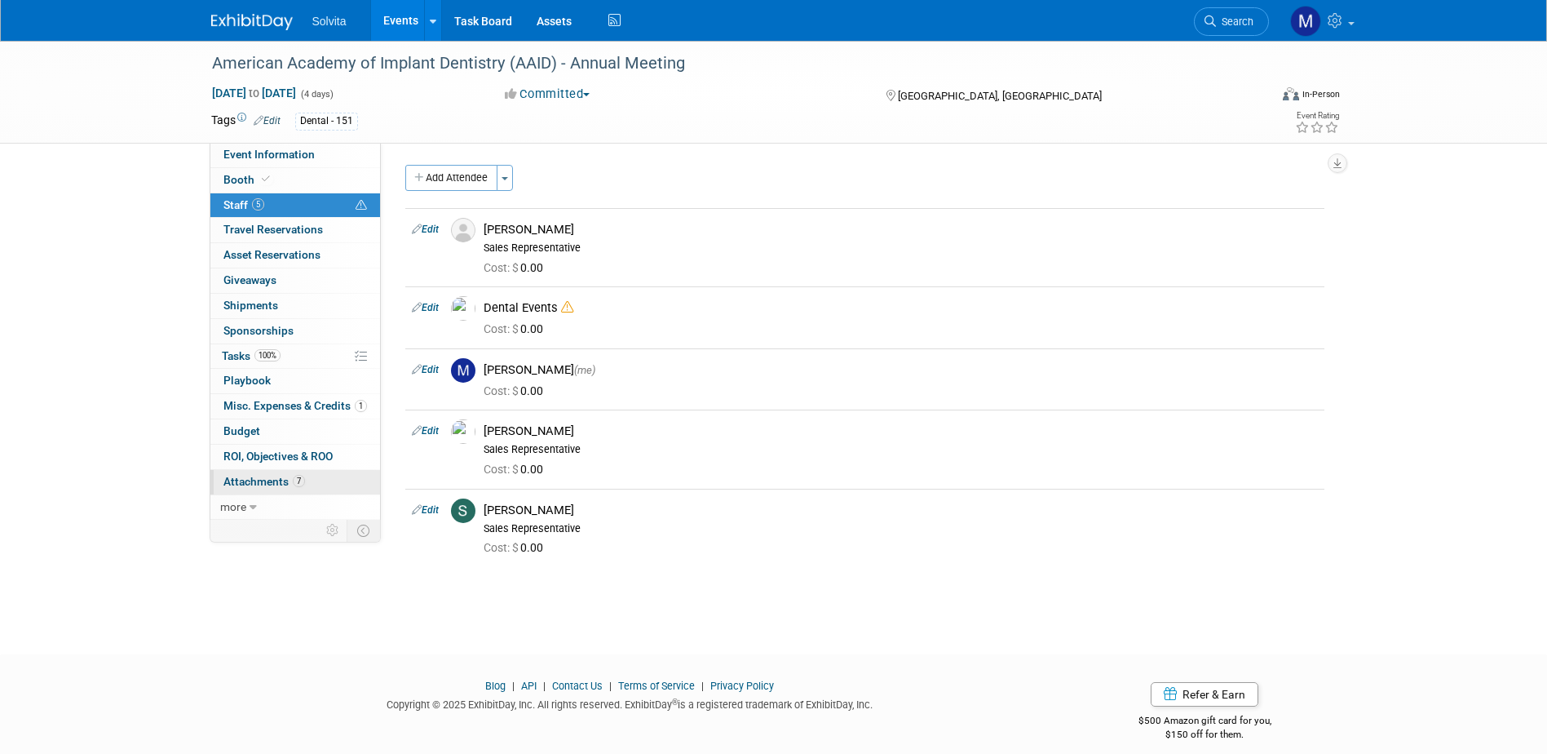
click at [254, 482] on span "Attachments 7" at bounding box center [265, 481] width 82 height 13
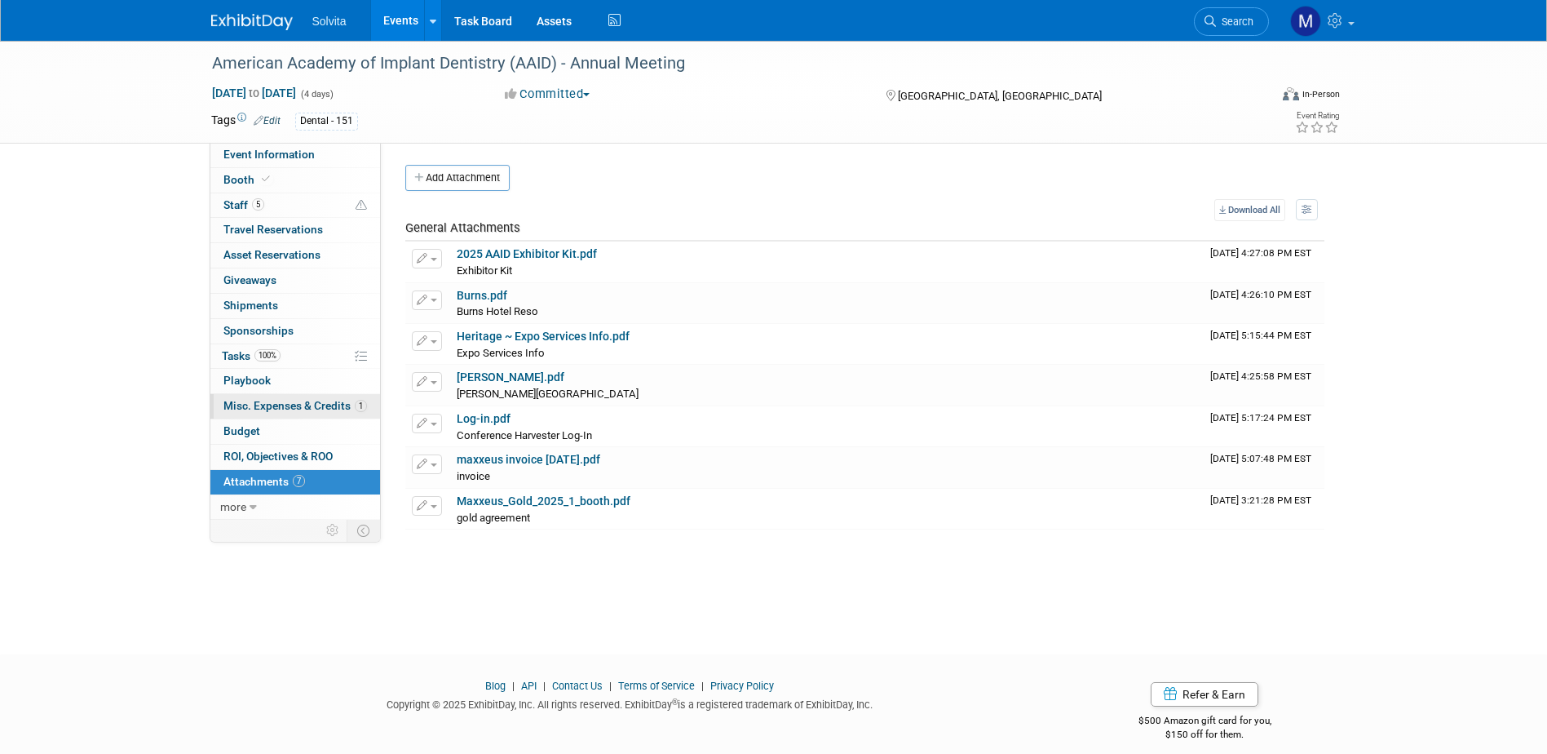
click at [269, 410] on span "Misc. Expenses & Credits 1" at bounding box center [296, 405] width 144 height 13
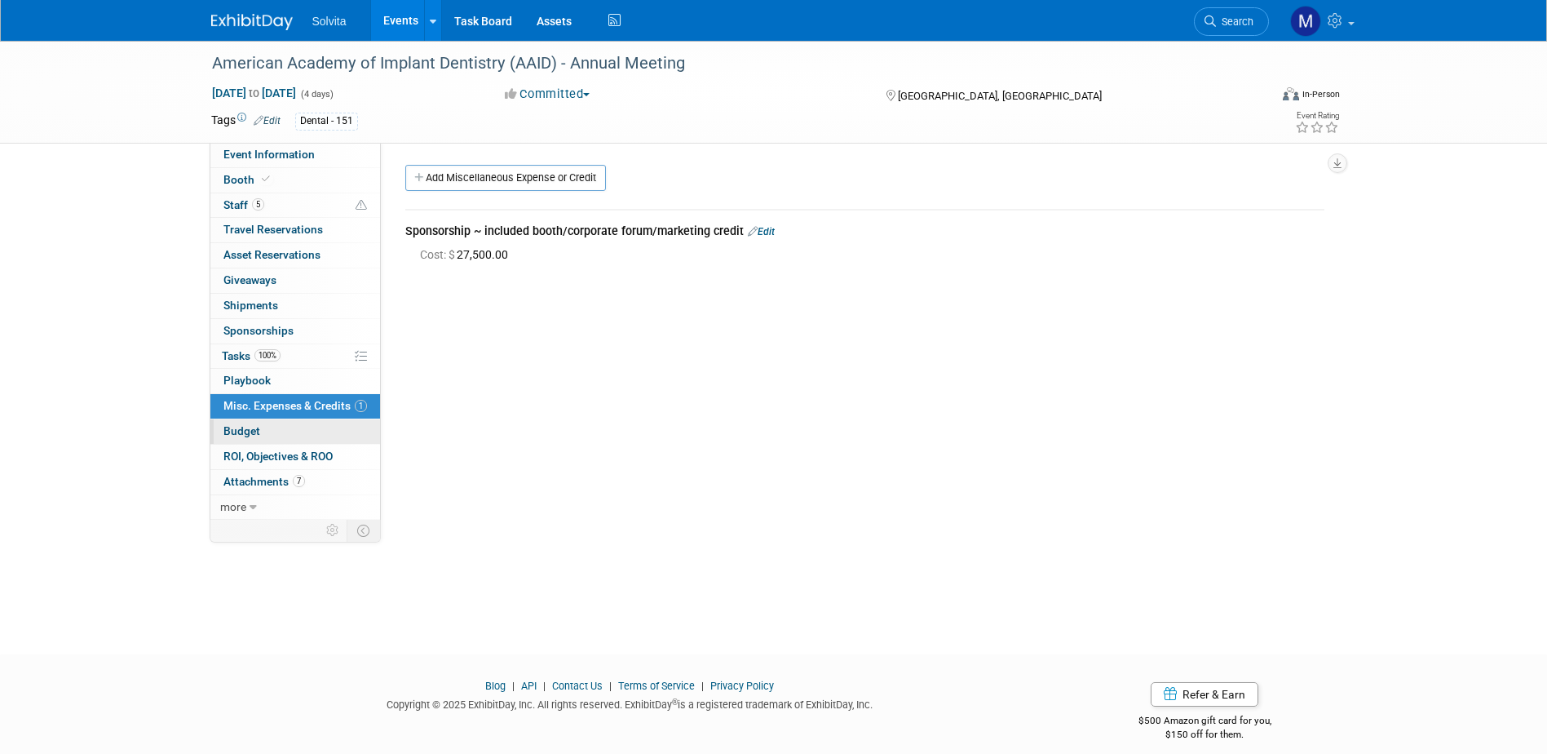
click at [244, 423] on link "Budget" at bounding box center [295, 431] width 170 height 24
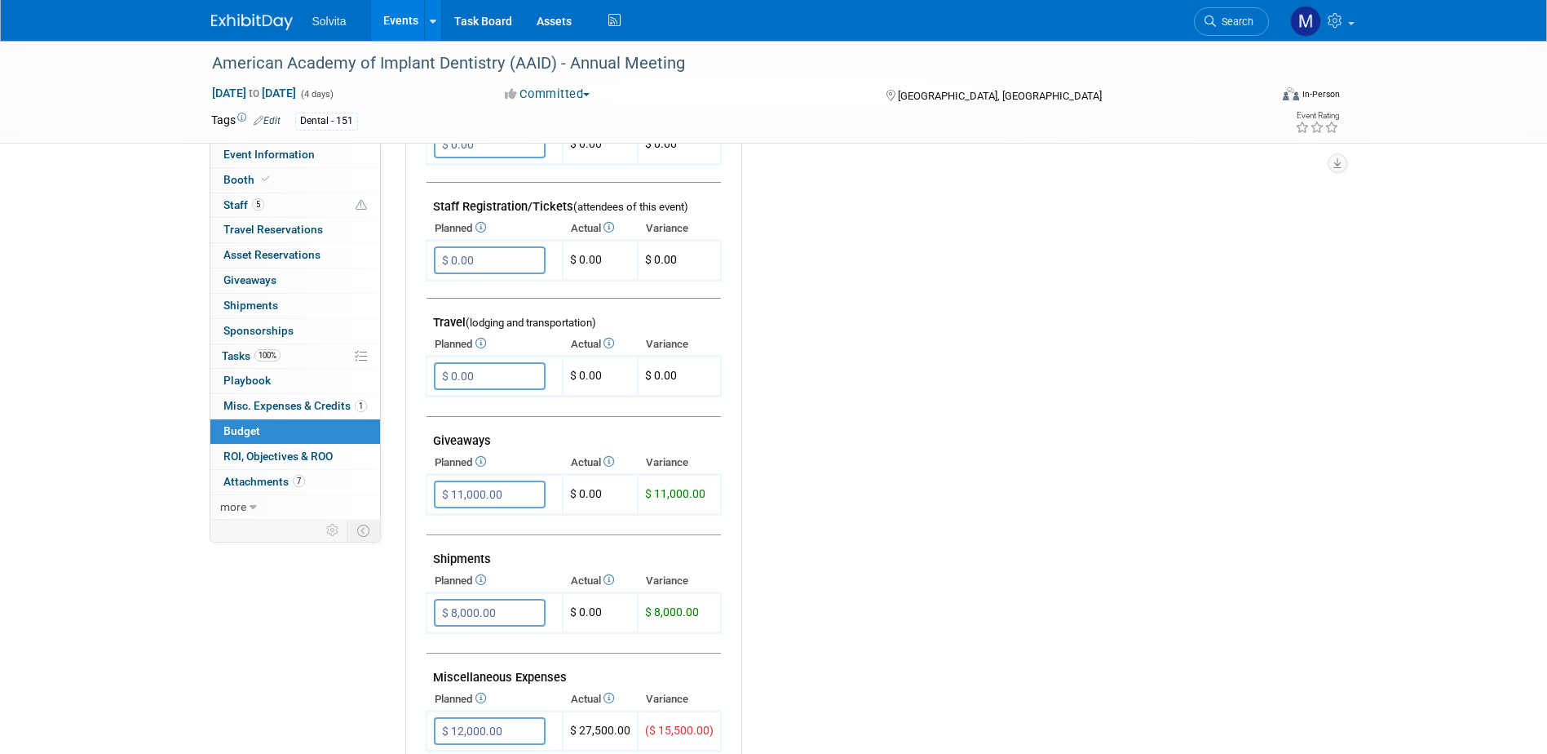
scroll to position [489, 0]
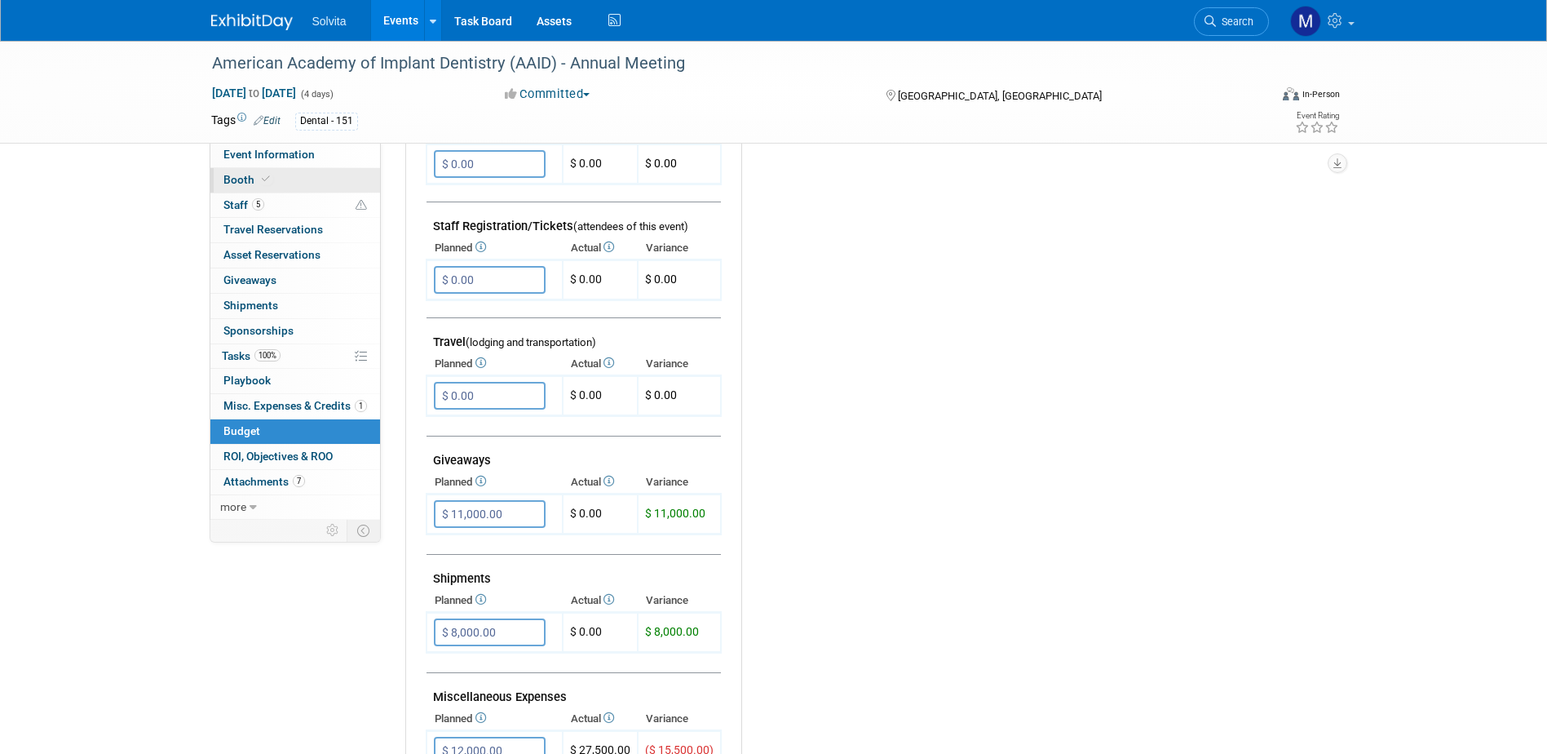
click at [236, 181] on span "Booth" at bounding box center [249, 179] width 50 height 13
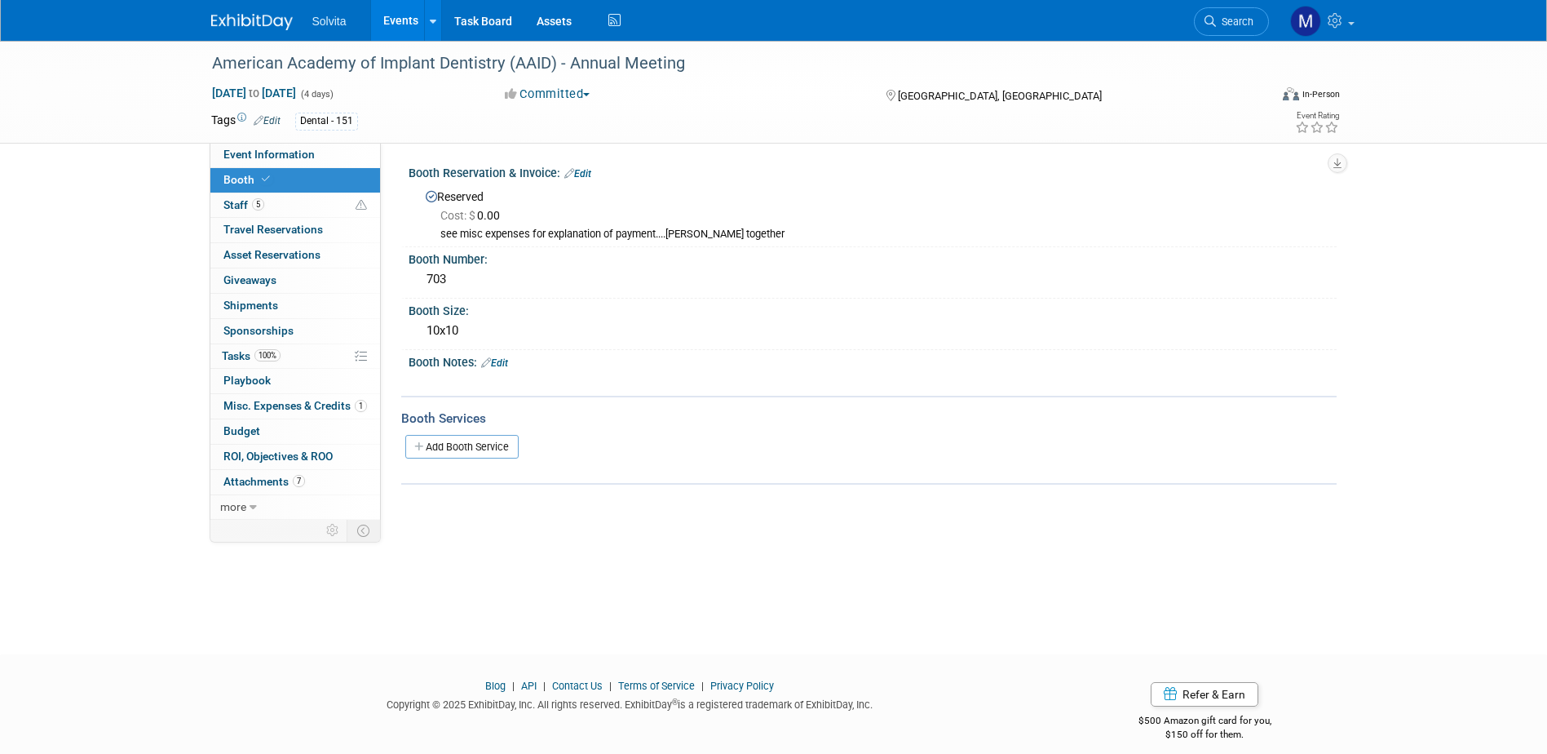
click at [579, 178] on link "Edit" at bounding box center [577, 173] width 27 height 11
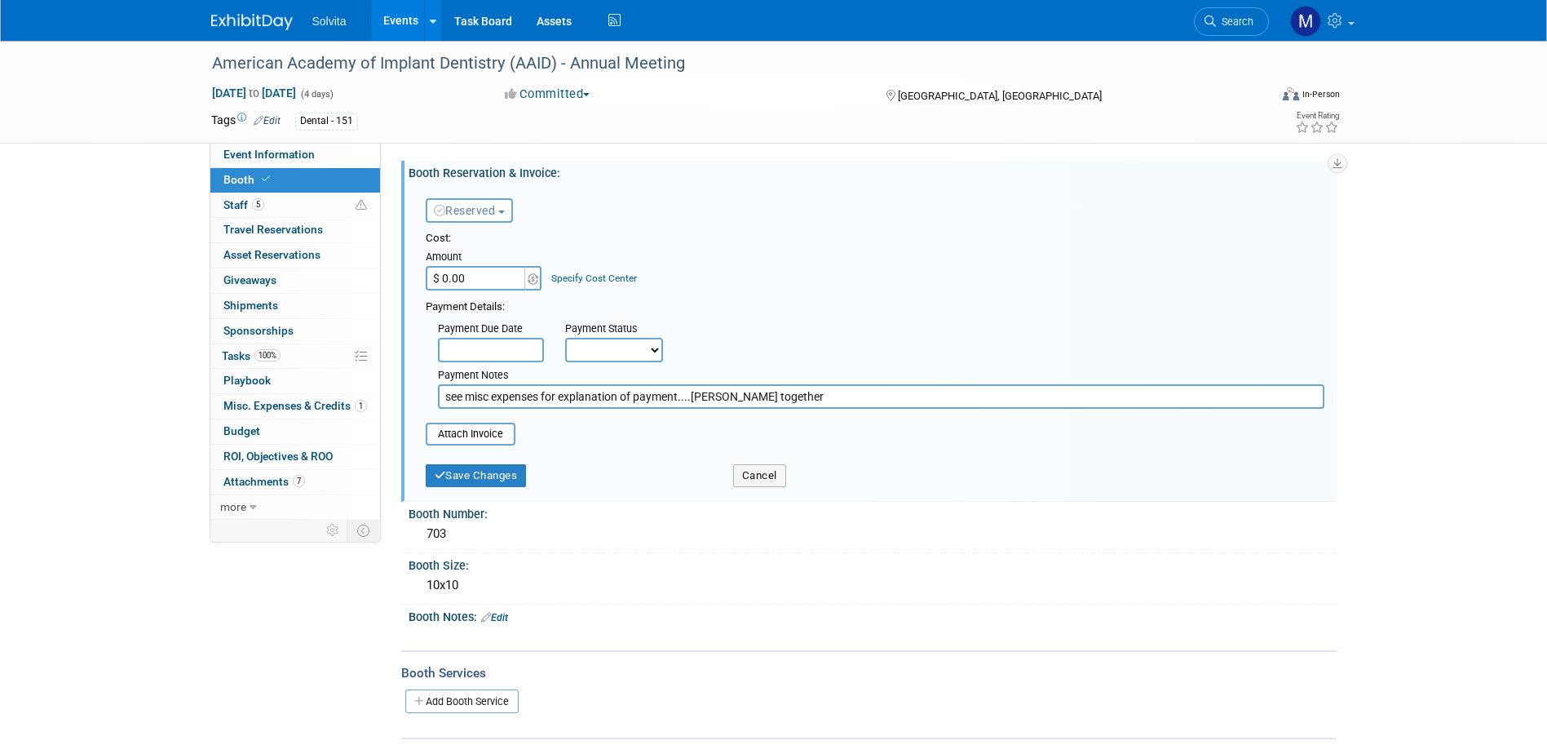
click at [742, 673] on div "Booth Services" at bounding box center [869, 673] width 936 height 18
click at [290, 162] on link "Event Information" at bounding box center [295, 155] width 170 height 24
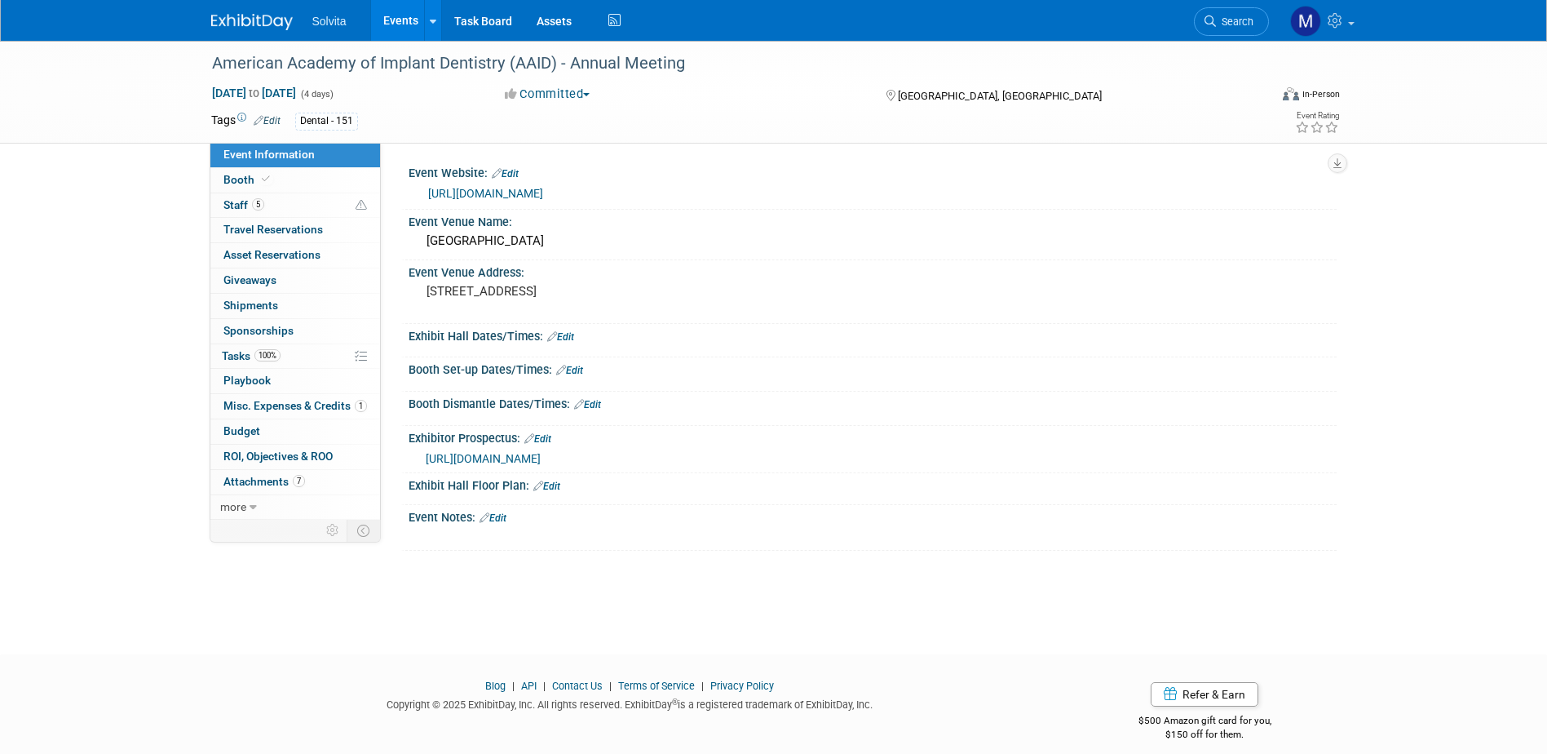
click at [509, 189] on link "https://aaidannual2025.eventscribe.net/" at bounding box center [485, 193] width 115 height 13
click at [505, 187] on link "https://aaidannual2025.eventscribe.net/" at bounding box center [485, 193] width 115 height 13
click at [268, 481] on span "Attachments 7" at bounding box center [265, 481] width 82 height 13
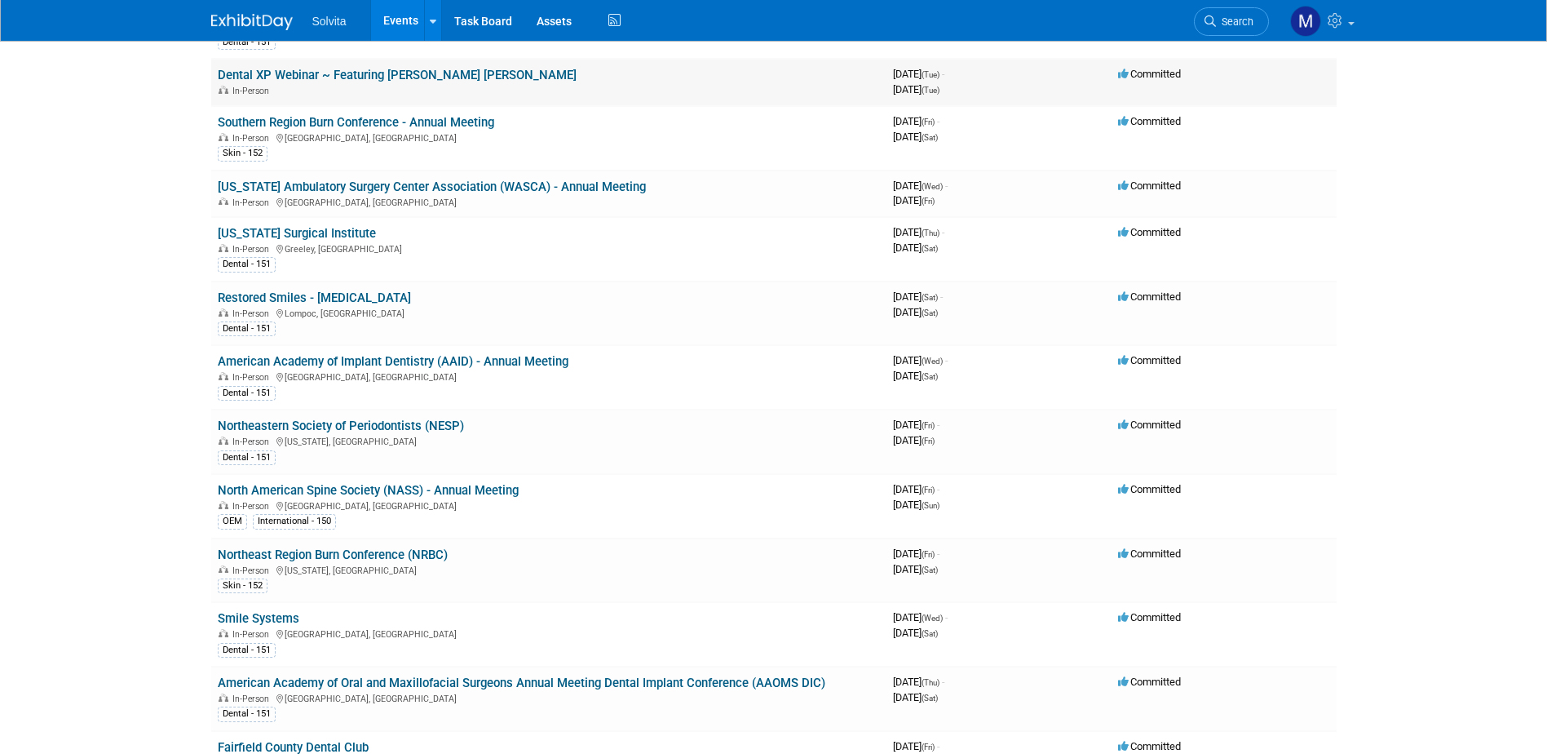
scroll to position [1060, 0]
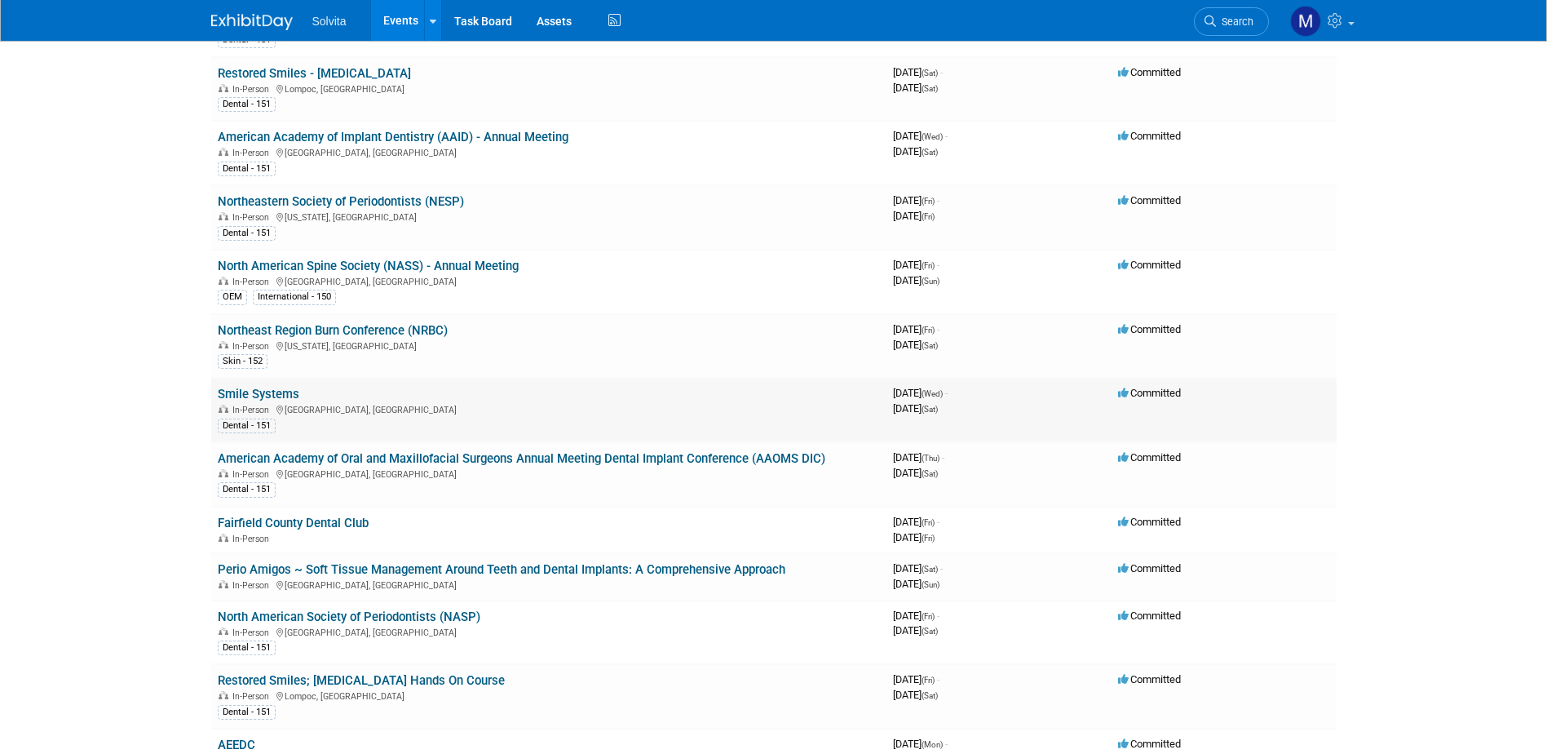
click at [277, 391] on link "Smile Systems" at bounding box center [259, 394] width 82 height 15
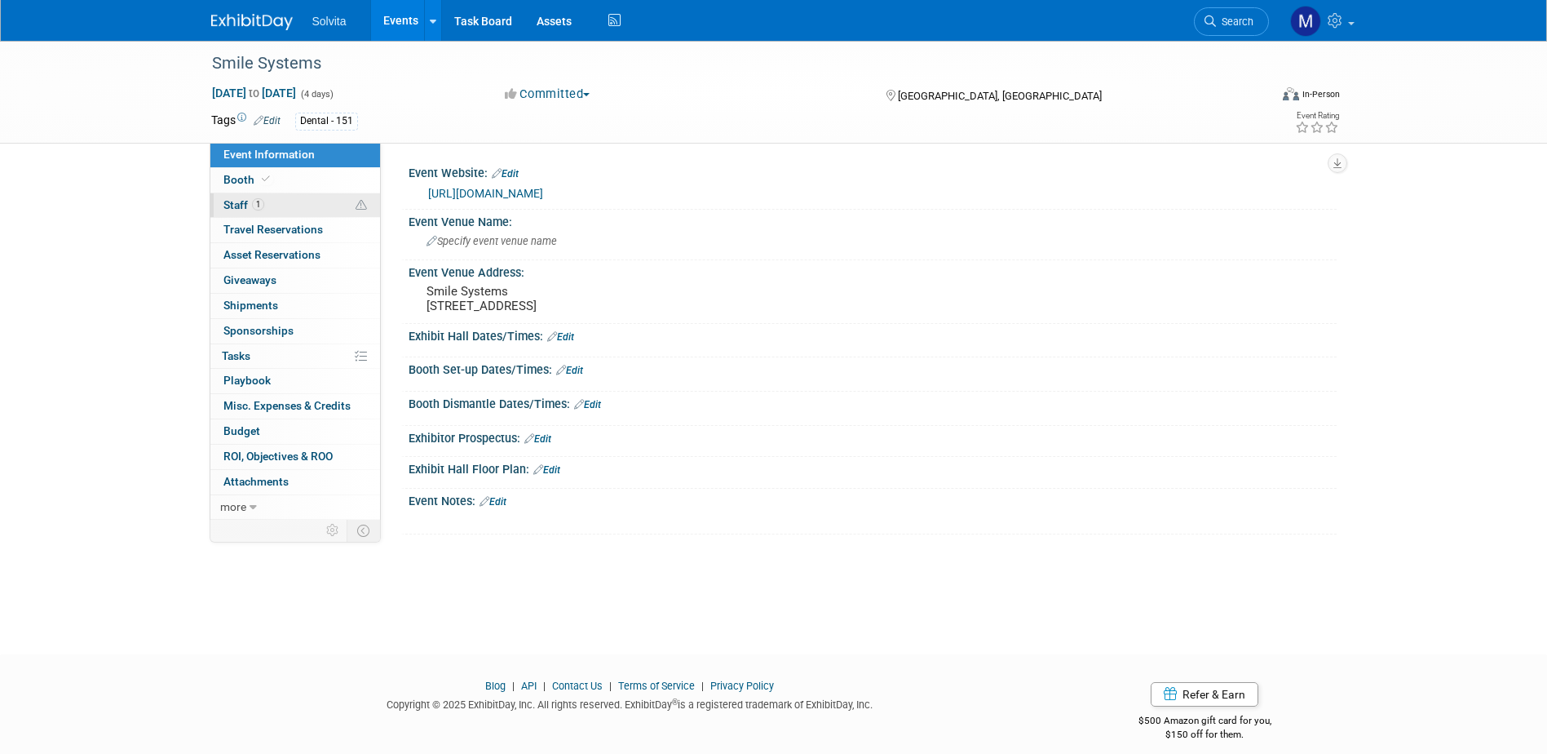
click at [232, 205] on span "Staff 1" at bounding box center [244, 204] width 41 height 13
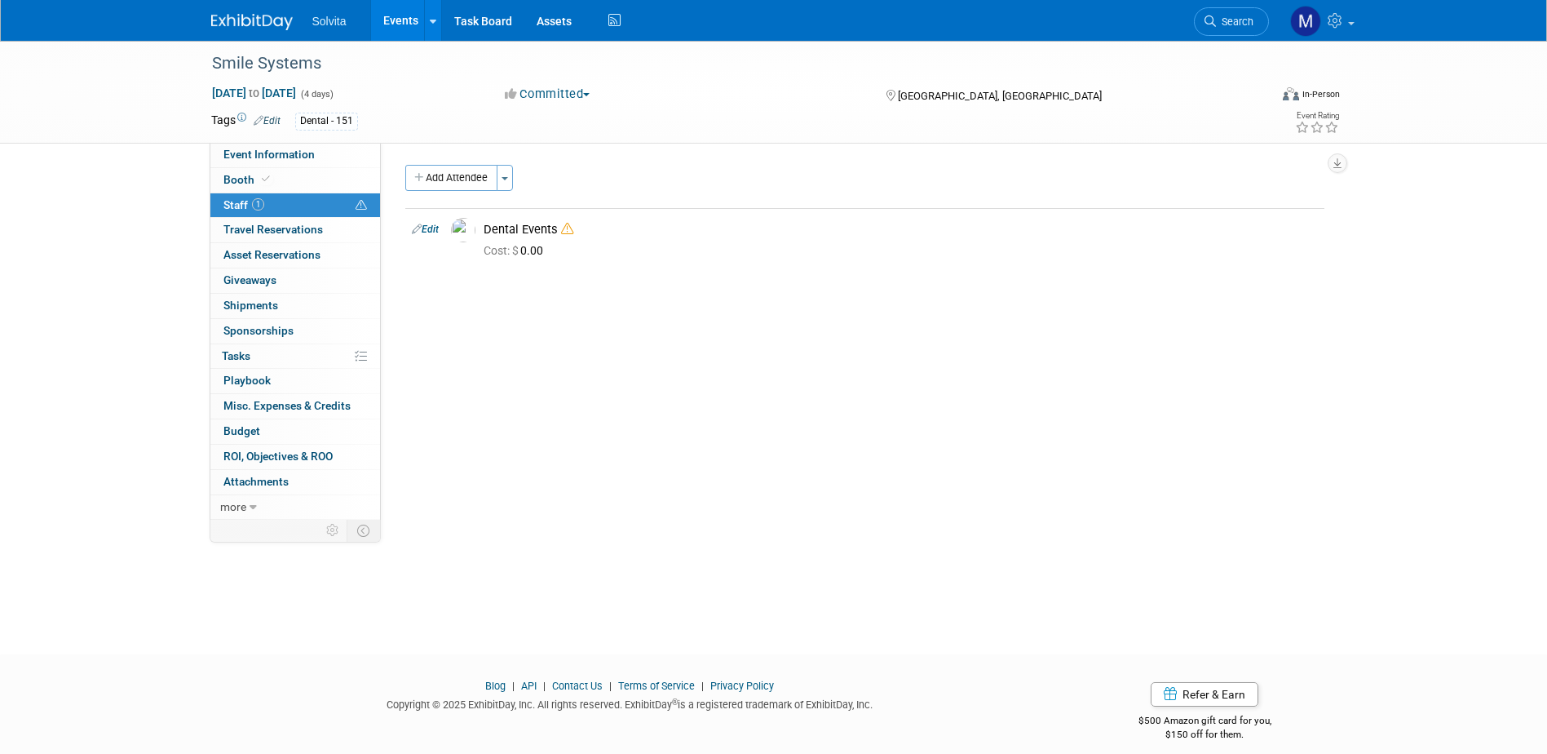
click at [389, 18] on link "Events" at bounding box center [401, 20] width 60 height 41
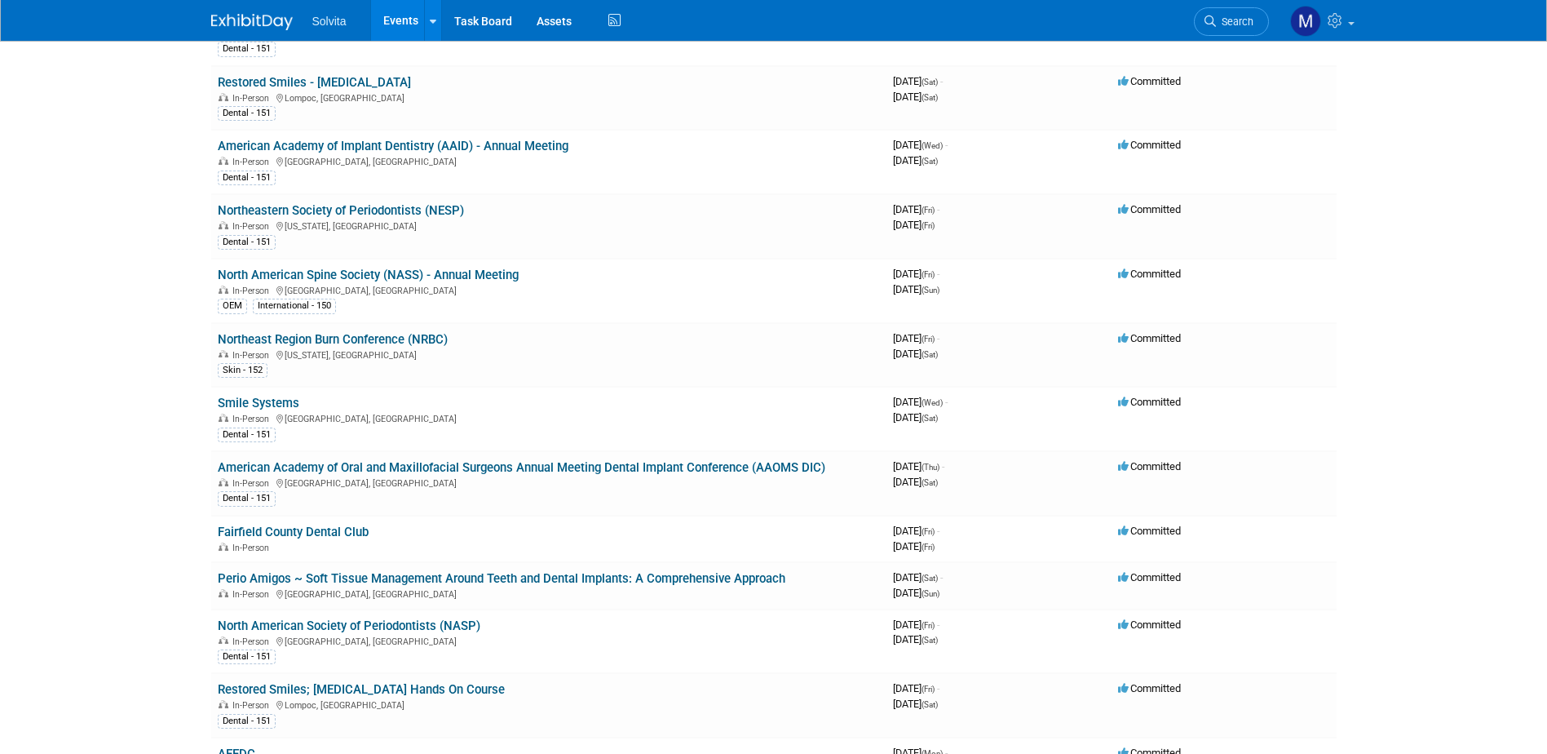
scroll to position [1060, 0]
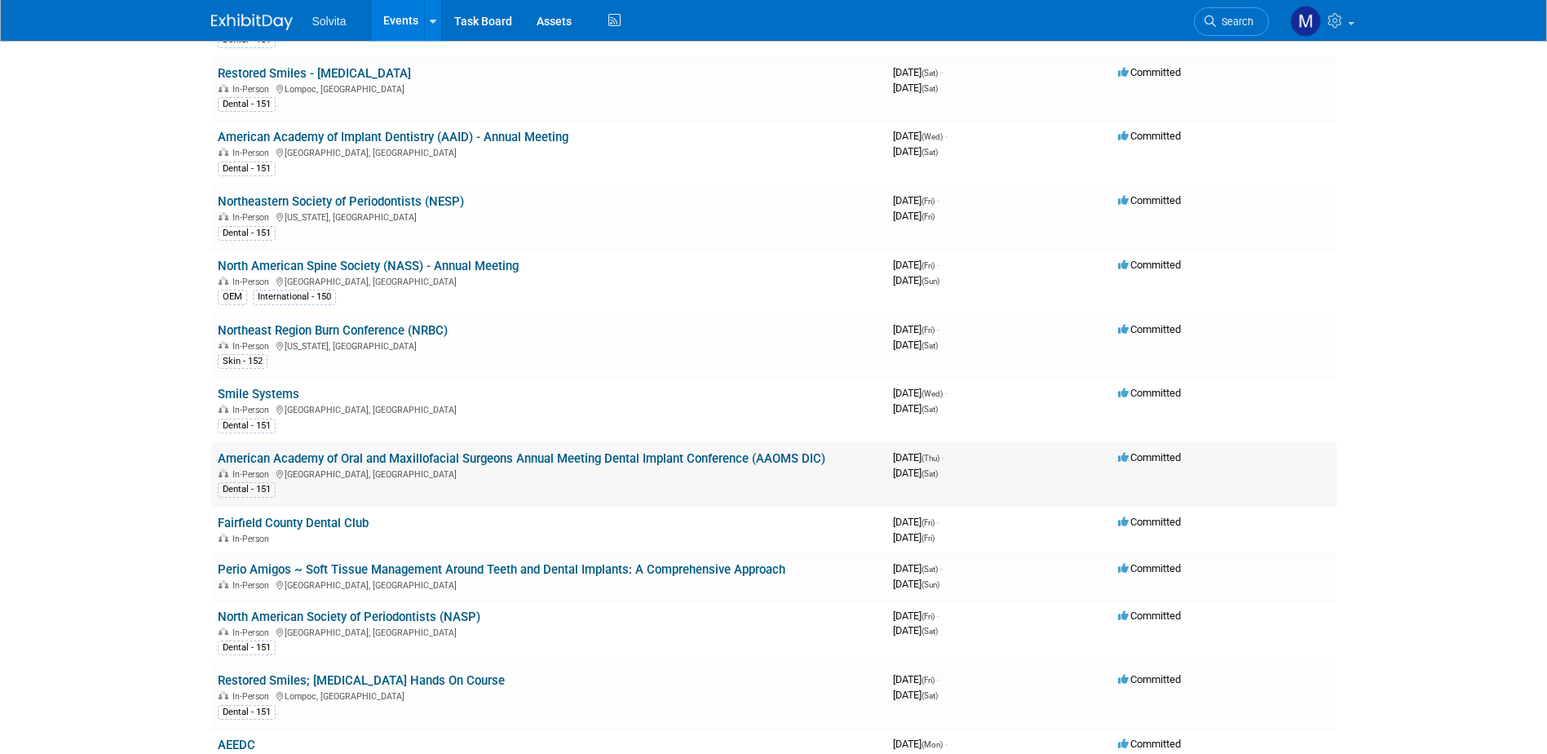
click at [416, 454] on link "American Academy of Oral and Maxillofacial Surgeons Annual Meeting Dental Impla…" at bounding box center [522, 458] width 608 height 15
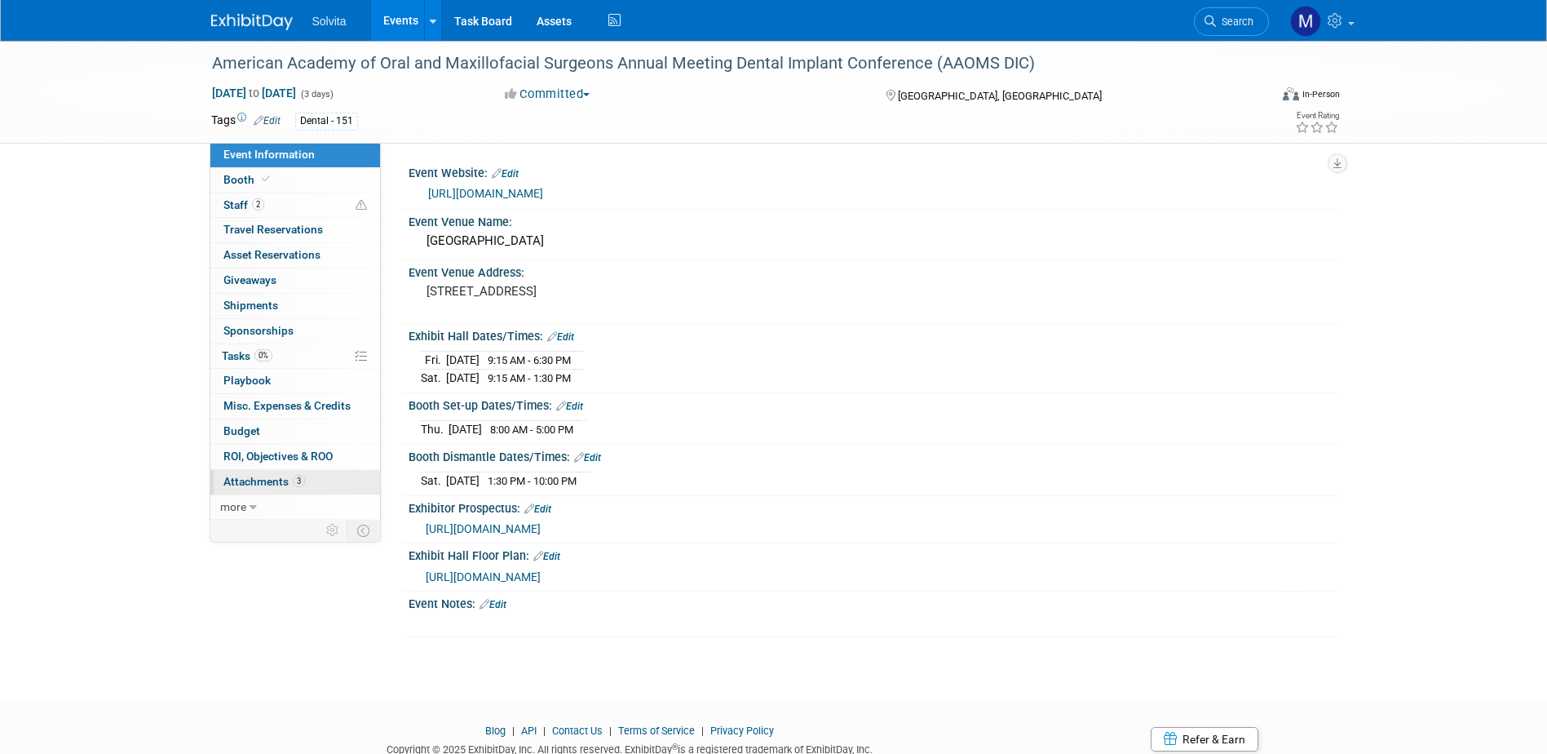
click at [277, 477] on span "Attachments 3" at bounding box center [265, 481] width 82 height 13
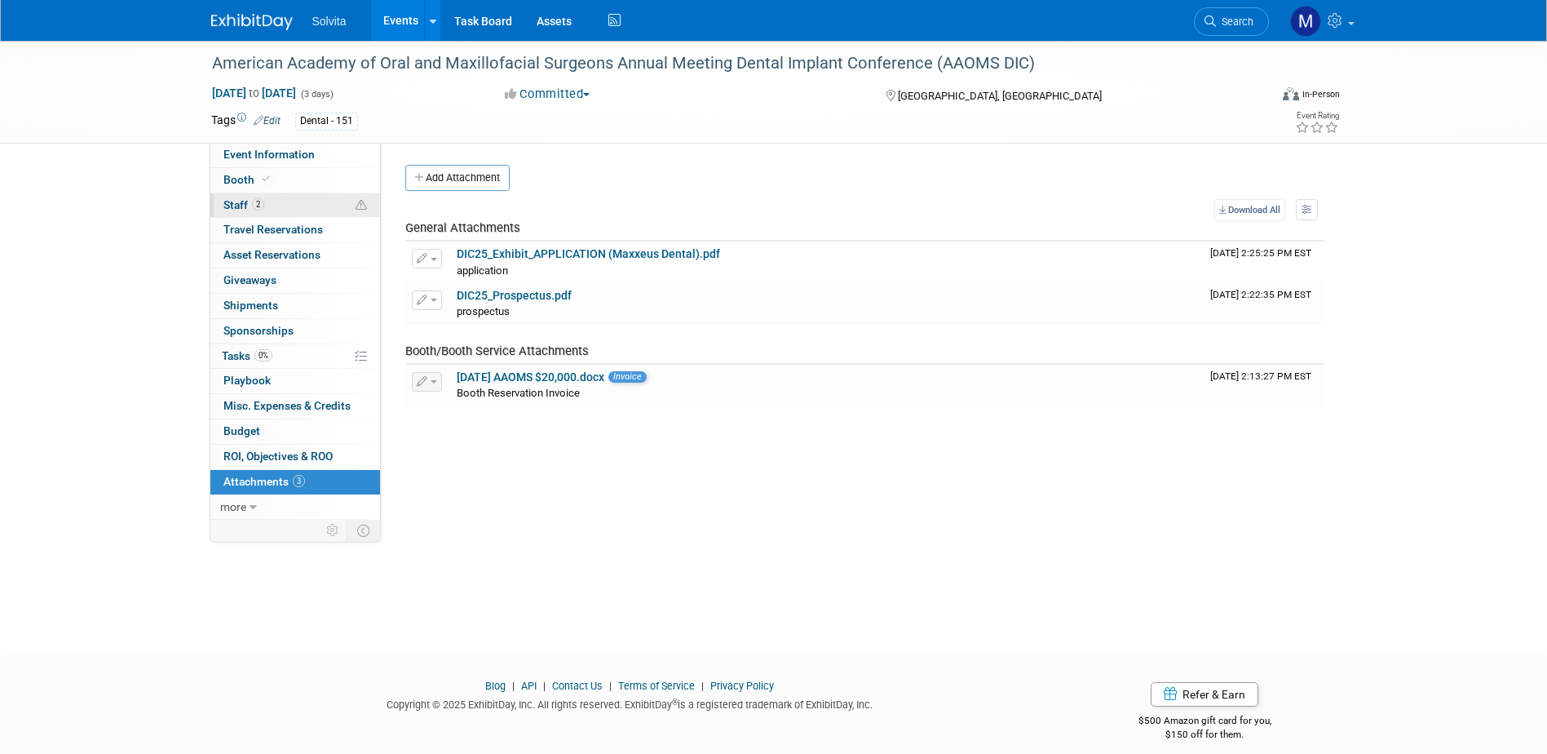
click at [242, 207] on span "Staff 2" at bounding box center [244, 204] width 41 height 13
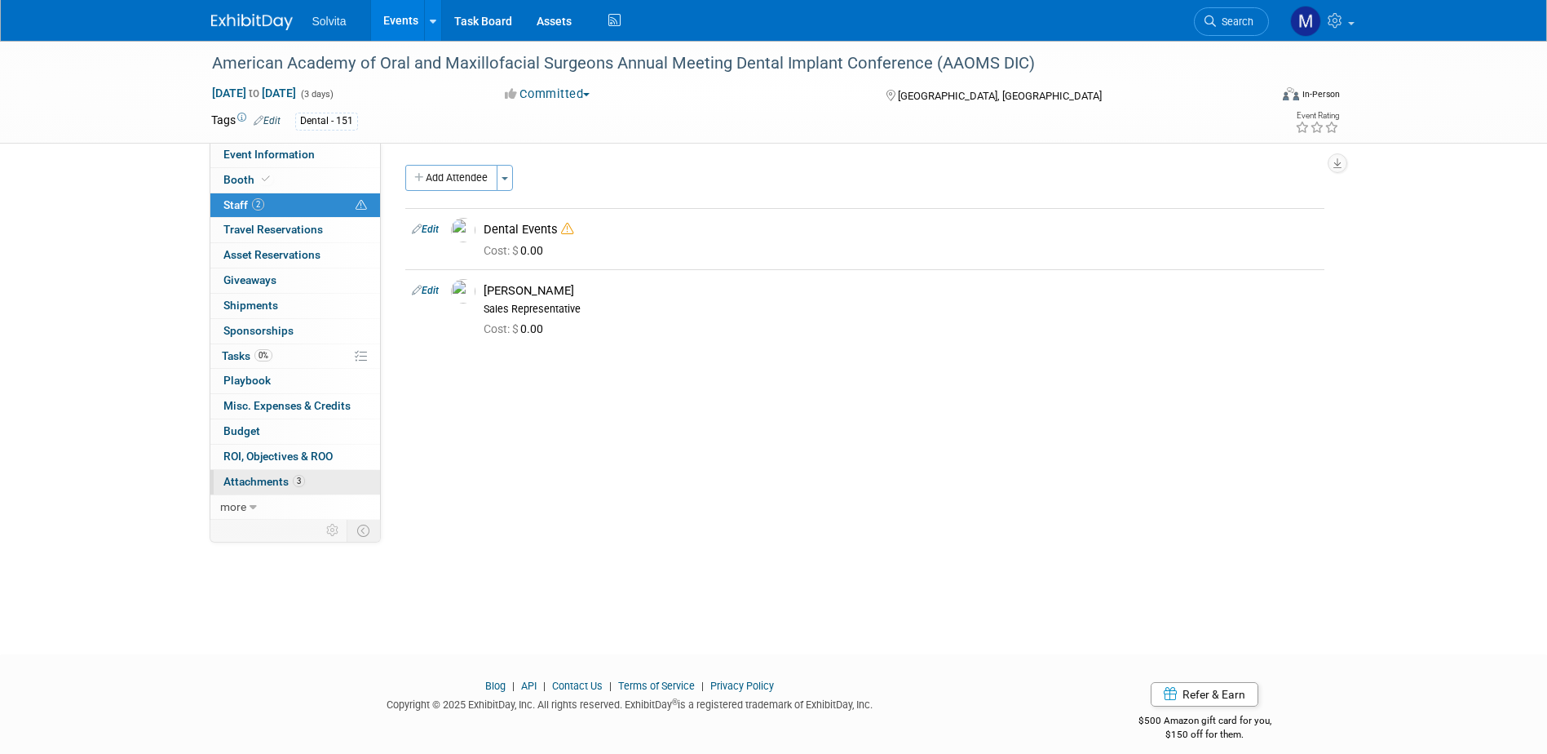
click at [266, 486] on span "Attachments 3" at bounding box center [265, 481] width 82 height 13
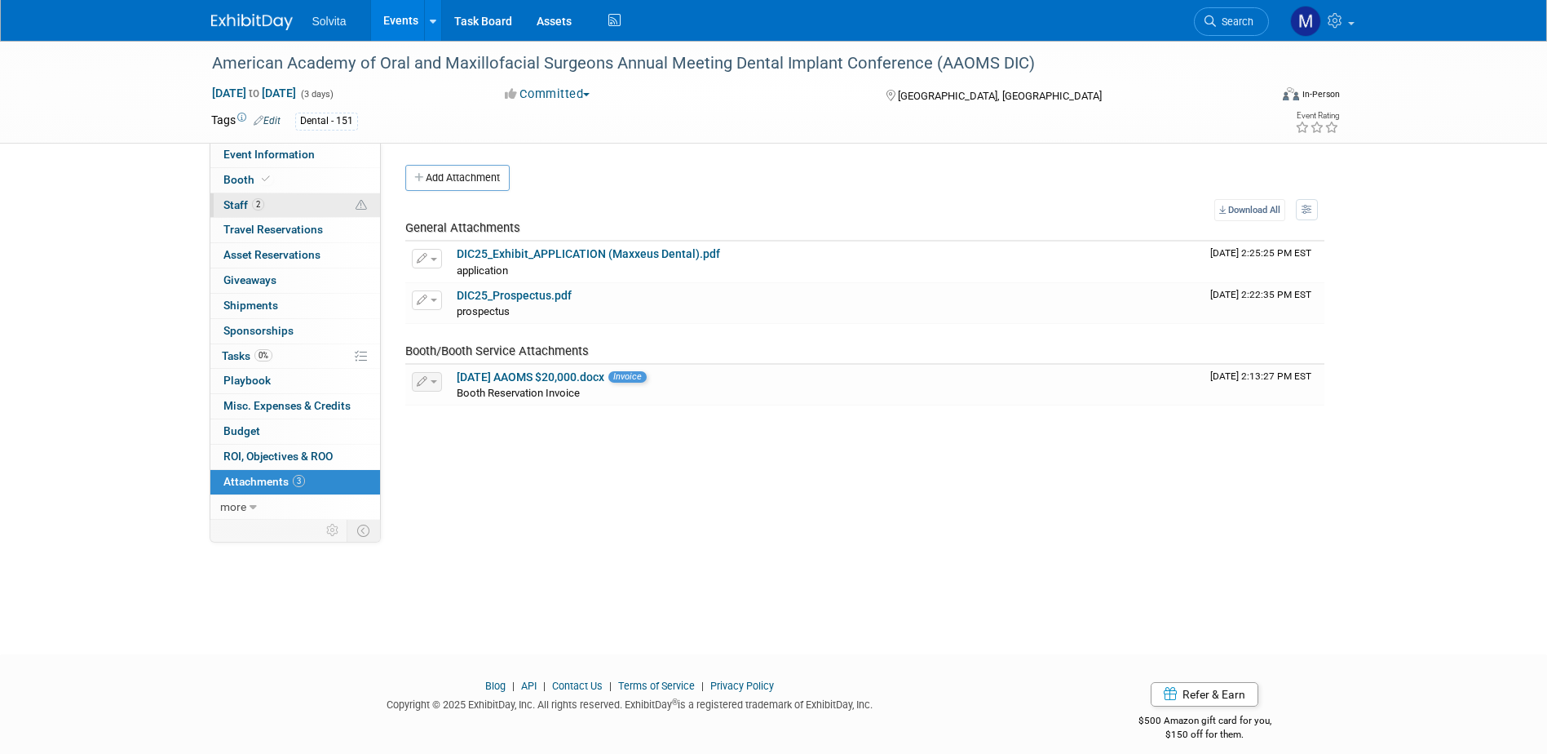
click at [228, 206] on span "Staff 2" at bounding box center [244, 204] width 41 height 13
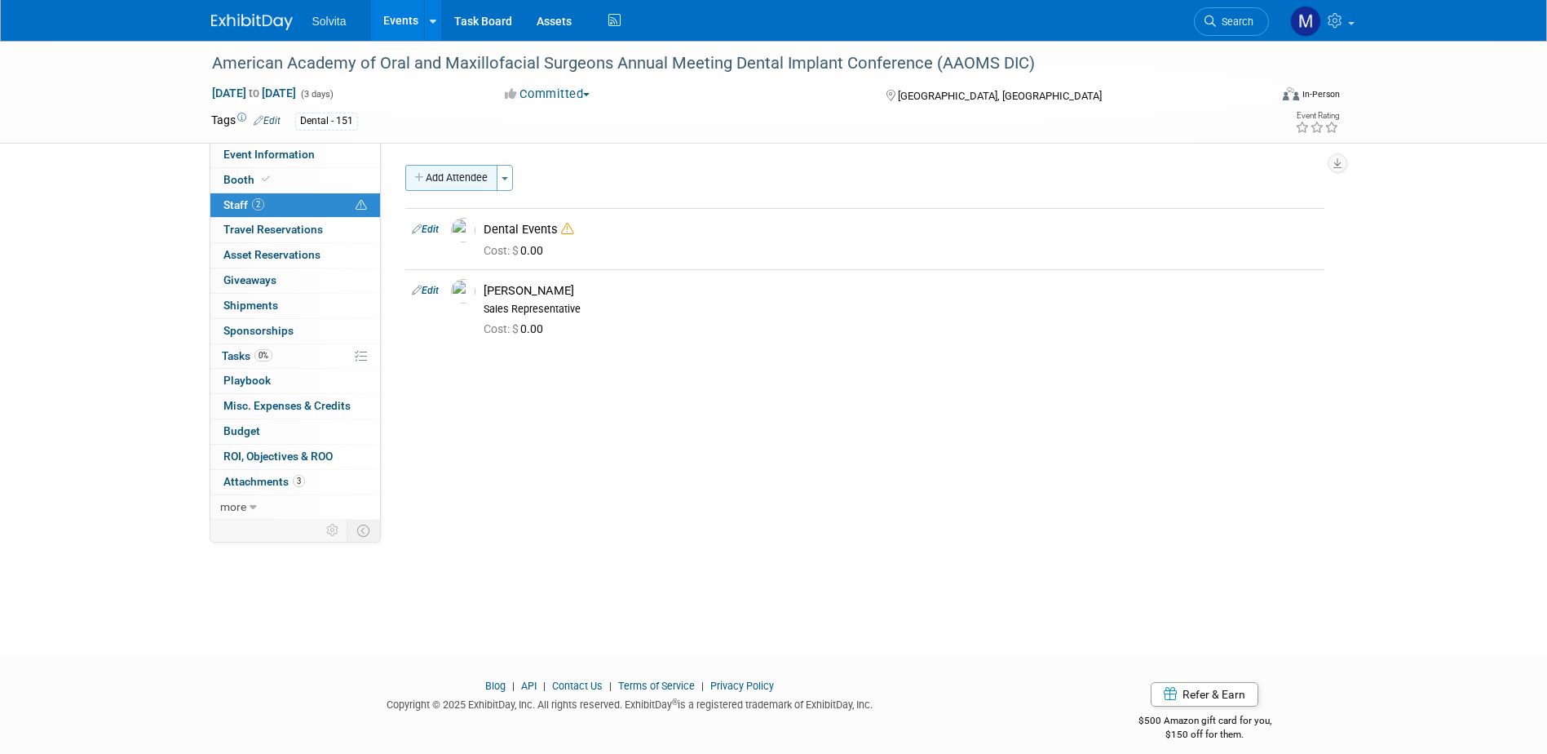
click at [454, 173] on button "Add Attendee" at bounding box center [451, 178] width 92 height 26
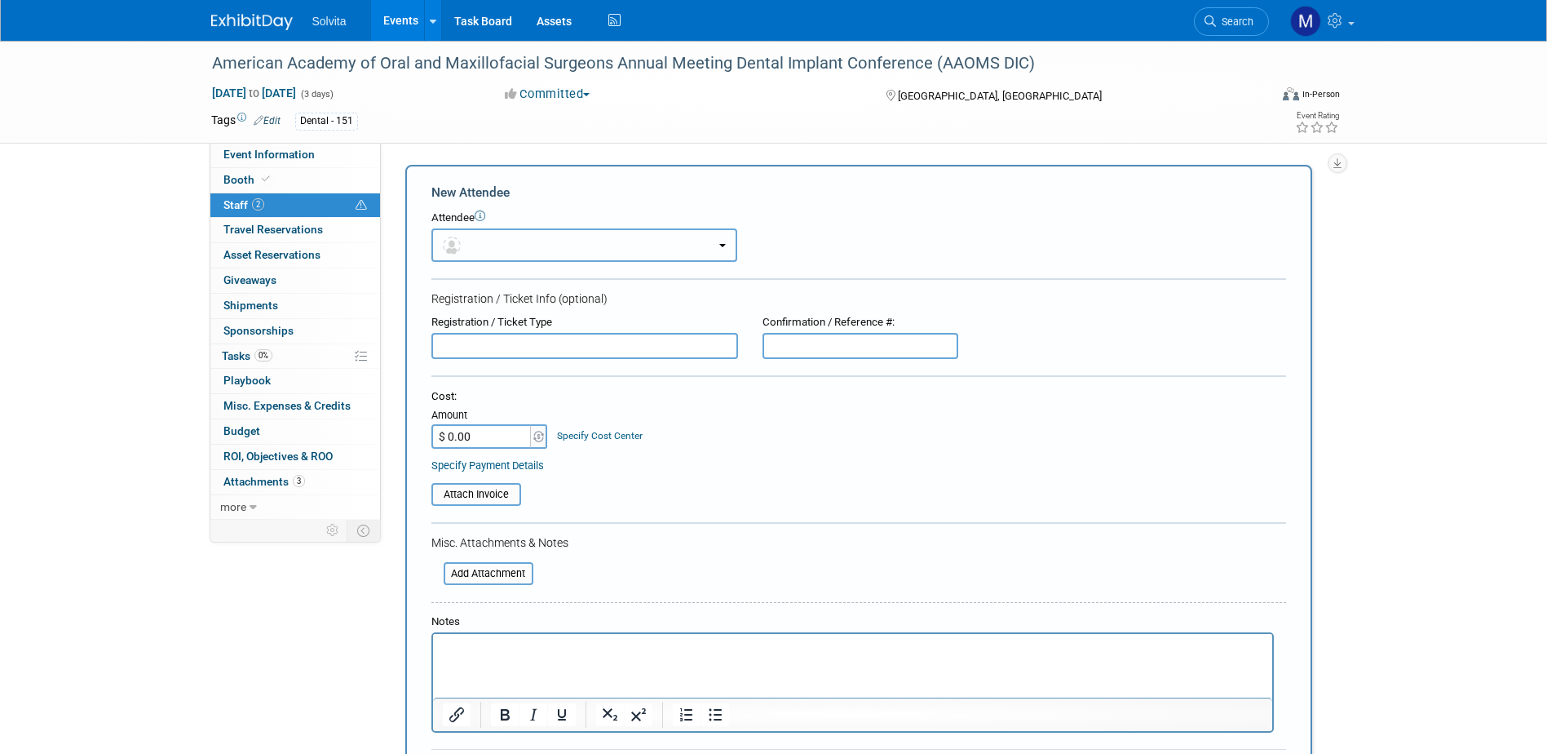
click at [503, 243] on button "button" at bounding box center [585, 244] width 306 height 33
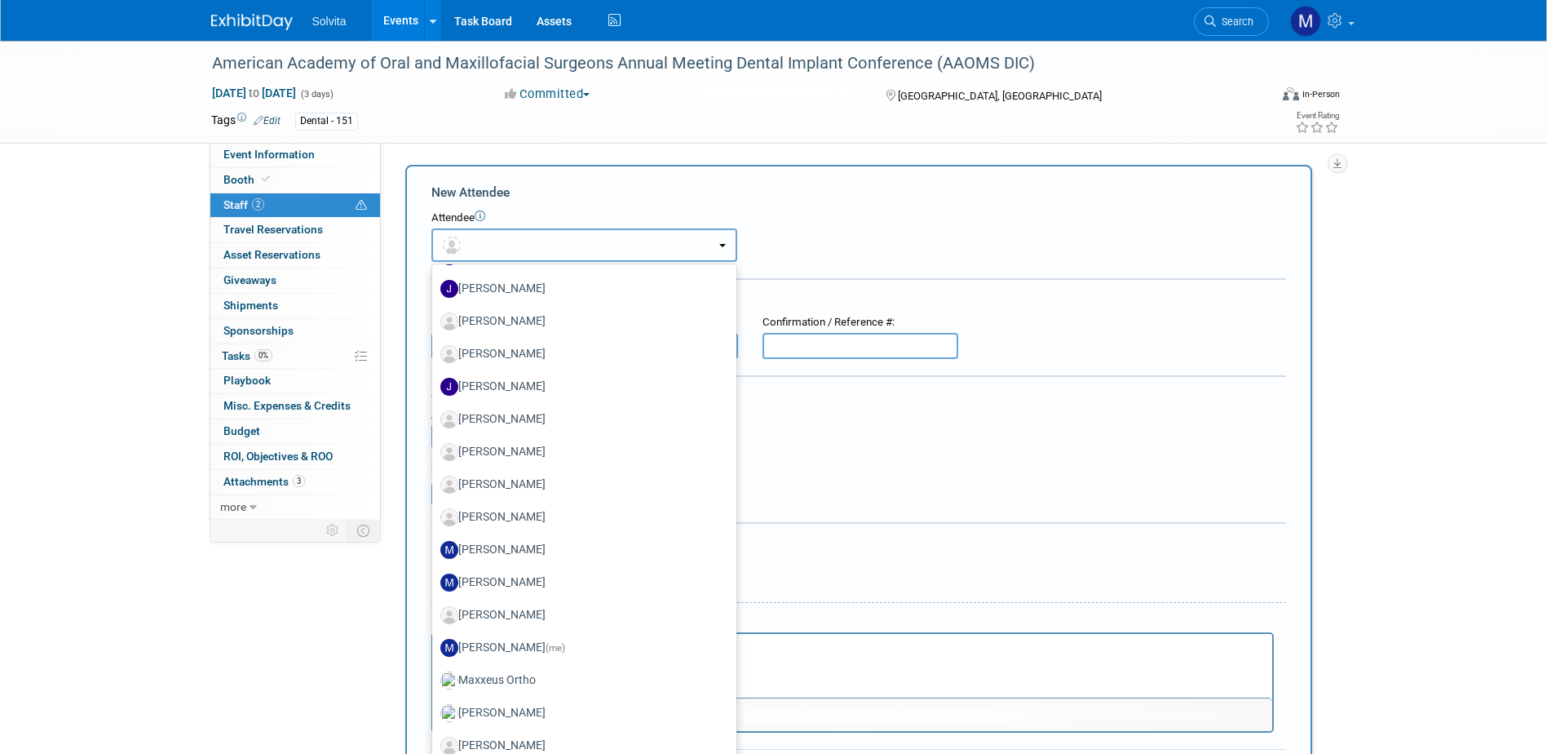
scroll to position [979, 0]
click at [499, 639] on label "Matthew Burns (me)" at bounding box center [580, 647] width 280 height 26
click at [435, 640] on input "Matthew Burns (me)" at bounding box center [429, 645] width 11 height 11
select select "cb67413f-d4f7-4360-b18a-5e61266cc3f5"
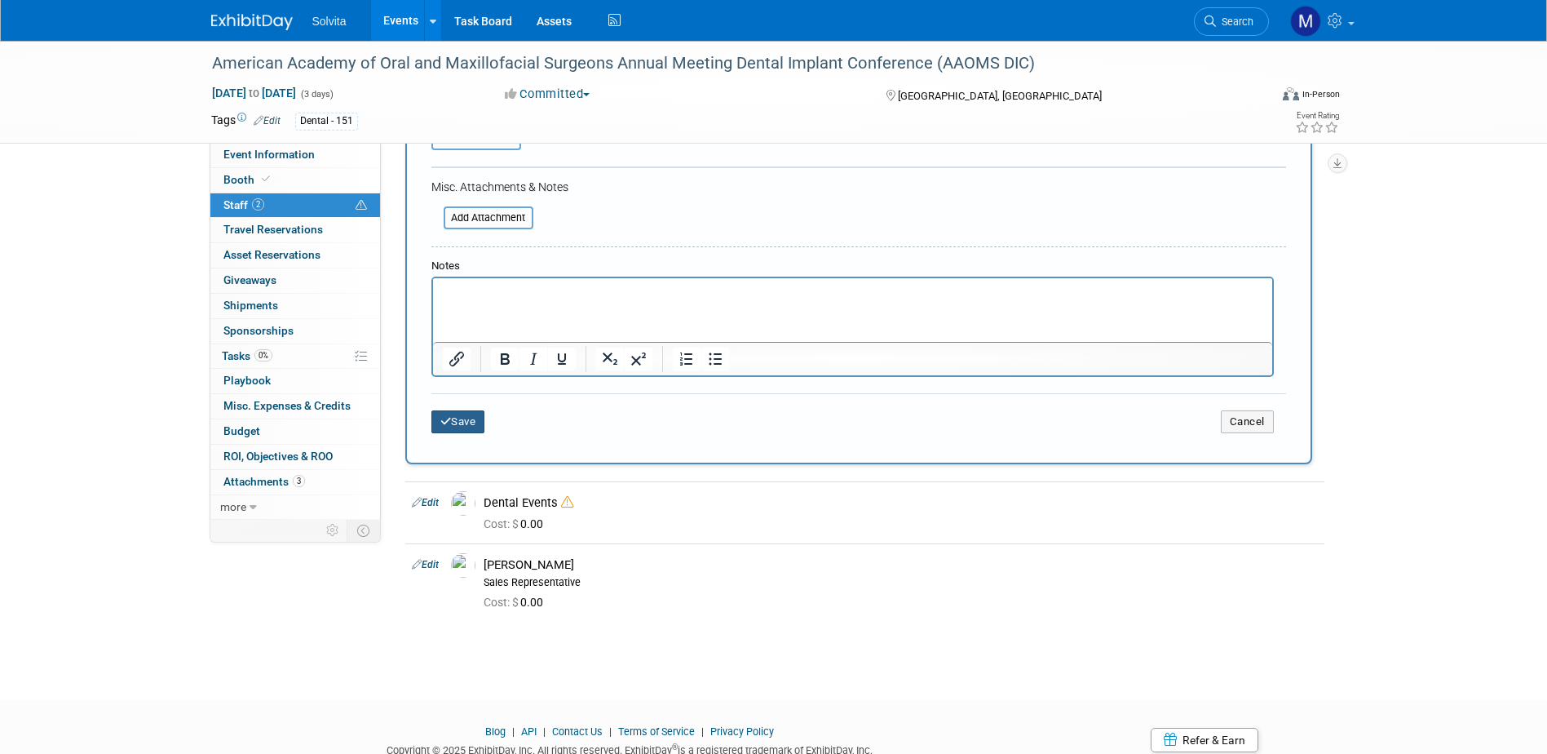
click at [477, 414] on button "Save" at bounding box center [459, 421] width 54 height 23
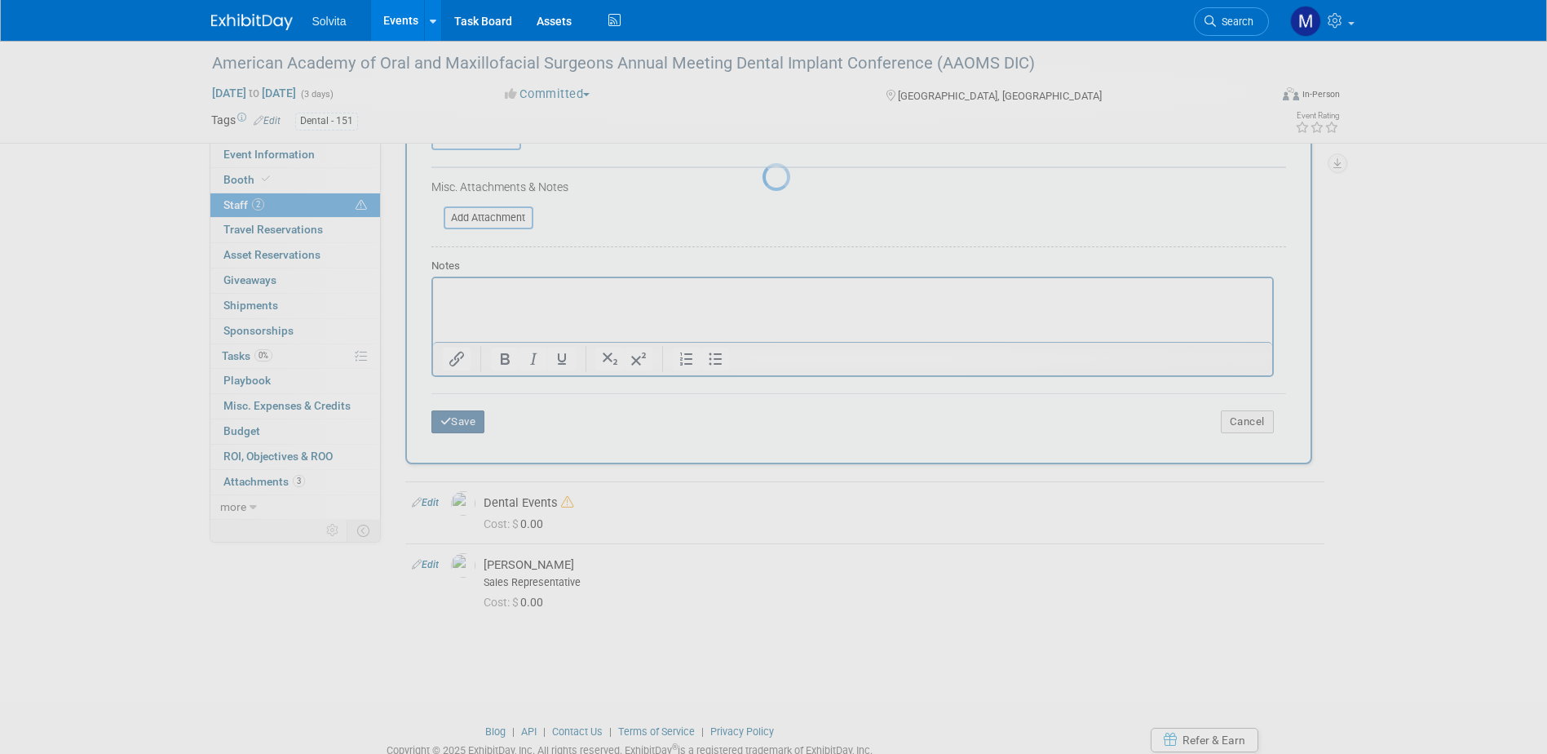
scroll to position [15, 0]
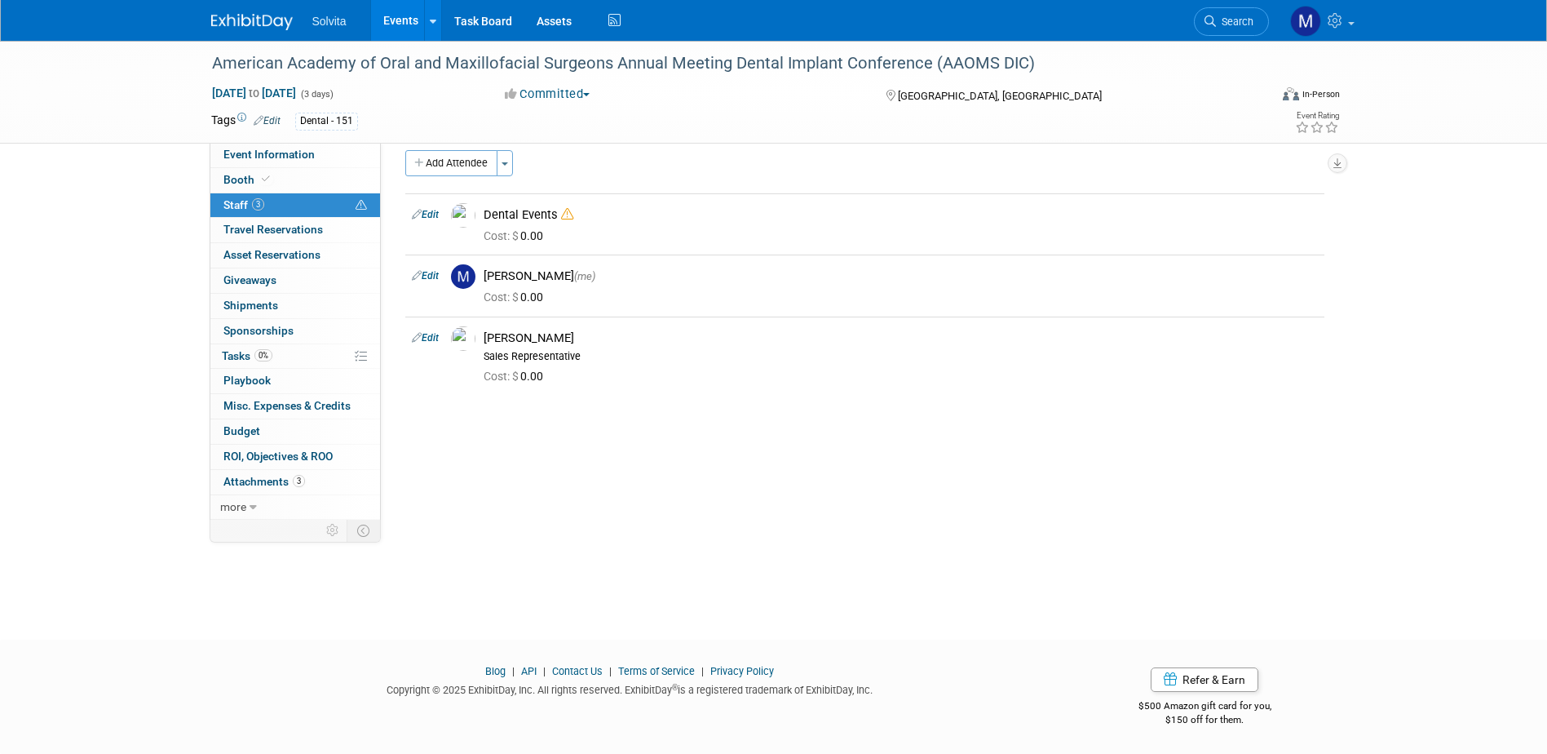
click at [391, 13] on link "Events" at bounding box center [401, 20] width 60 height 41
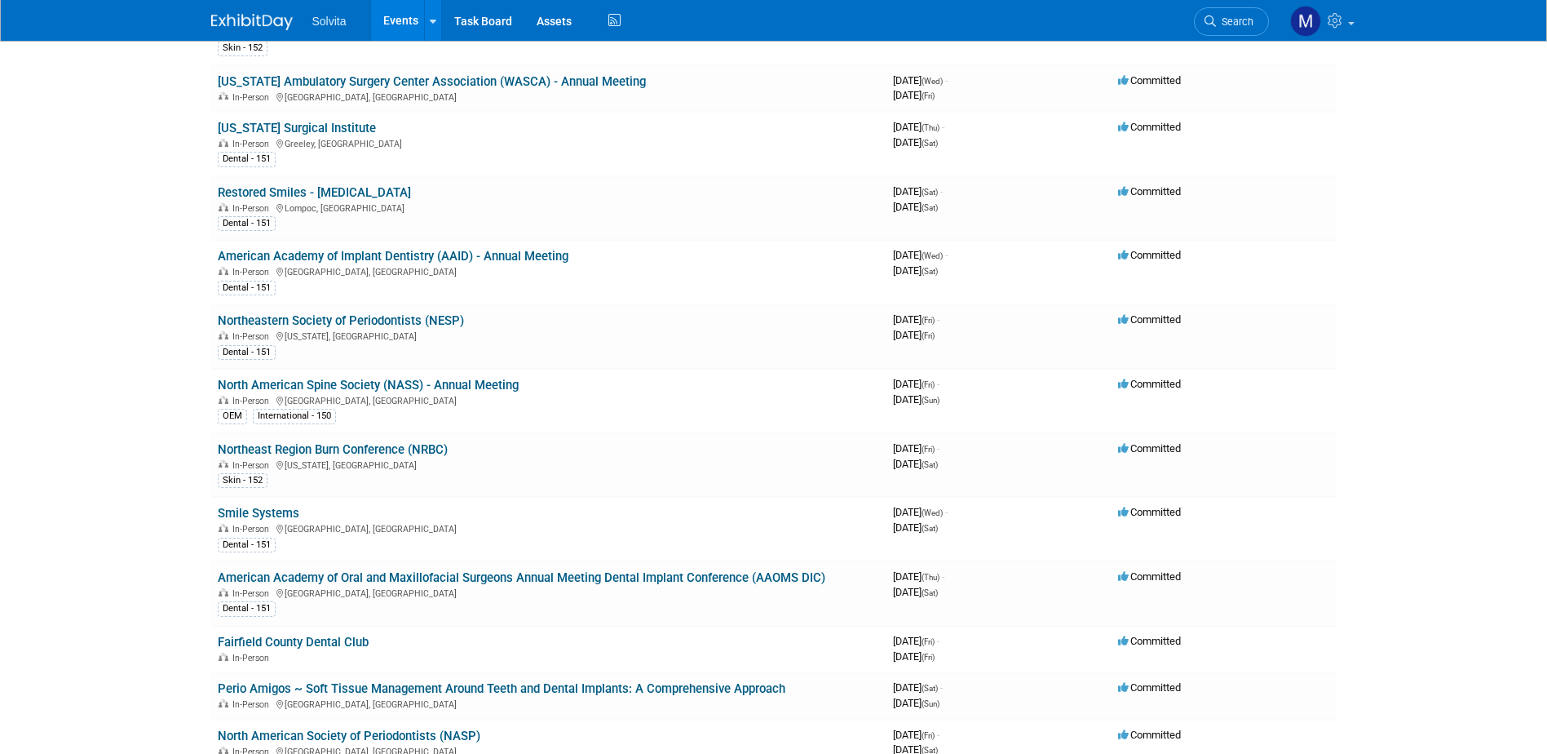
scroll to position [979, 0]
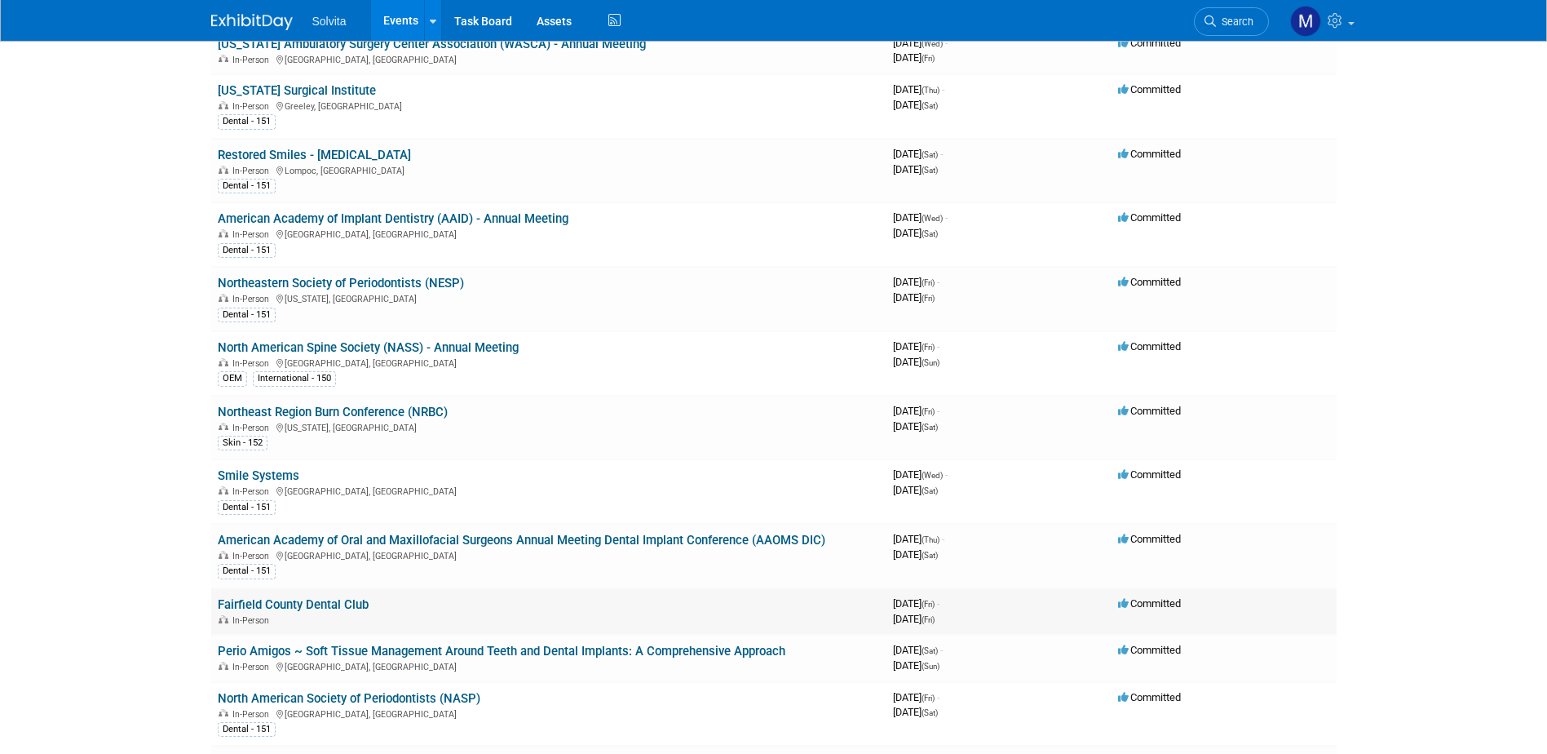
click at [277, 604] on link "Fairfield County Dental Club" at bounding box center [293, 604] width 151 height 15
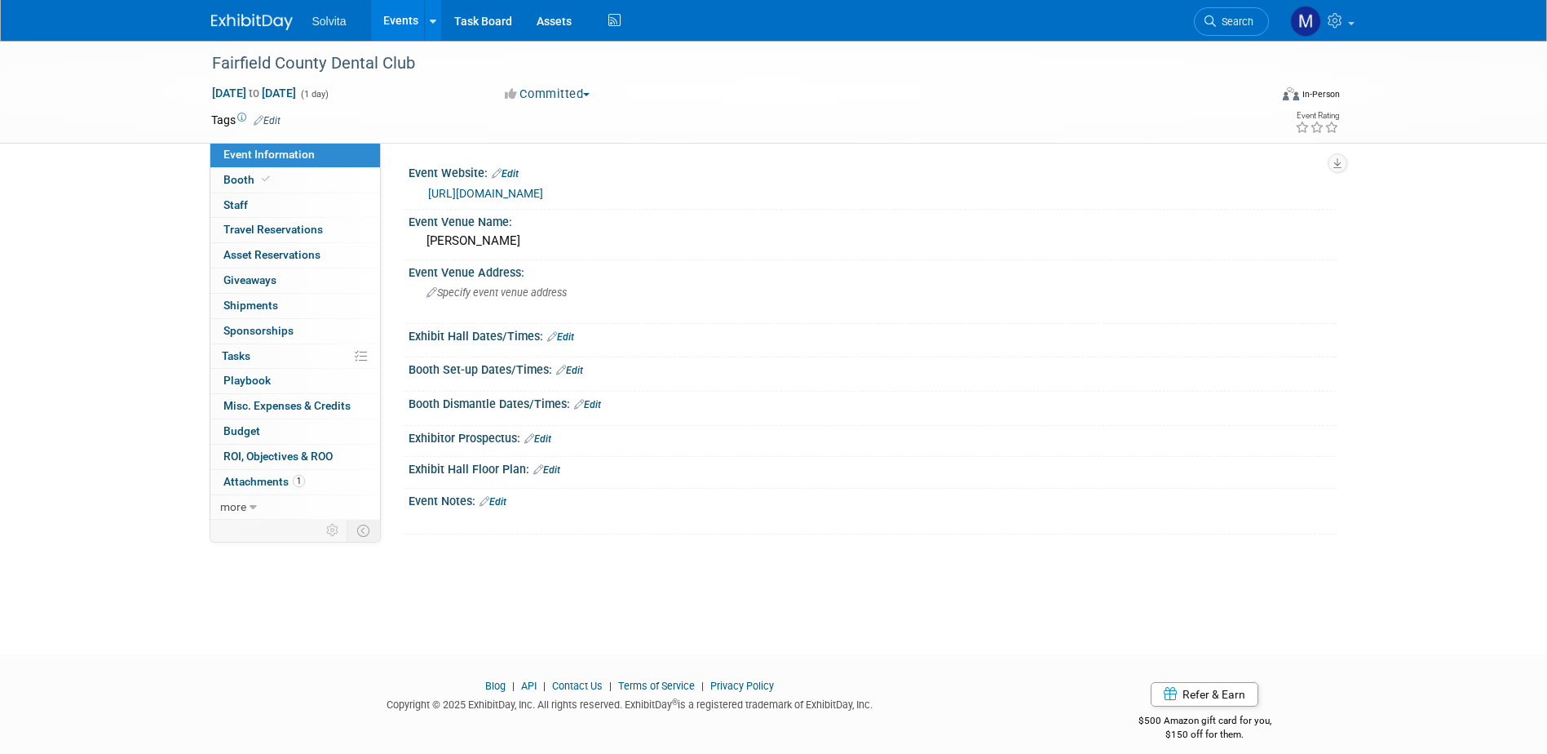
click at [270, 126] on span "Edit" at bounding box center [265, 119] width 32 height 13
click at [272, 113] on span "Edit" at bounding box center [265, 119] width 32 height 13
click at [273, 118] on link "Edit" at bounding box center [267, 120] width 27 height 11
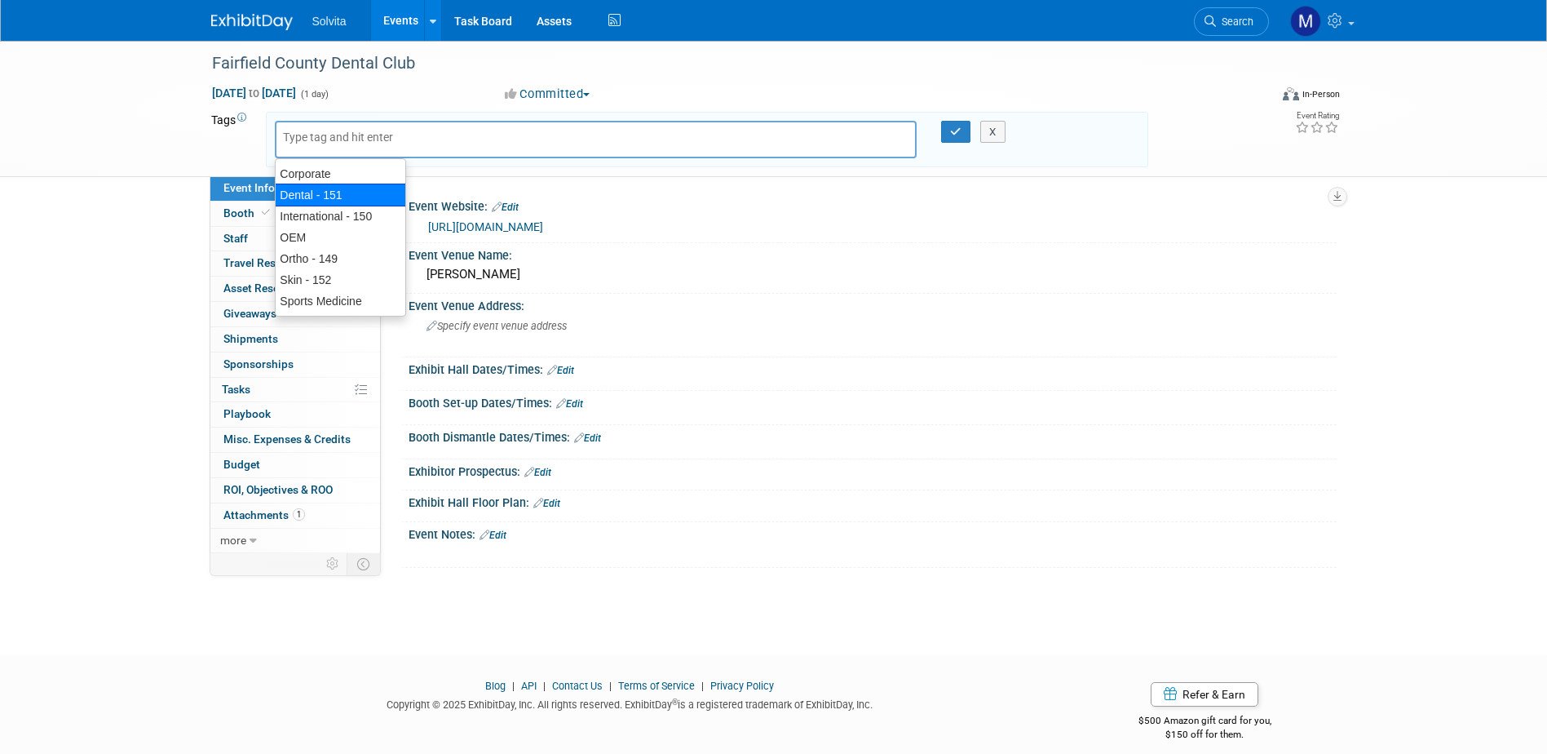
click at [298, 191] on div "Dental - 151" at bounding box center [340, 195] width 131 height 23
type input "Dental - 151"
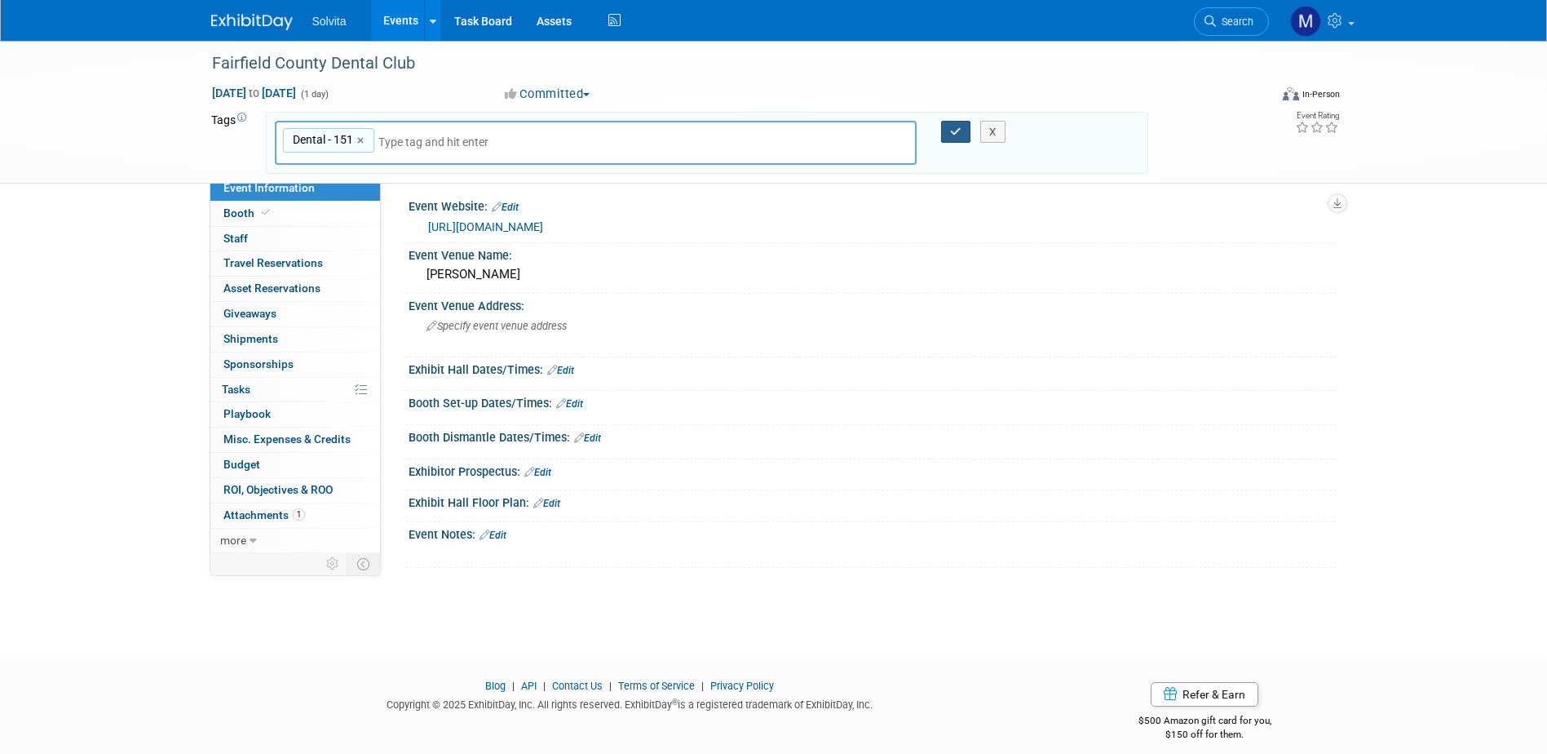
click at [948, 127] on button "button" at bounding box center [955, 132] width 29 height 23
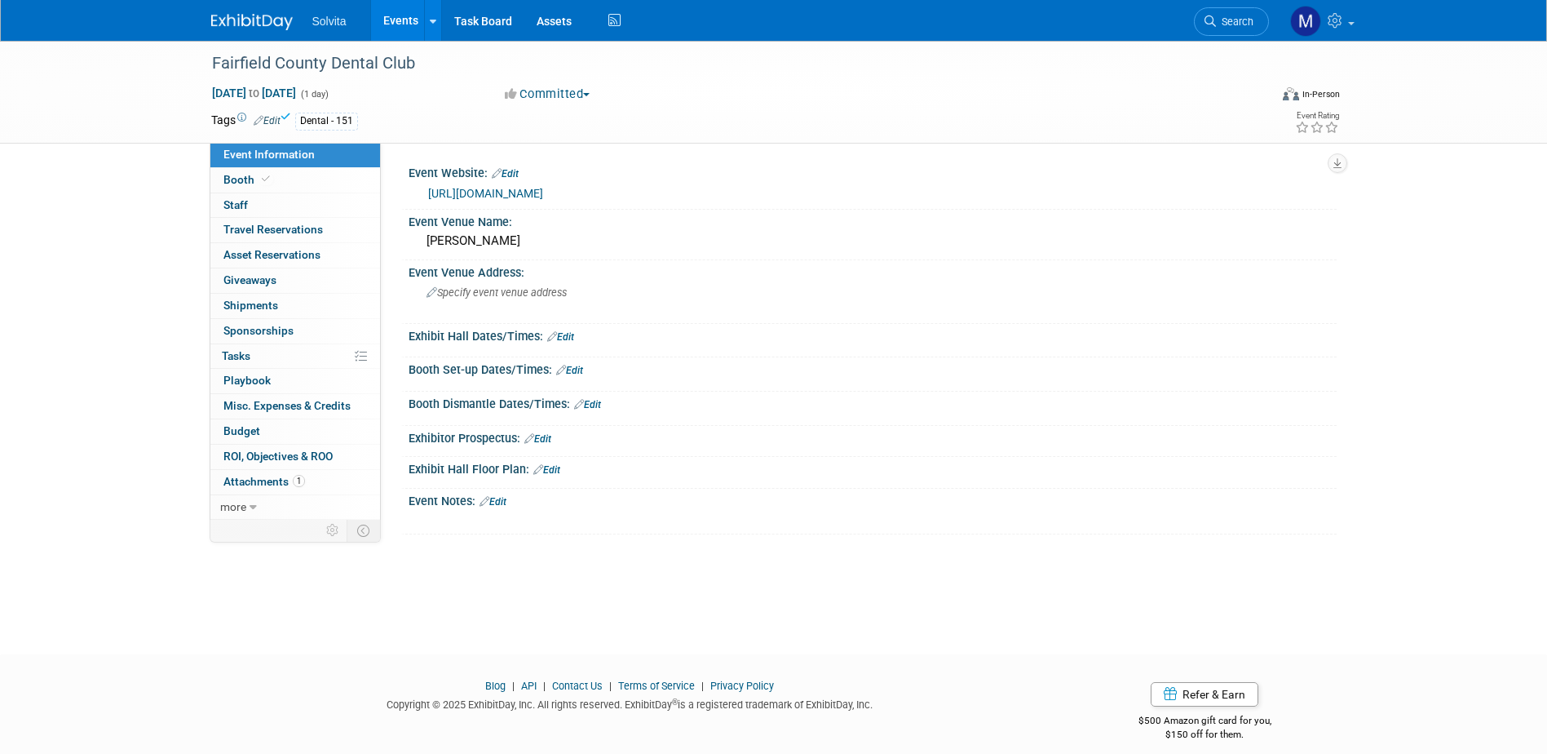
click at [395, 8] on link "Events" at bounding box center [401, 20] width 60 height 41
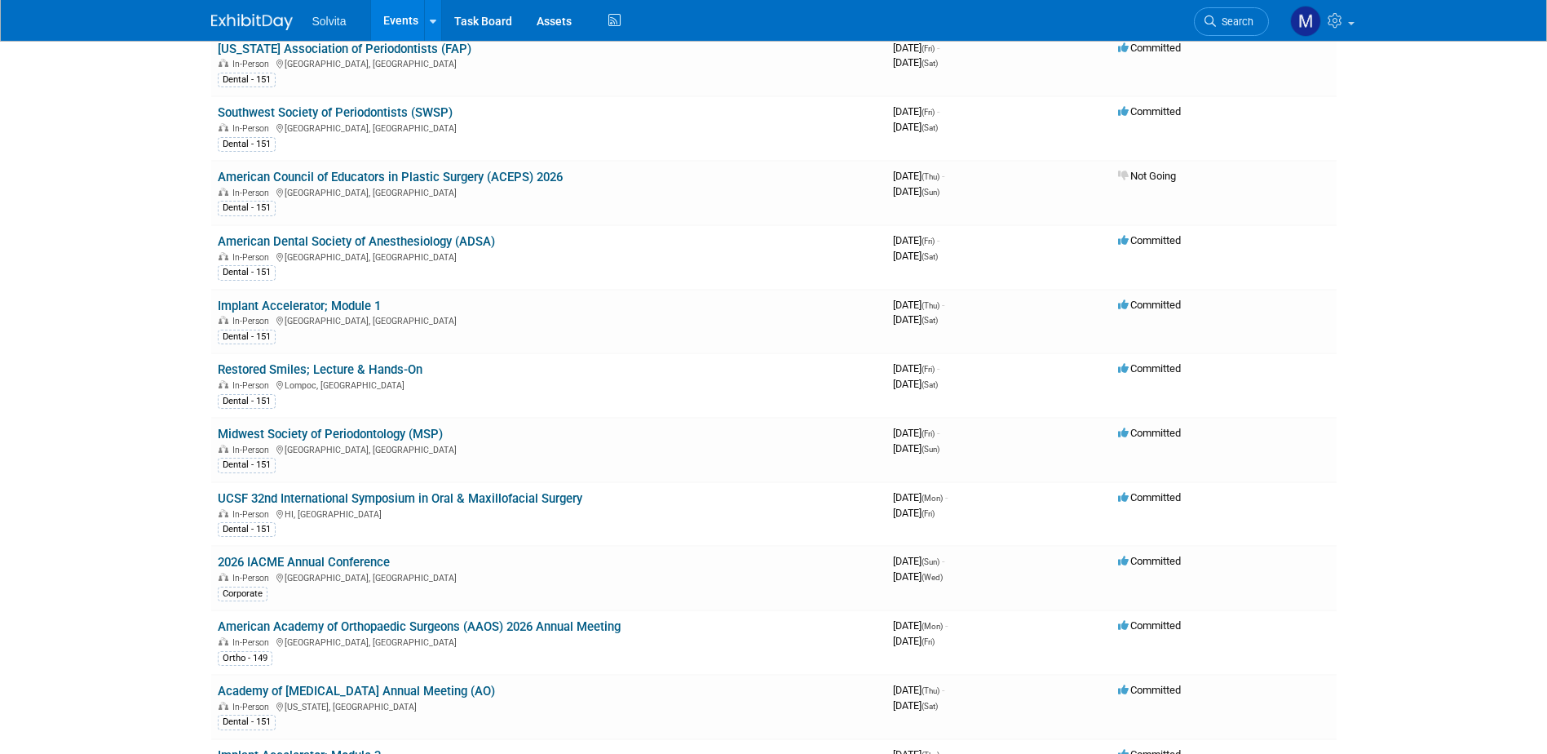
scroll to position [2529, 0]
